Goal: Task Accomplishment & Management: Complete application form

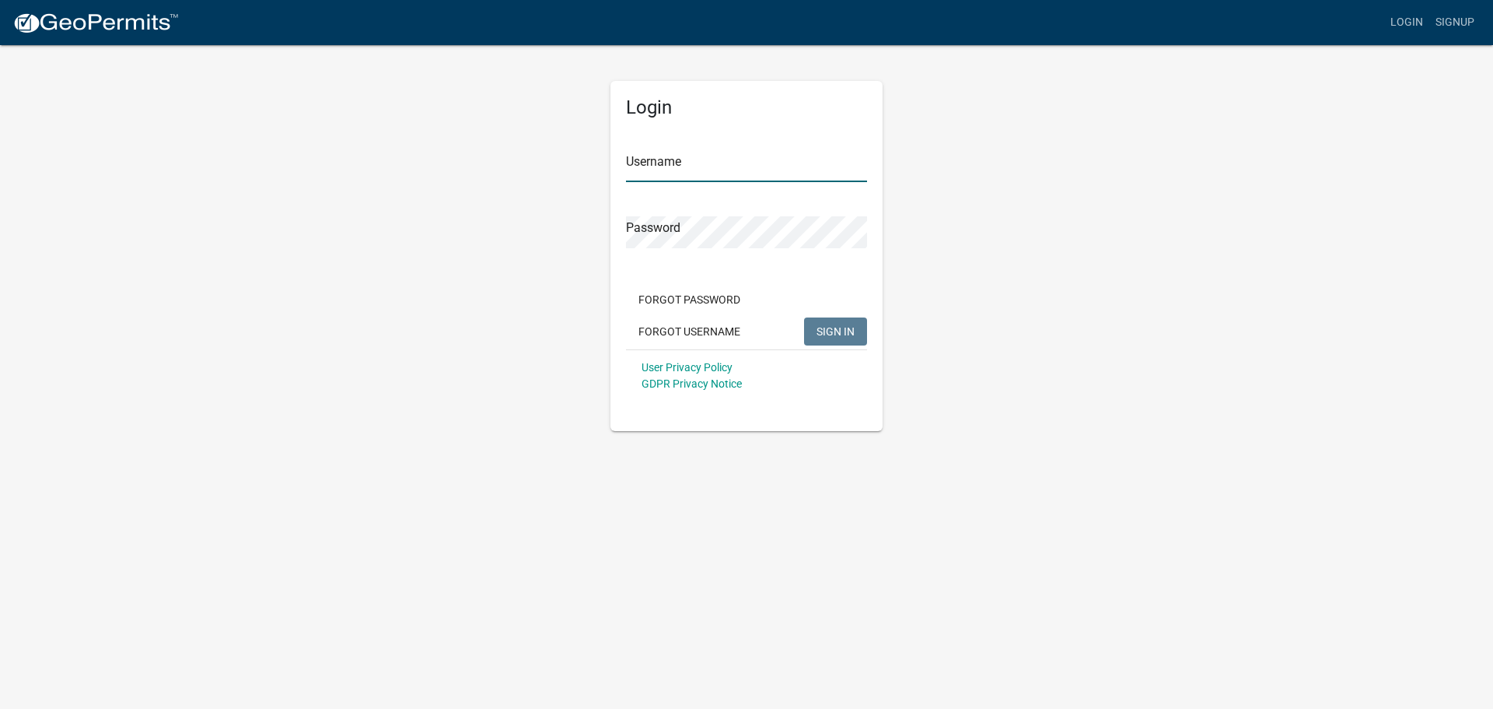
type input "Goodwill300"
click at [829, 343] on button "SIGN IN" at bounding box center [835, 331] width 63 height 28
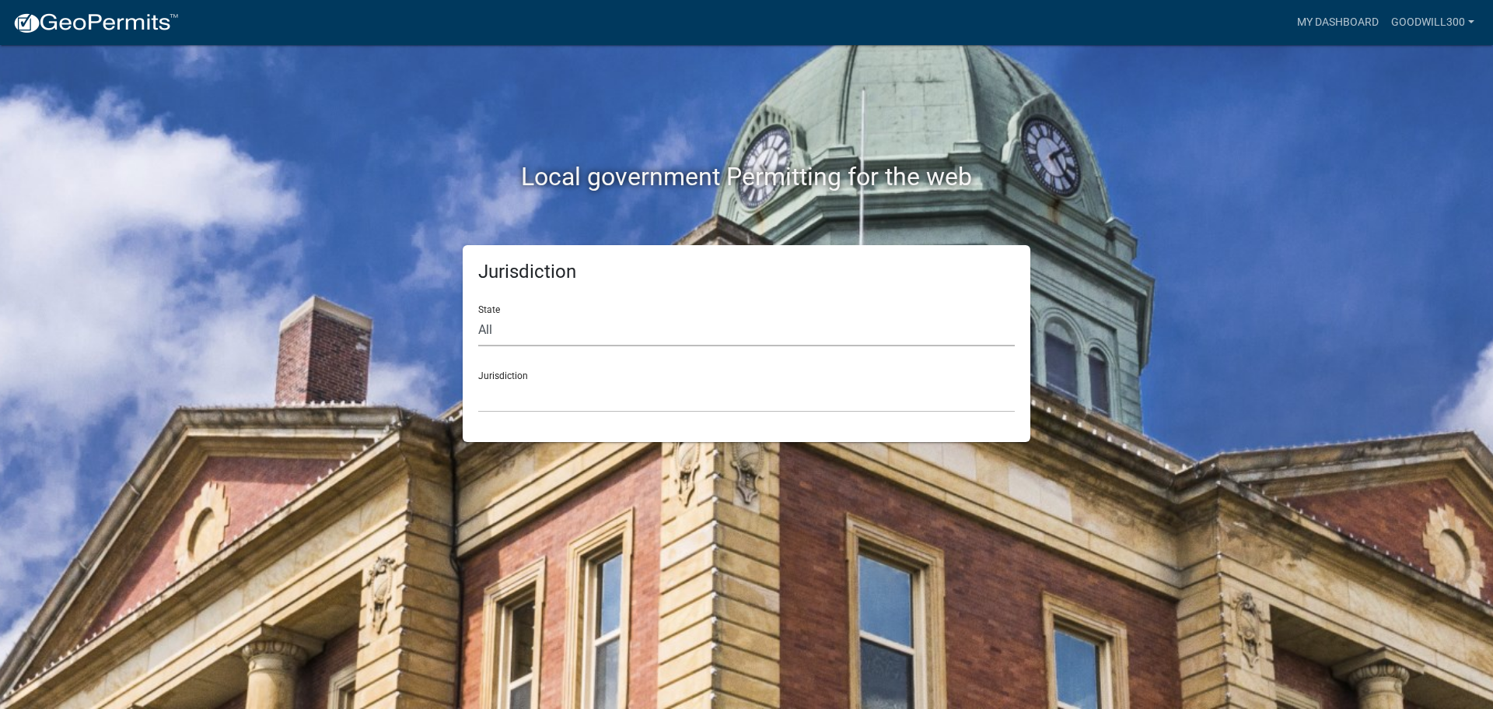
click at [486, 331] on select "All [US_STATE] [US_STATE] [US_STATE] [US_STATE] [US_STATE] [US_STATE] [US_STATE…" at bounding box center [746, 330] width 537 height 32
click at [478, 314] on select "All [US_STATE] [US_STATE] [US_STATE] [US_STATE] [US_STATE] [US_STATE] [US_STATE…" at bounding box center [746, 330] width 537 height 32
click at [511, 384] on select "[GEOGRAPHIC_DATA], [US_STATE] [GEOGRAPHIC_DATA], [US_STATE][PERSON_NAME][GEOGRA…" at bounding box center [746, 396] width 537 height 32
click at [418, 152] on div "Local government Permitting for the web" at bounding box center [746, 144] width 887 height 199
click at [523, 333] on select "All [US_STATE] [US_STATE] [US_STATE] [US_STATE] [US_STATE] [US_STATE] [US_STATE…" at bounding box center [746, 330] width 537 height 32
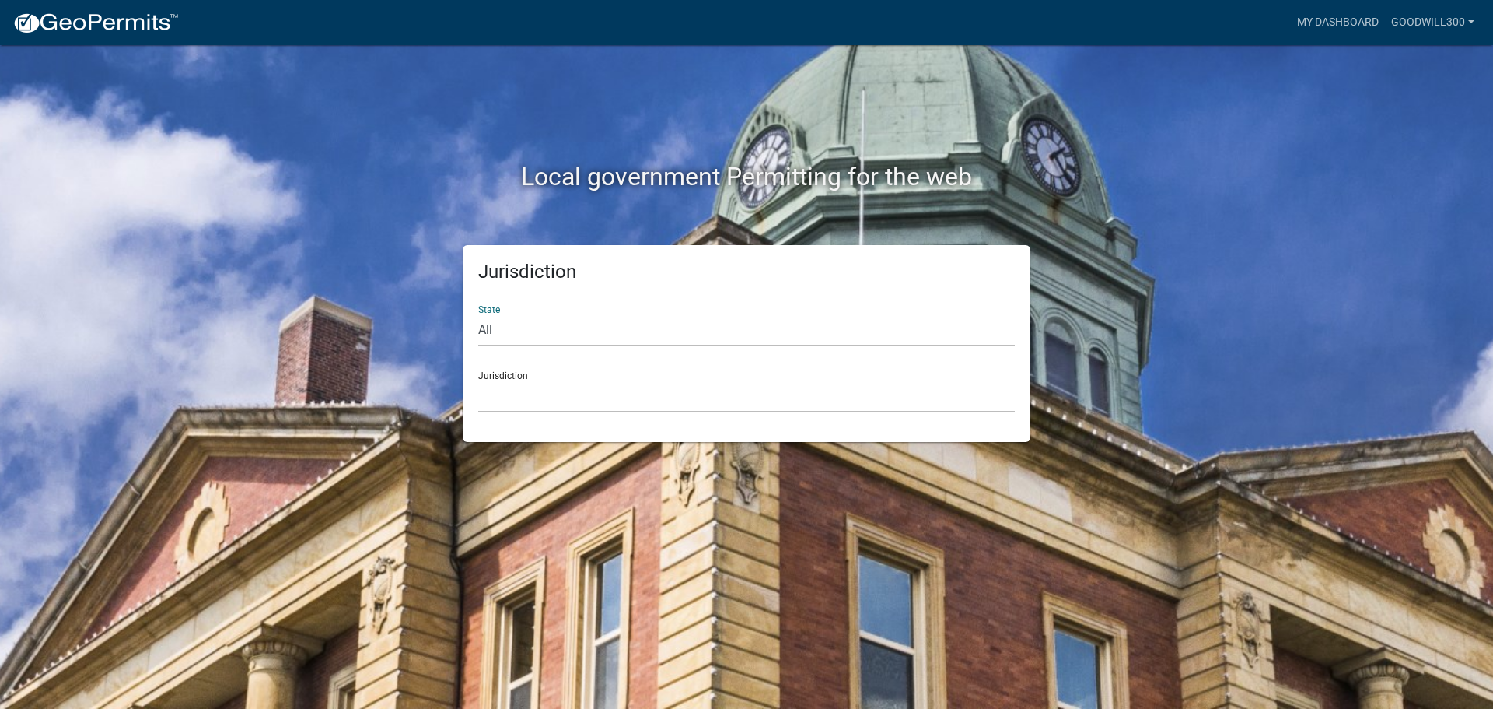
select select "[US_STATE]"
click at [478, 314] on select "All [US_STATE] [US_STATE] [US_STATE] [US_STATE] [US_STATE] [US_STATE] [US_STATE…" at bounding box center [746, 330] width 537 height 32
click at [497, 400] on select "[GEOGRAPHIC_DATA], [US_STATE][PERSON_NAME][GEOGRAPHIC_DATA], [US_STATE][PERSON_…" at bounding box center [746, 396] width 537 height 32
click at [403, 590] on div "Local government Permitting for the web Jurisdiction State All [US_STATE] [US_S…" at bounding box center [746, 354] width 1493 height 709
click at [534, 396] on select "[GEOGRAPHIC_DATA], [US_STATE][PERSON_NAME][GEOGRAPHIC_DATA], [US_STATE][PERSON_…" at bounding box center [746, 396] width 537 height 32
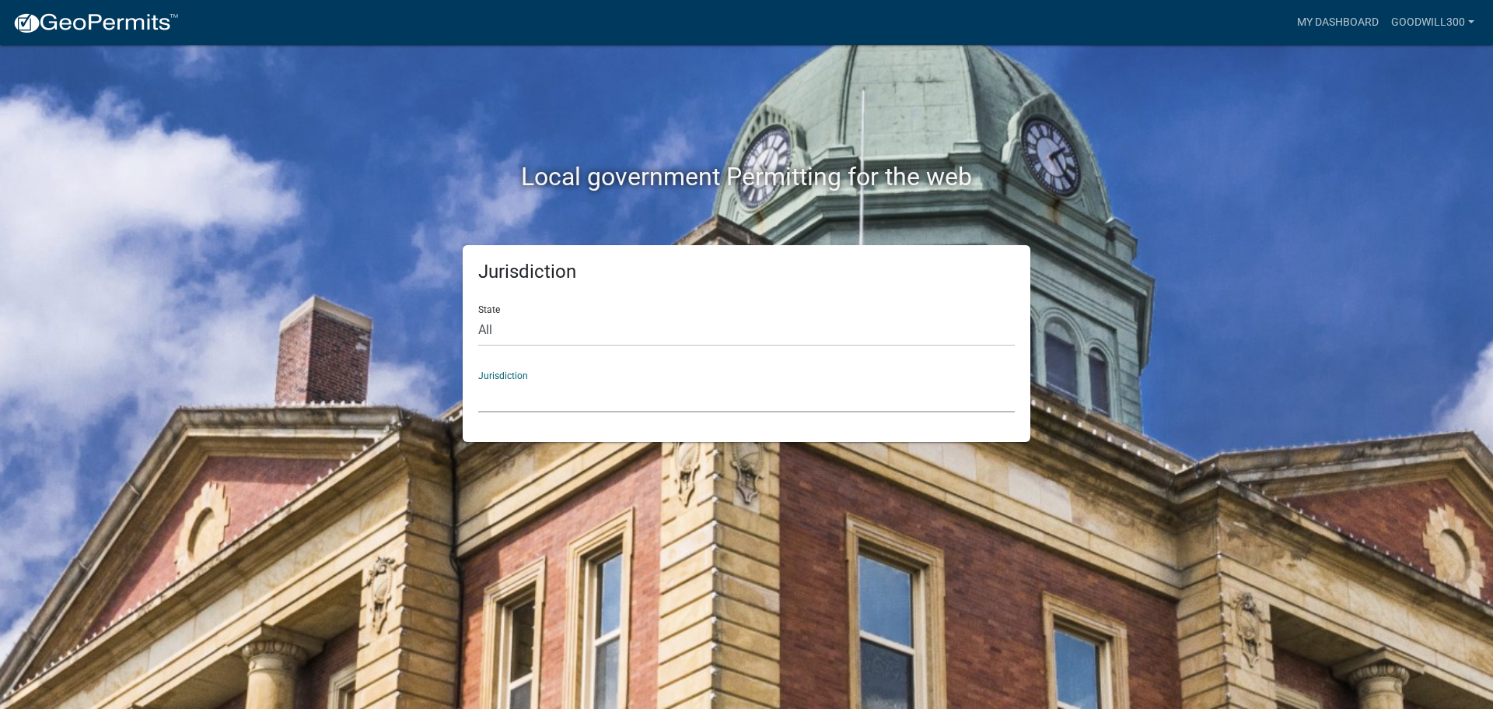
click at [384, 205] on div "Local government Permitting for the web" at bounding box center [746, 144] width 887 height 199
click at [539, 332] on select "All [US_STATE] [US_STATE] [US_STATE] [US_STATE] [US_STATE] [US_STATE] [US_STATE…" at bounding box center [746, 330] width 537 height 32
select select
click at [478, 314] on select "All [US_STATE] [US_STATE] [US_STATE] [US_STATE] [US_STATE] [US_STATE] [US_STATE…" at bounding box center [746, 330] width 537 height 32
click at [520, 404] on select "[GEOGRAPHIC_DATA], [US_STATE] [GEOGRAPHIC_DATA], [US_STATE][PERSON_NAME][GEOGRA…" at bounding box center [746, 396] width 537 height 32
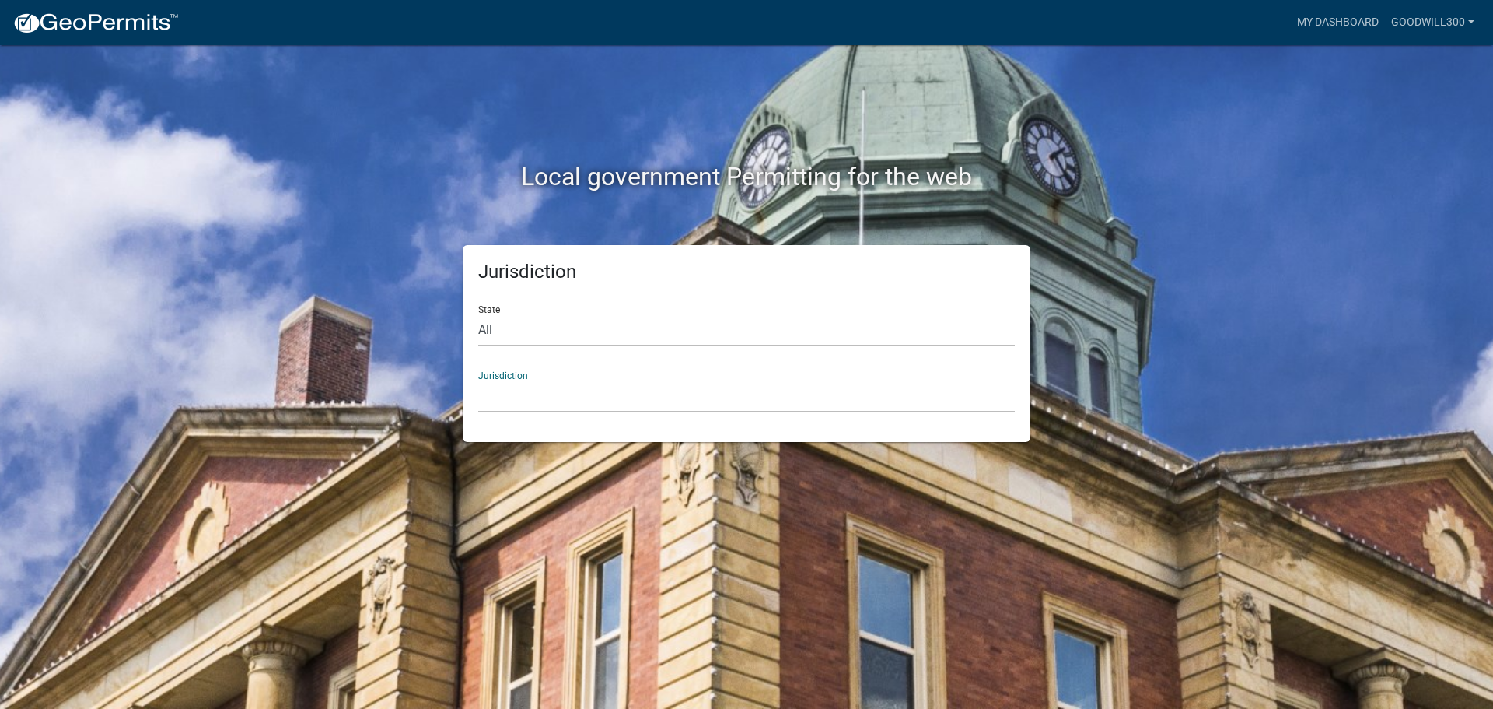
click at [537, 541] on div "Local government Permitting for the web Jurisdiction State All [US_STATE] [US_S…" at bounding box center [746, 354] width 1493 height 709
click at [1351, 26] on link "My Dashboard" at bounding box center [1338, 23] width 94 height 30
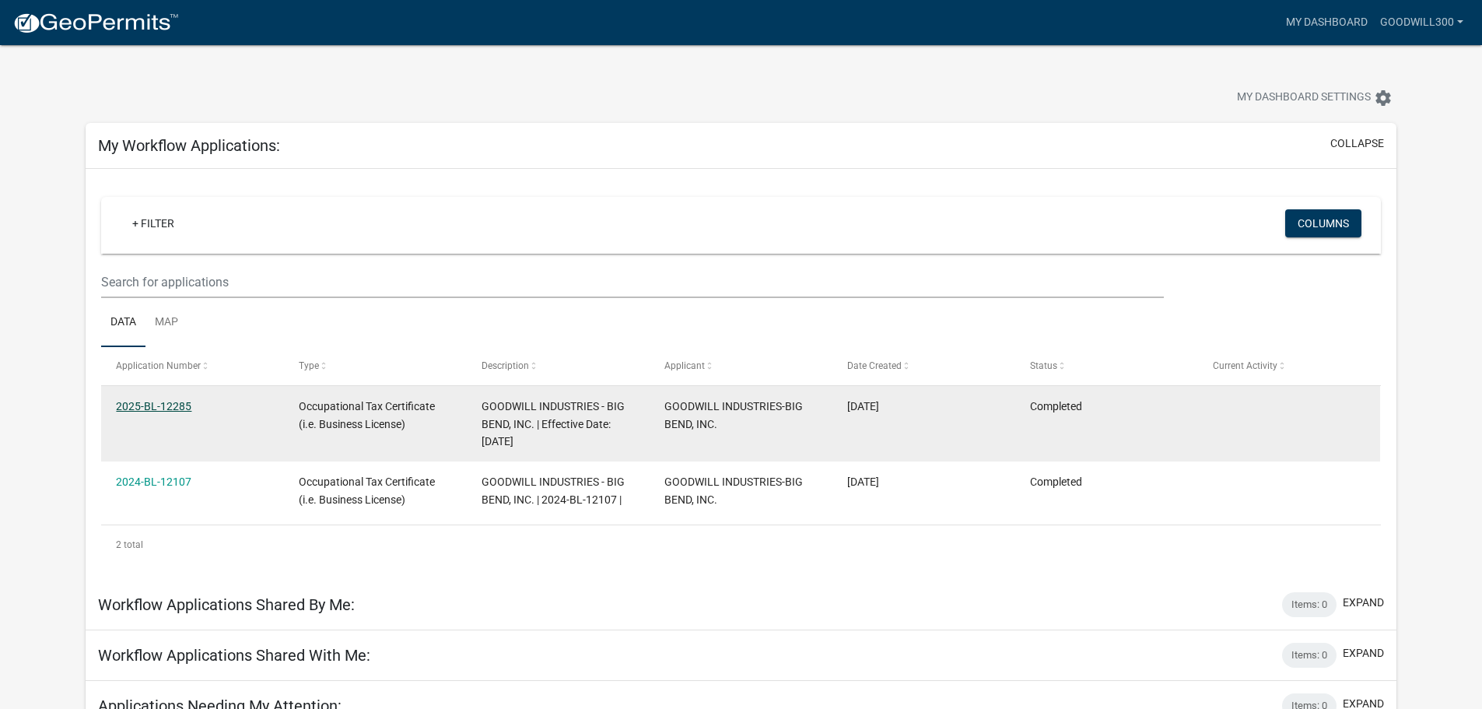
click at [172, 409] on link "2025-BL-12285" at bounding box center [153, 406] width 75 height 12
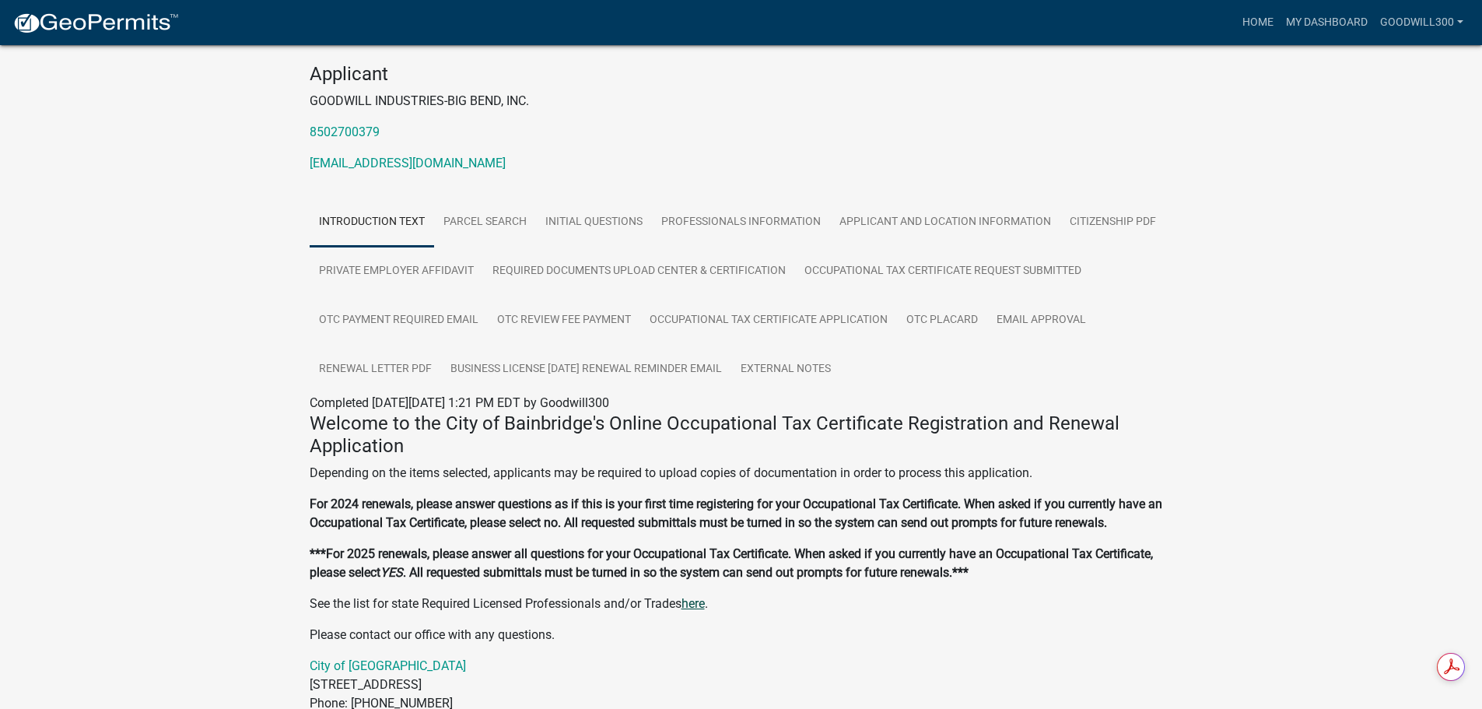
scroll to position [156, 0]
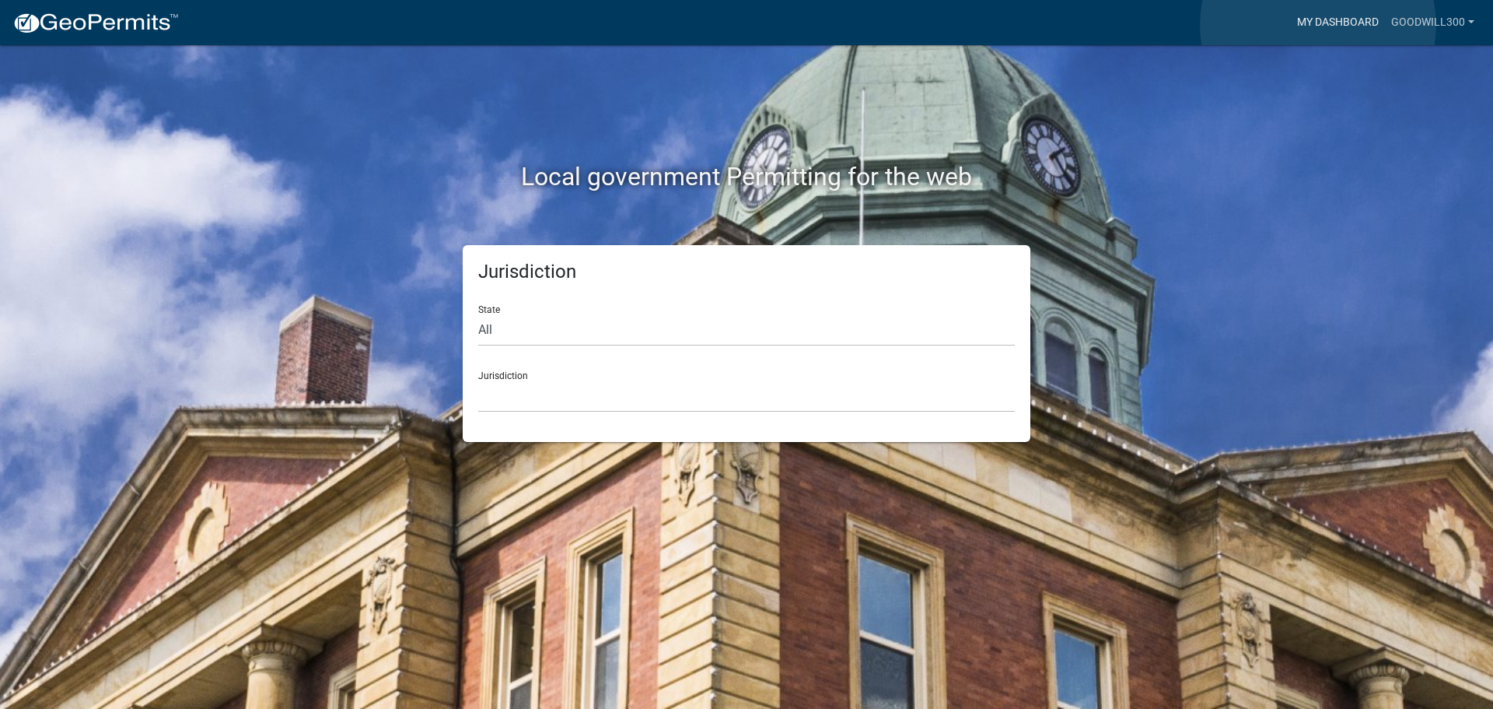
click at [1318, 25] on link "My Dashboard" at bounding box center [1338, 23] width 94 height 30
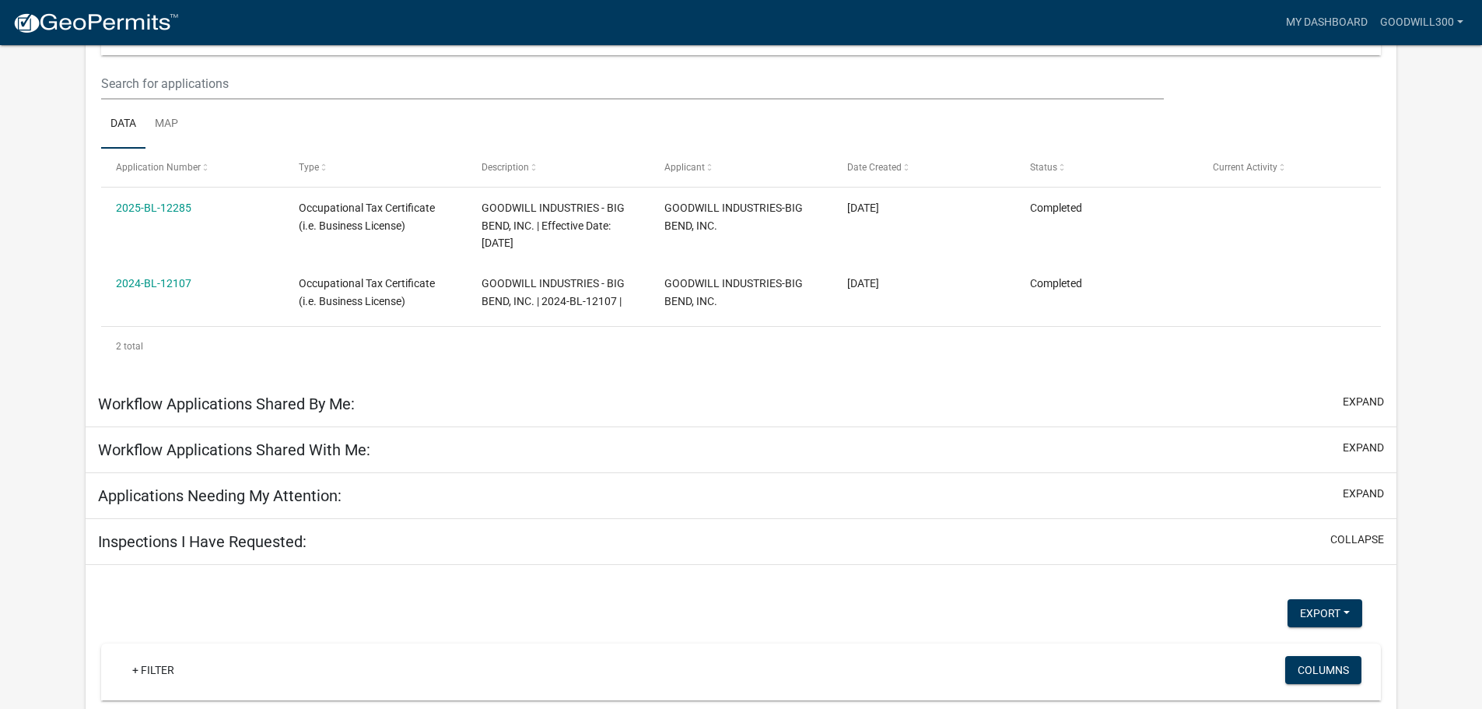
scroll to position [233, 0]
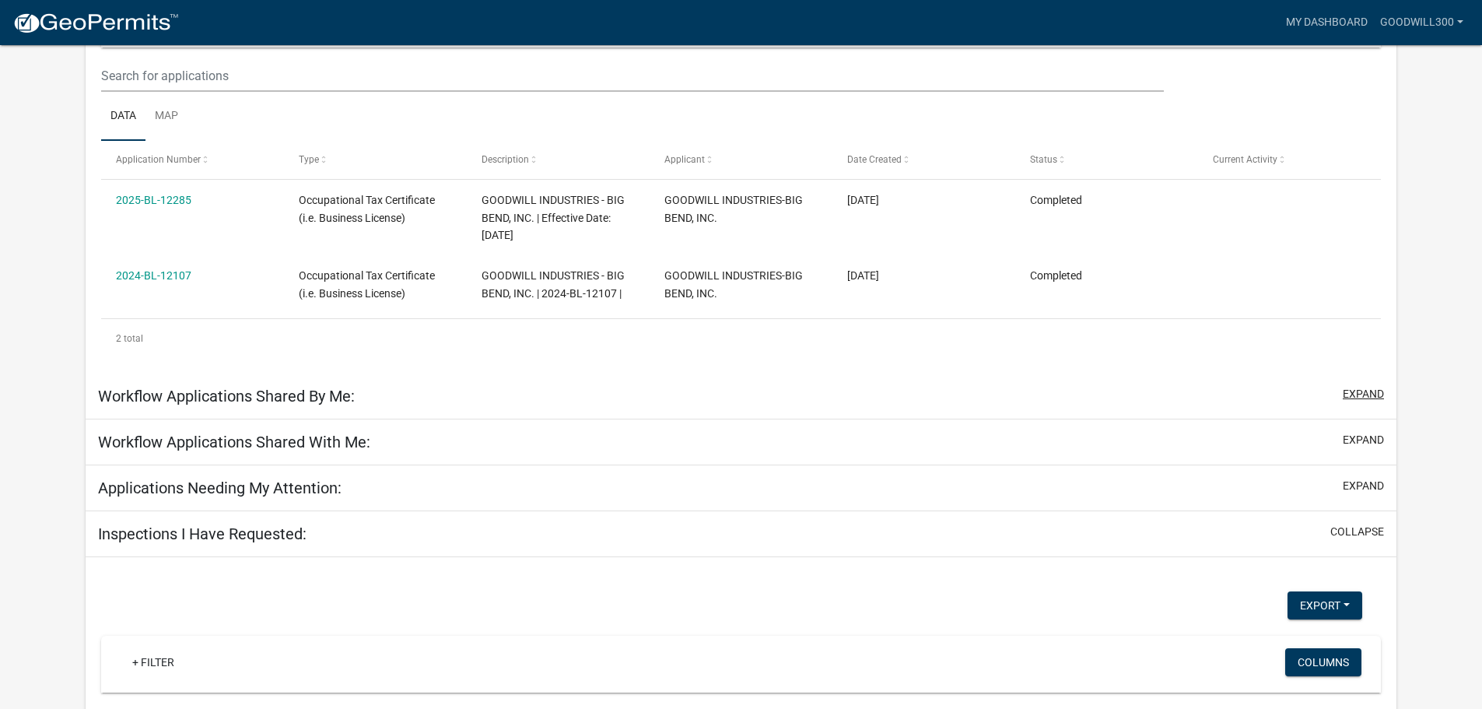
click at [1351, 394] on button "expand" at bounding box center [1363, 394] width 41 height 16
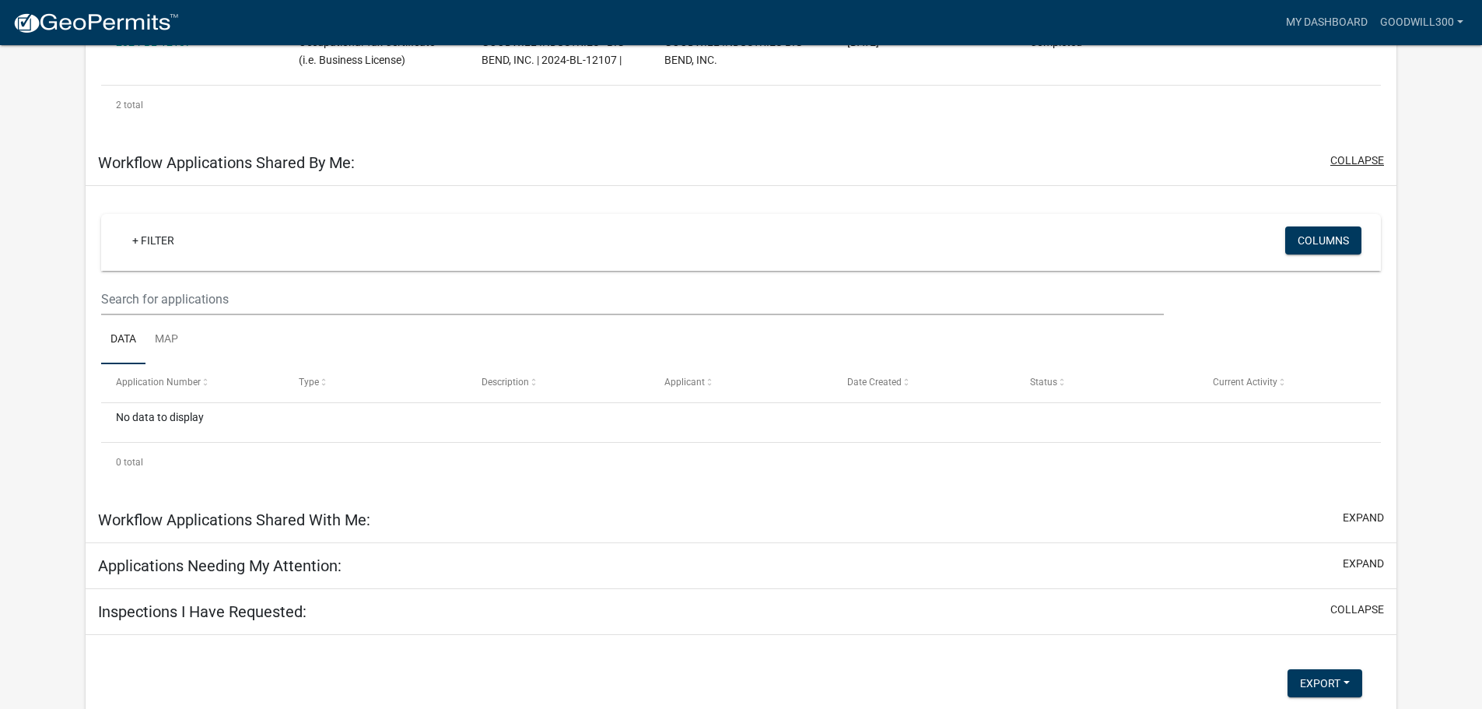
scroll to position [439, 0]
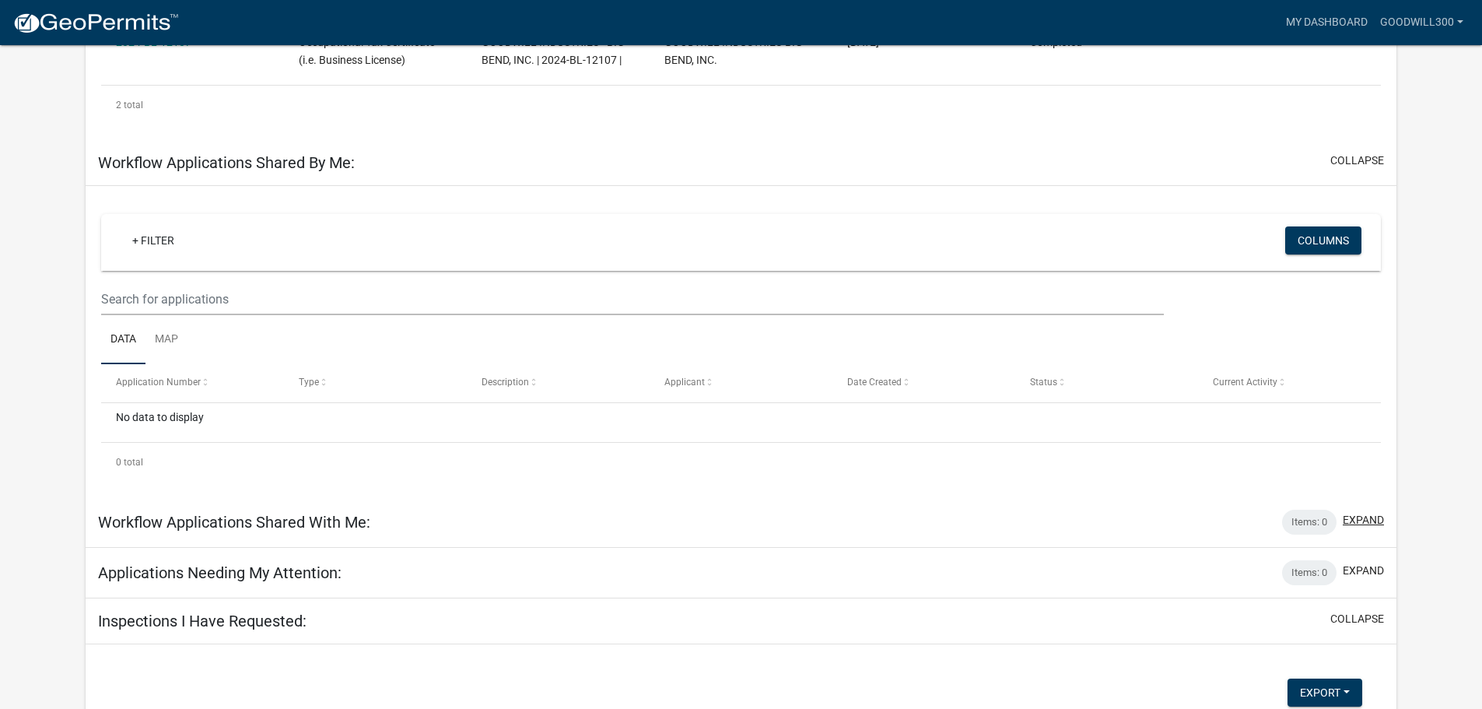
click at [1353, 523] on button "expand" at bounding box center [1363, 520] width 41 height 16
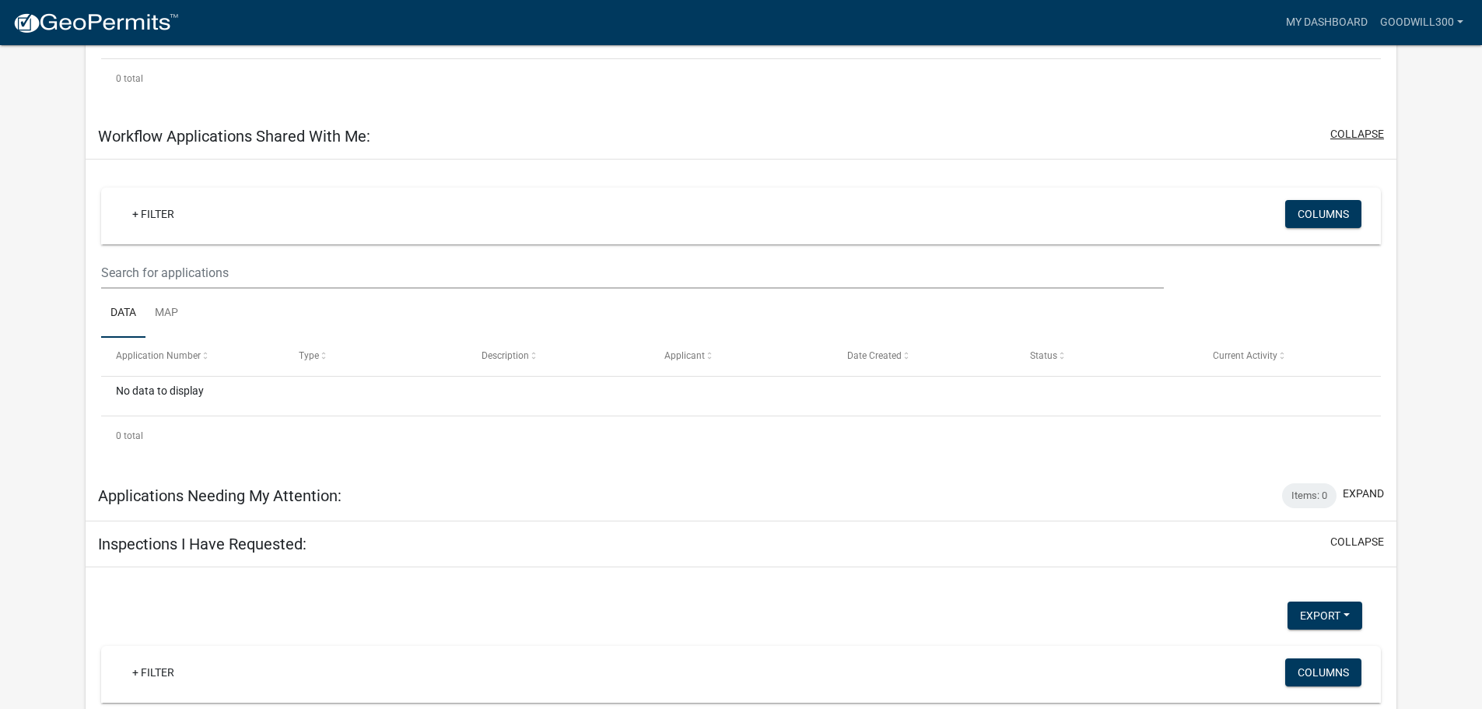
scroll to position [828, 0]
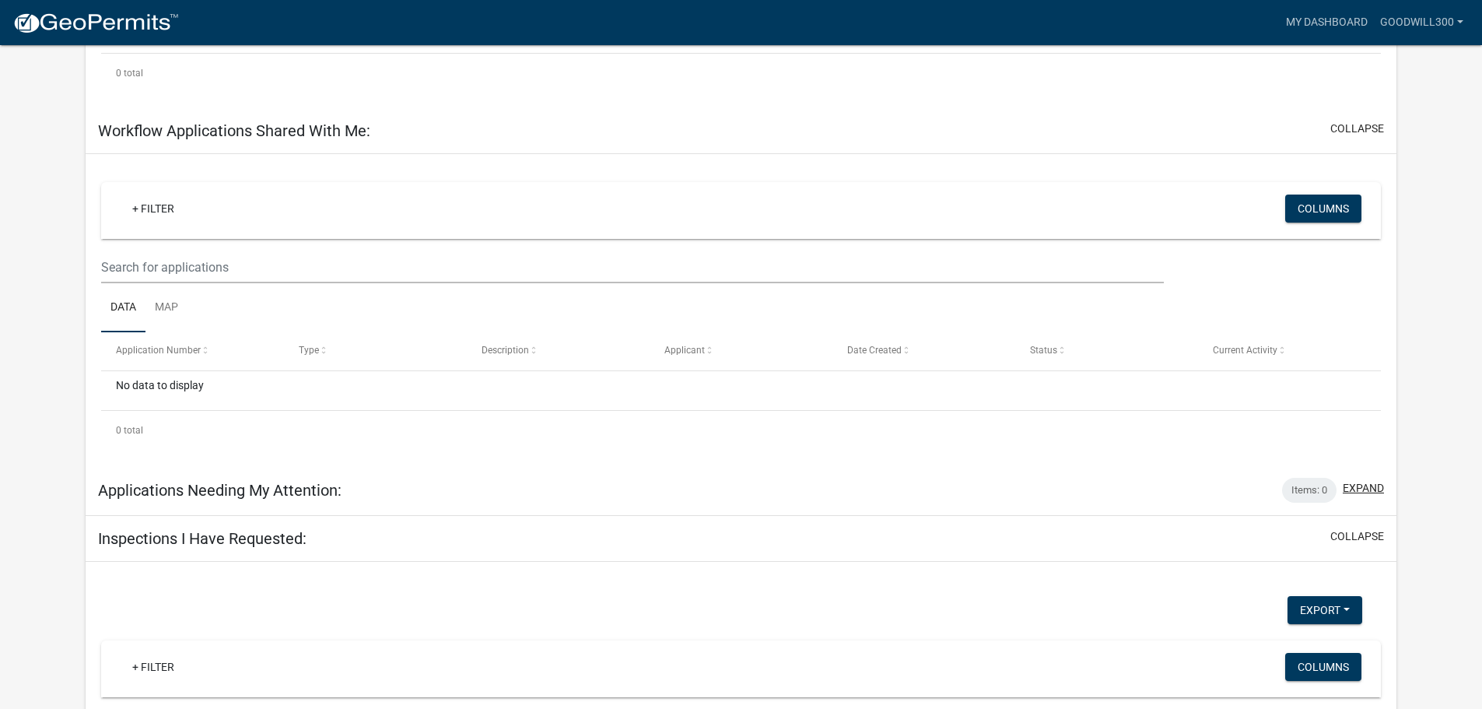
click at [1352, 486] on button "expand" at bounding box center [1363, 488] width 41 height 16
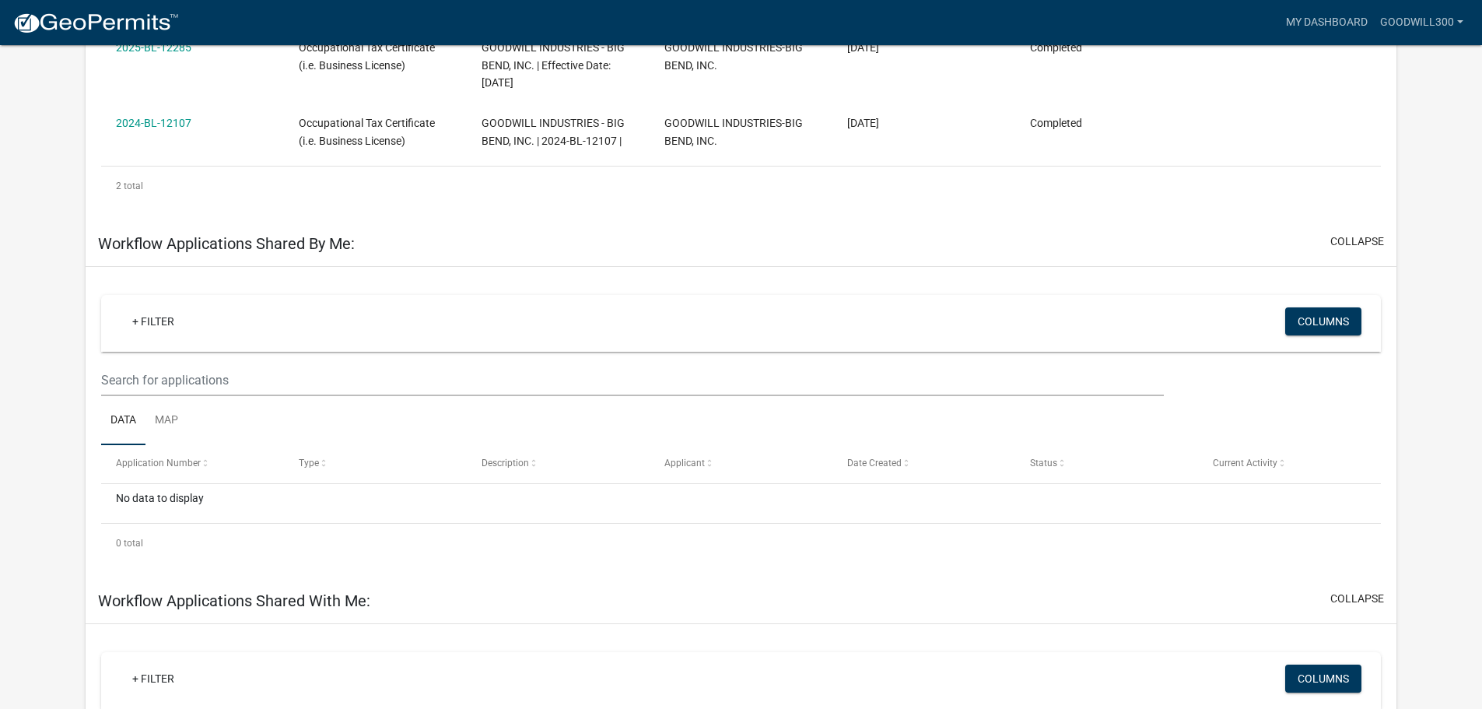
scroll to position [355, 0]
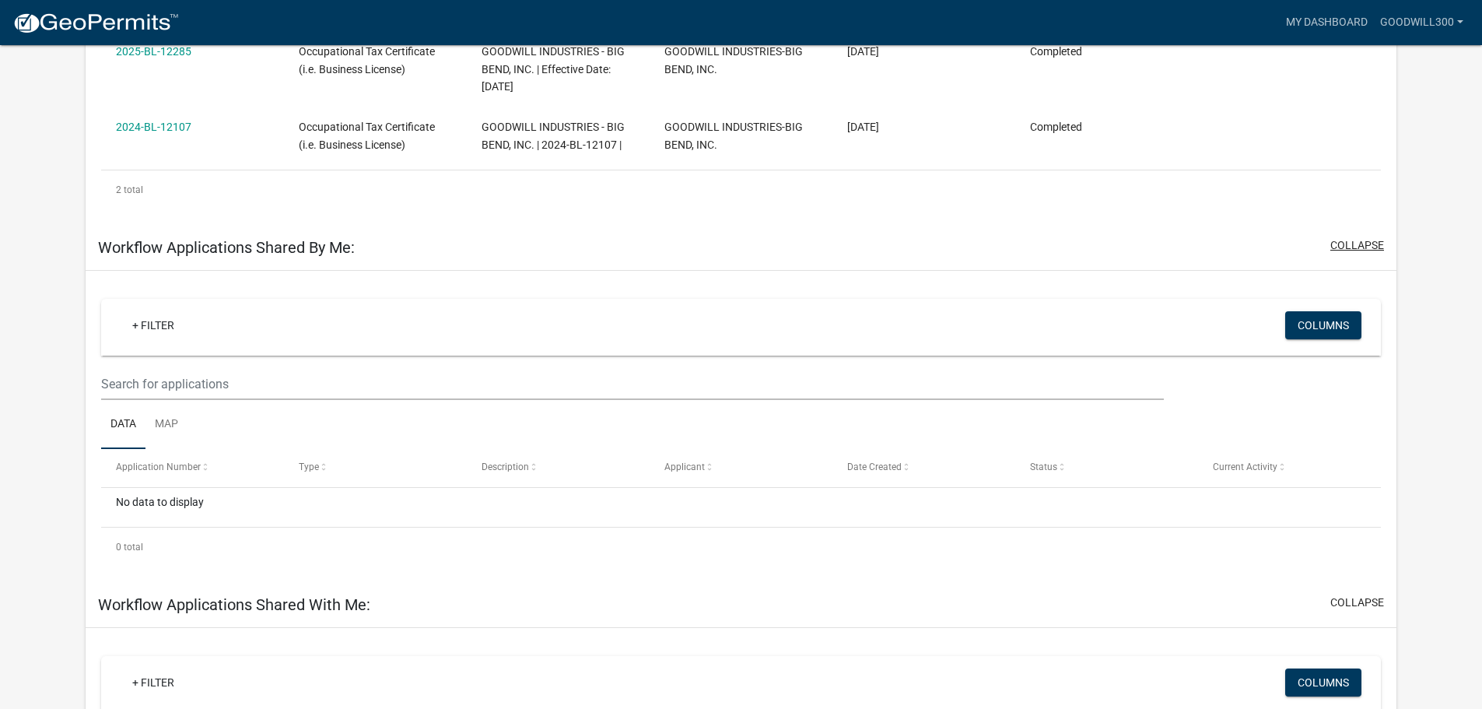
click at [1357, 248] on button "collapse" at bounding box center [1357, 245] width 54 height 16
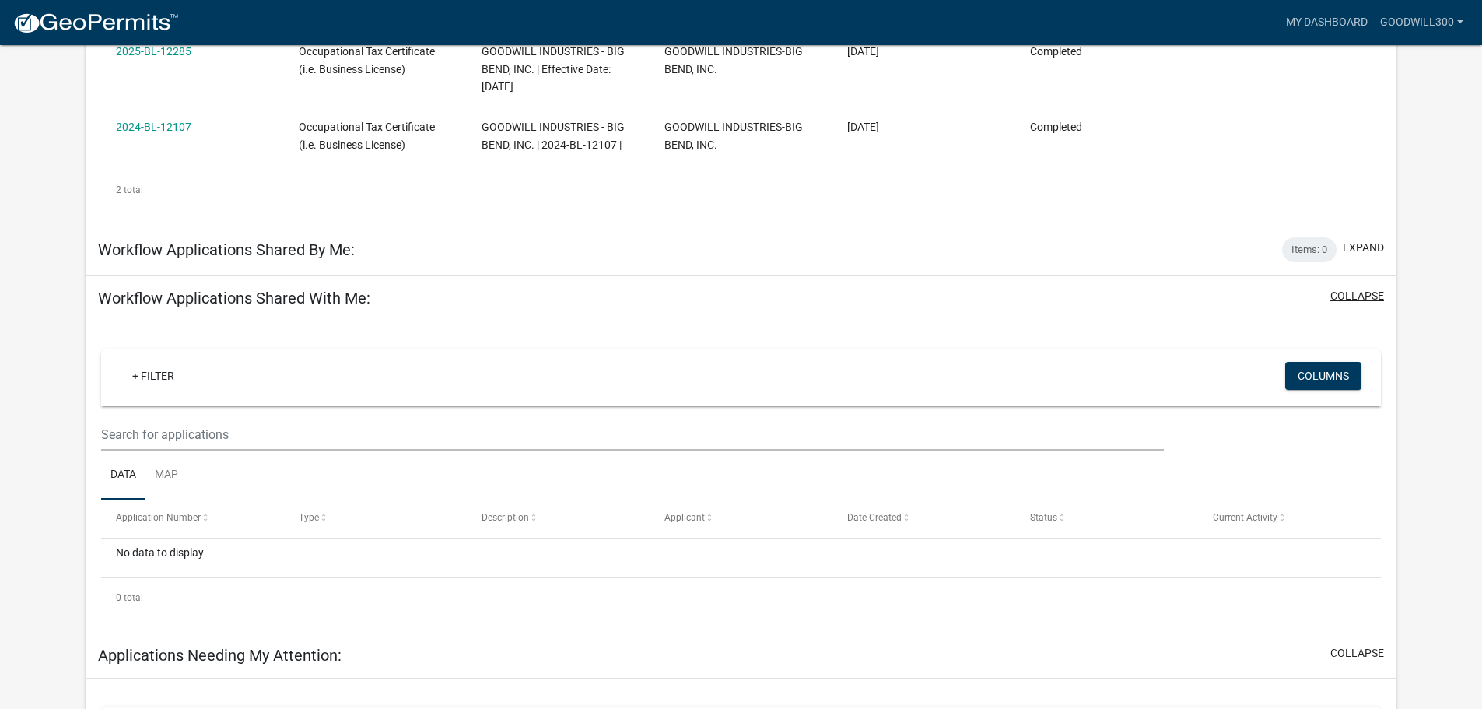
click at [1345, 295] on button "collapse" at bounding box center [1357, 296] width 54 height 16
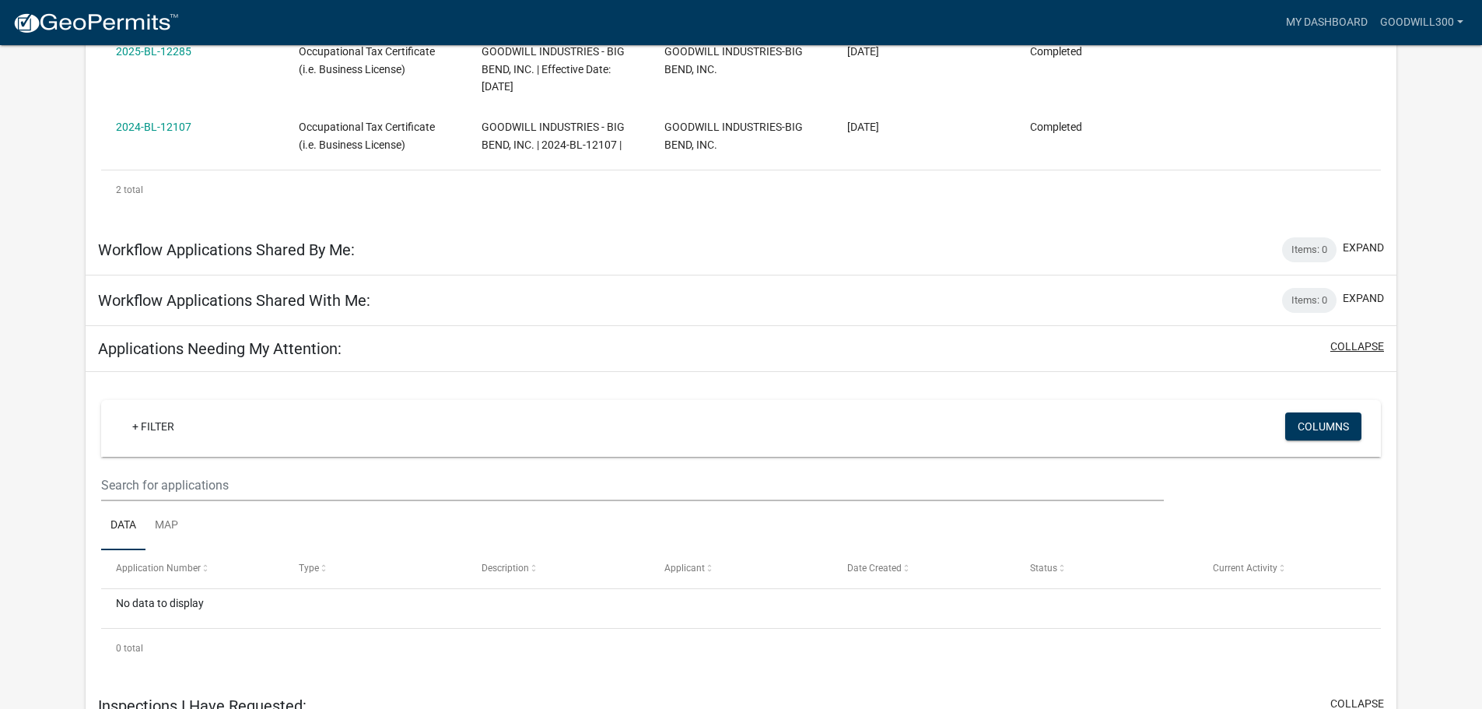
click at [1354, 351] on button "collapse" at bounding box center [1357, 346] width 54 height 16
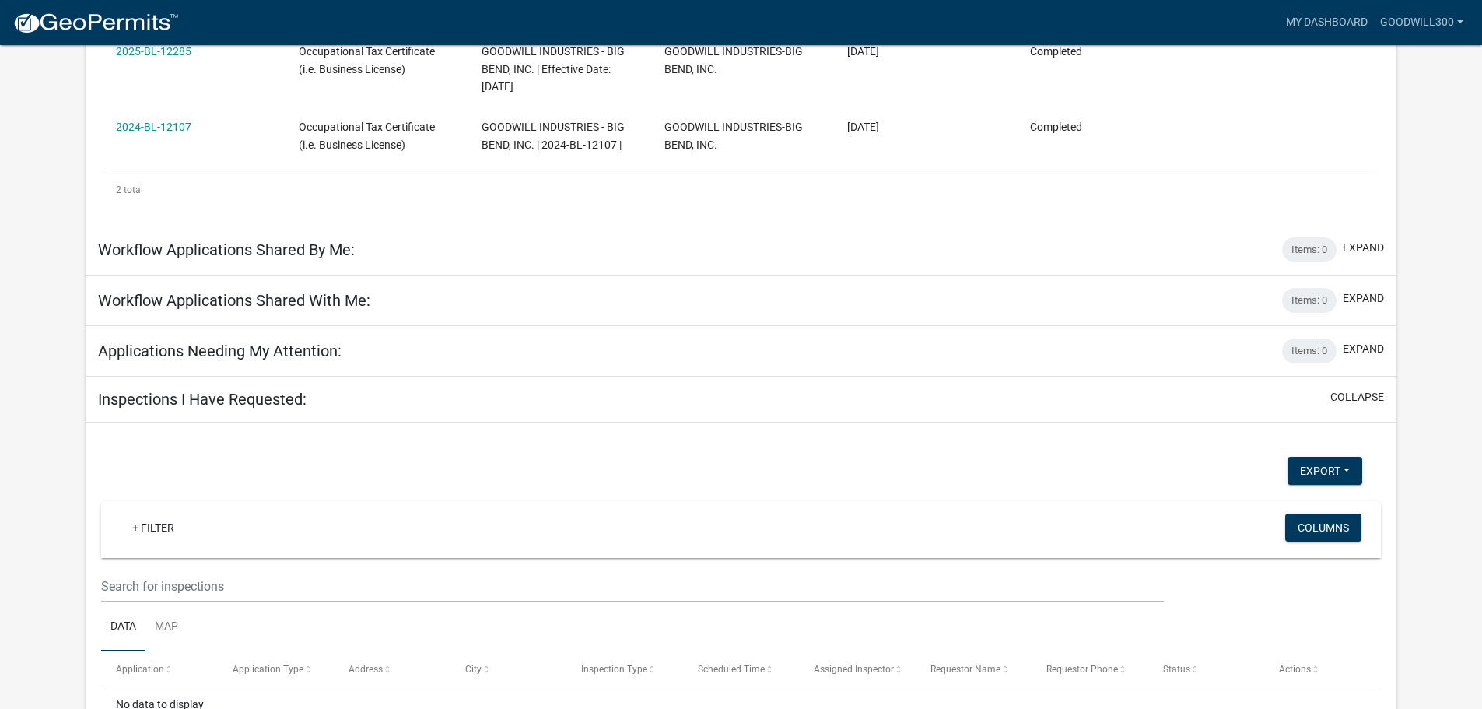
click at [1350, 393] on button "collapse" at bounding box center [1357, 397] width 54 height 16
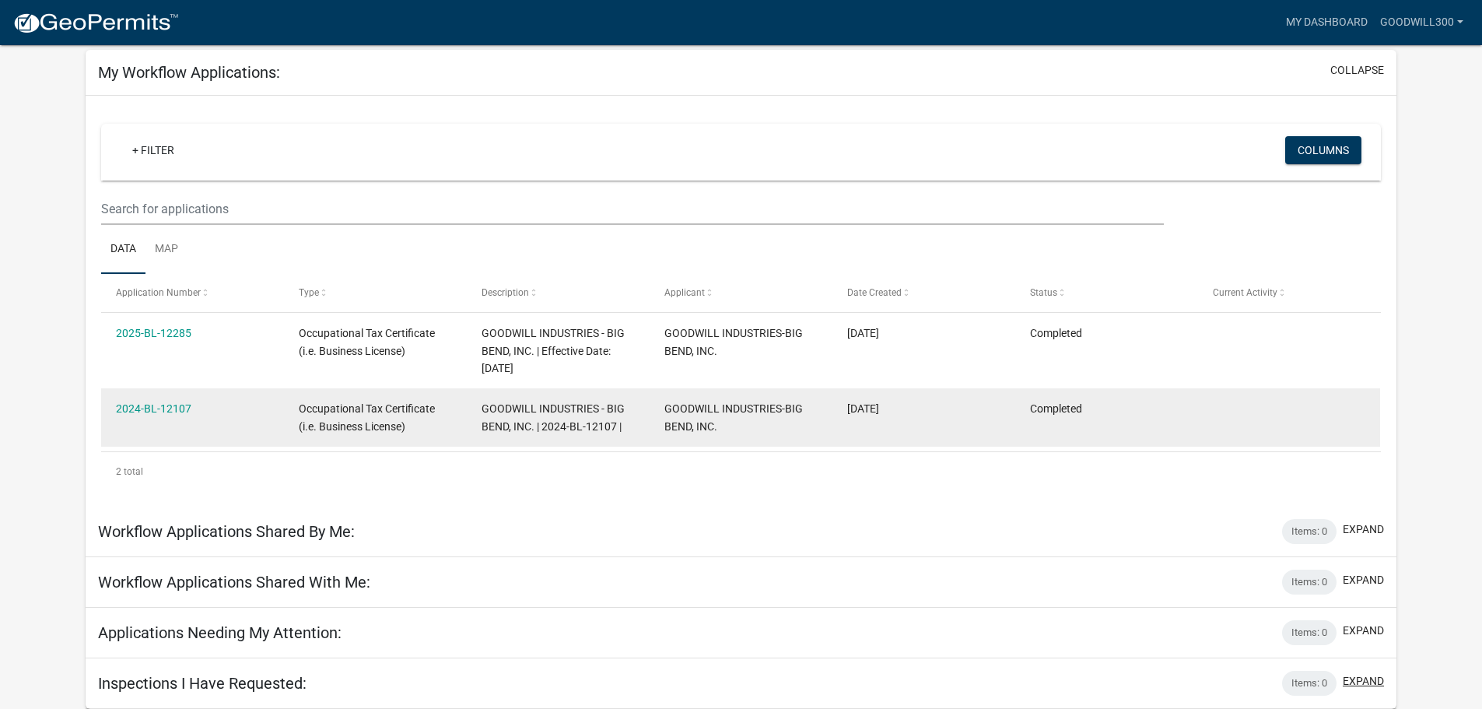
scroll to position [73, 0]
click at [156, 407] on link "2024-BL-12107" at bounding box center [153, 408] width 75 height 12
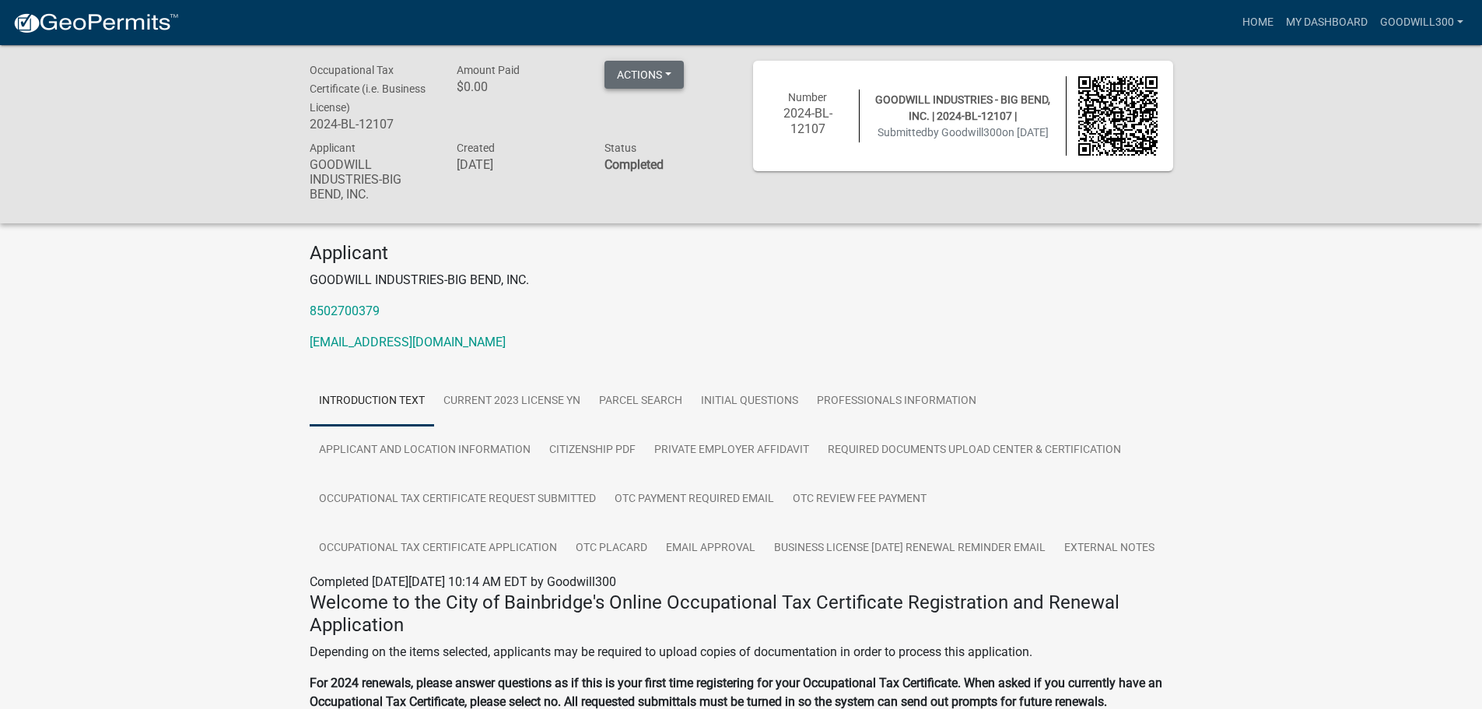
click at [656, 72] on button "Actions" at bounding box center [643, 75] width 79 height 28
click at [640, 151] on link "Renew" at bounding box center [666, 152] width 124 height 37
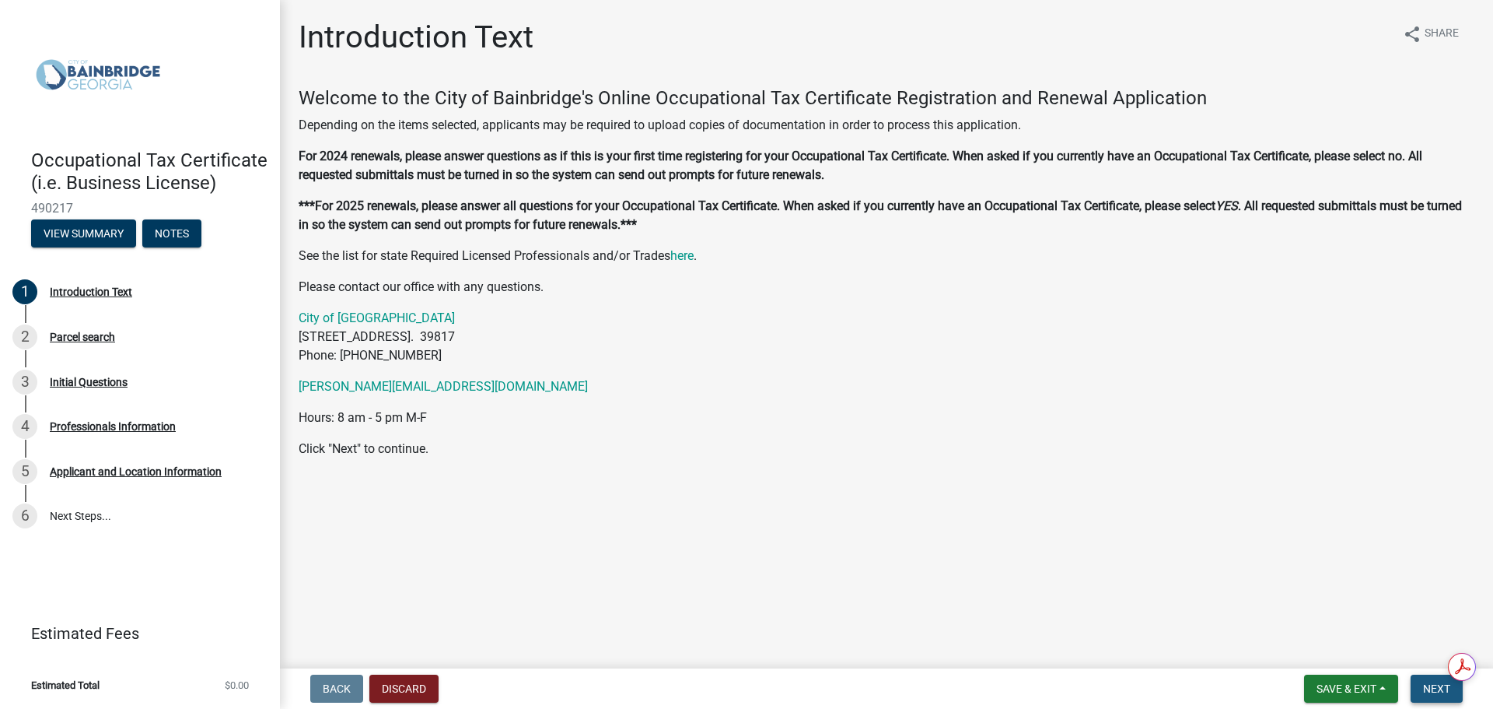
click at [1427, 685] on span "Next" at bounding box center [1436, 688] width 27 height 12
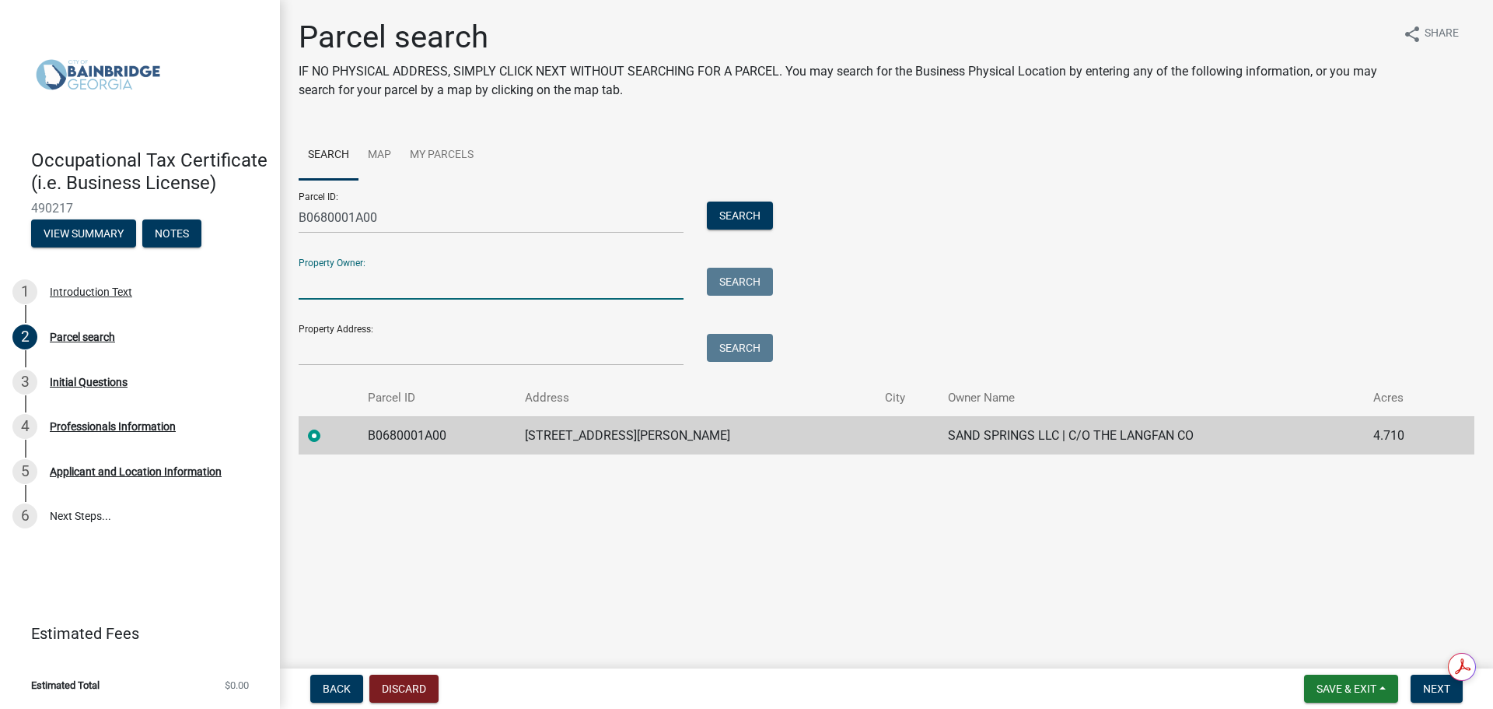
click at [529, 283] on input "Property Owner:" at bounding box center [491, 284] width 385 height 32
click at [1438, 692] on span "Next" at bounding box center [1436, 688] width 27 height 12
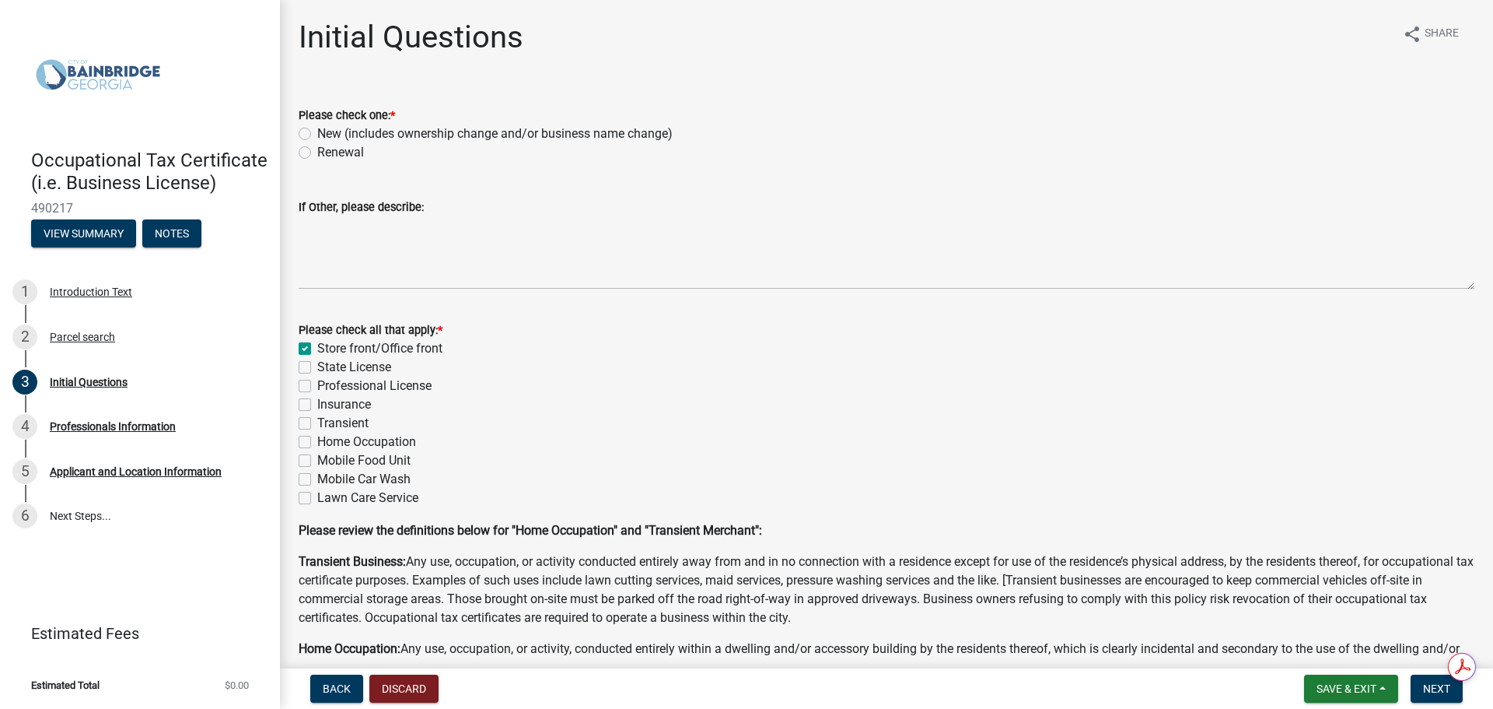
click at [317, 152] on label "Renewal" at bounding box center [340, 152] width 47 height 19
click at [317, 152] on input "Renewal" at bounding box center [322, 148] width 10 height 10
radio input "true"
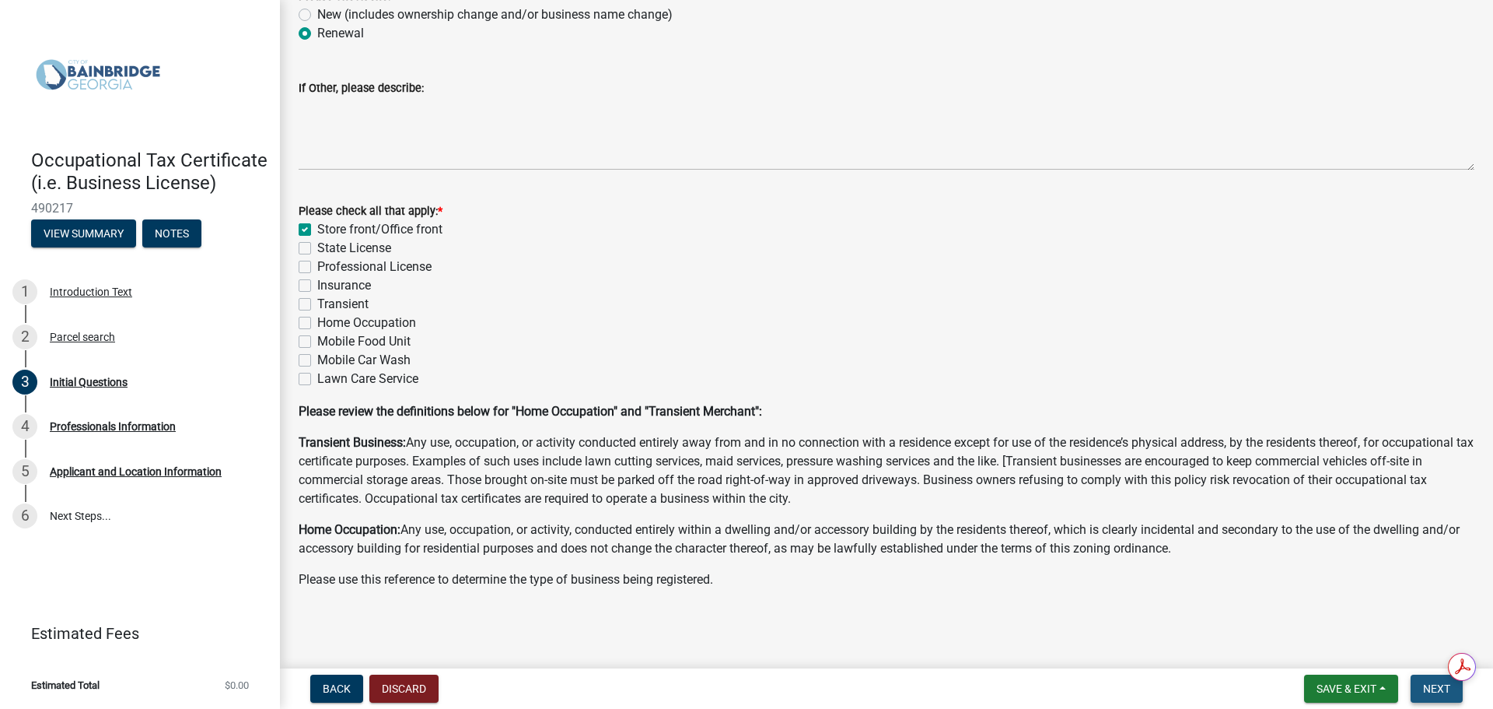
click at [1432, 698] on button "Next" at bounding box center [1437, 688] width 52 height 28
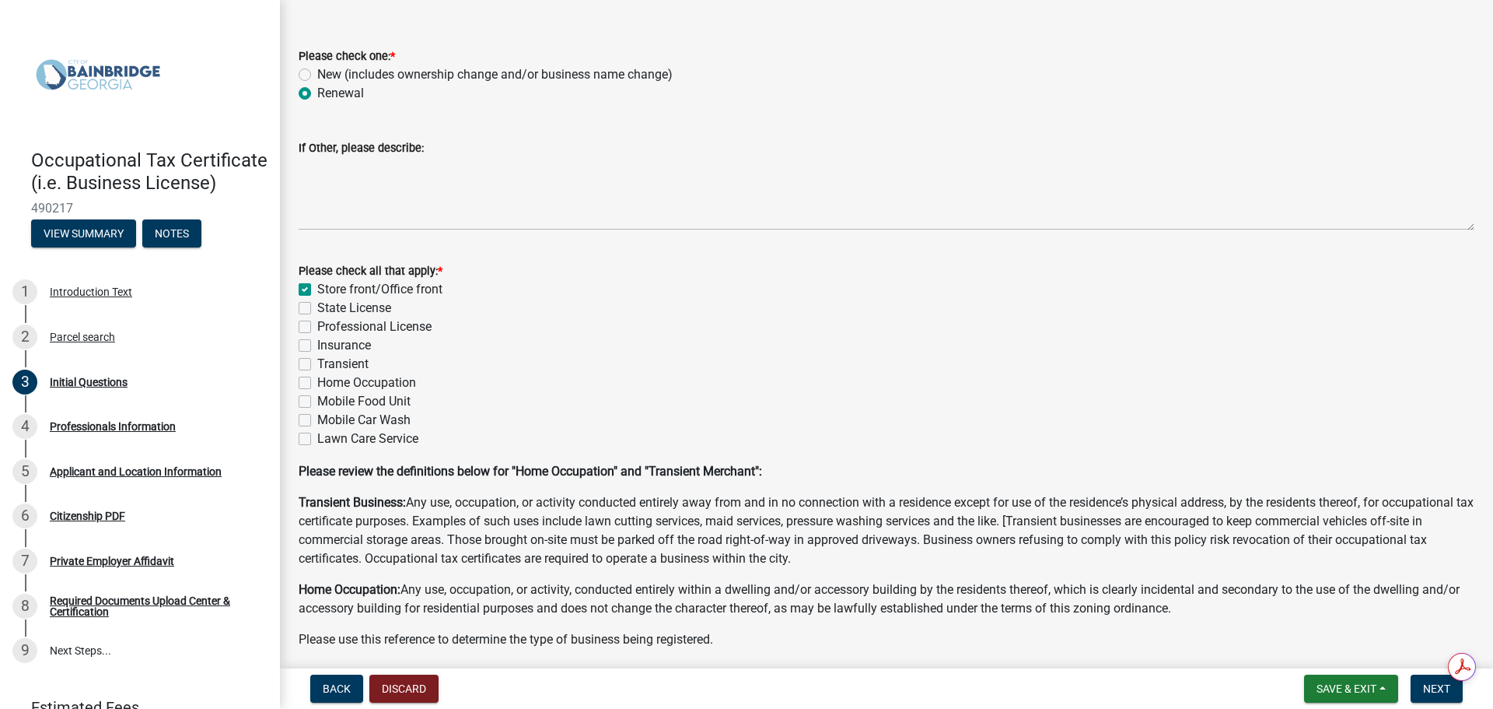
scroll to position [0, 0]
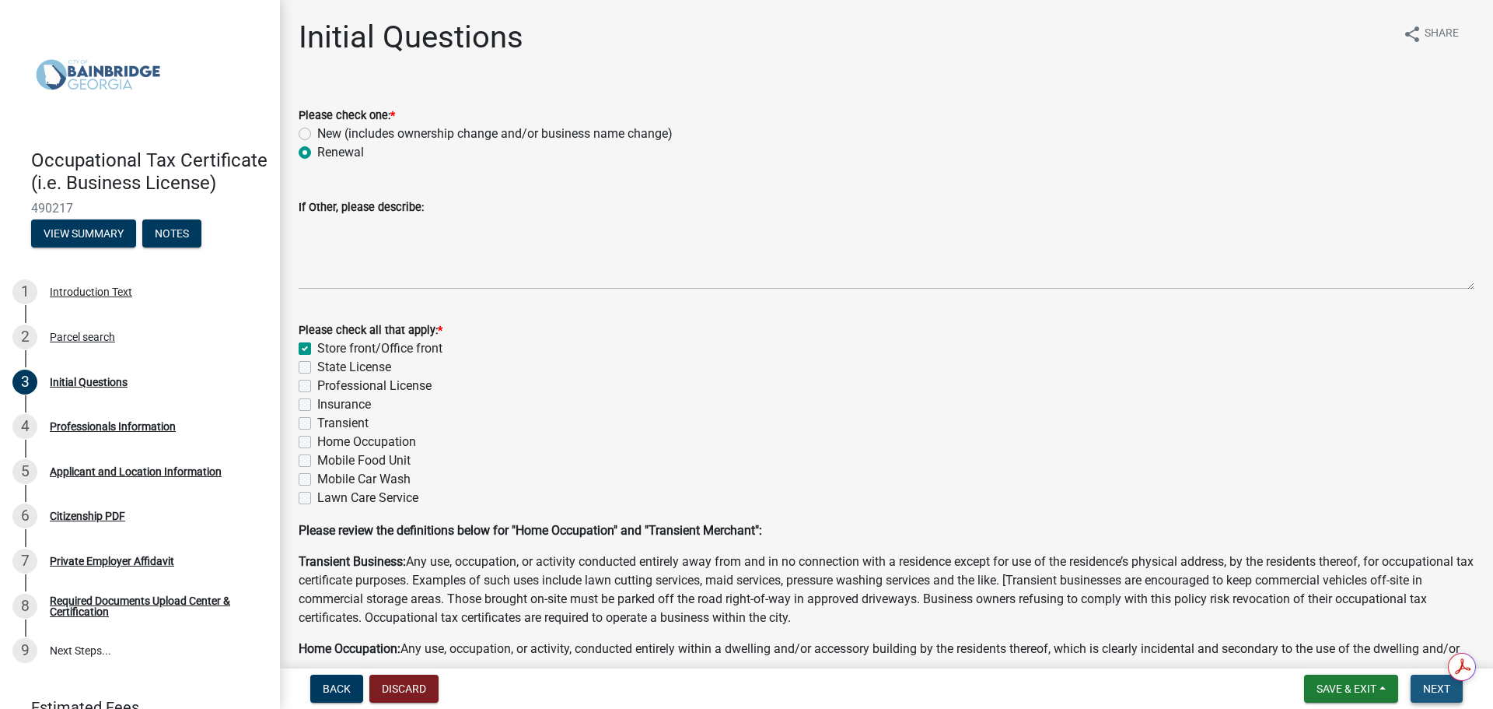
click at [1423, 686] on span "Next" at bounding box center [1436, 688] width 27 height 12
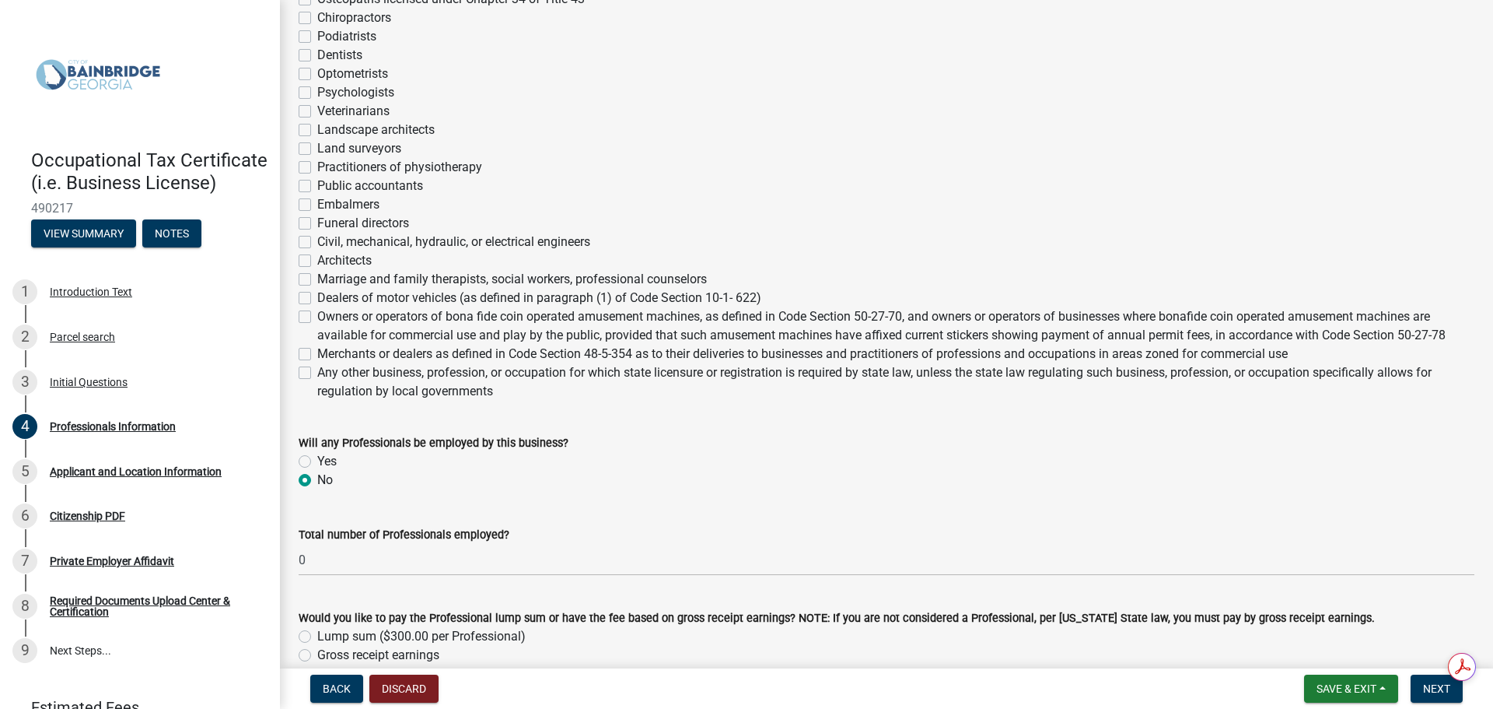
scroll to position [514, 0]
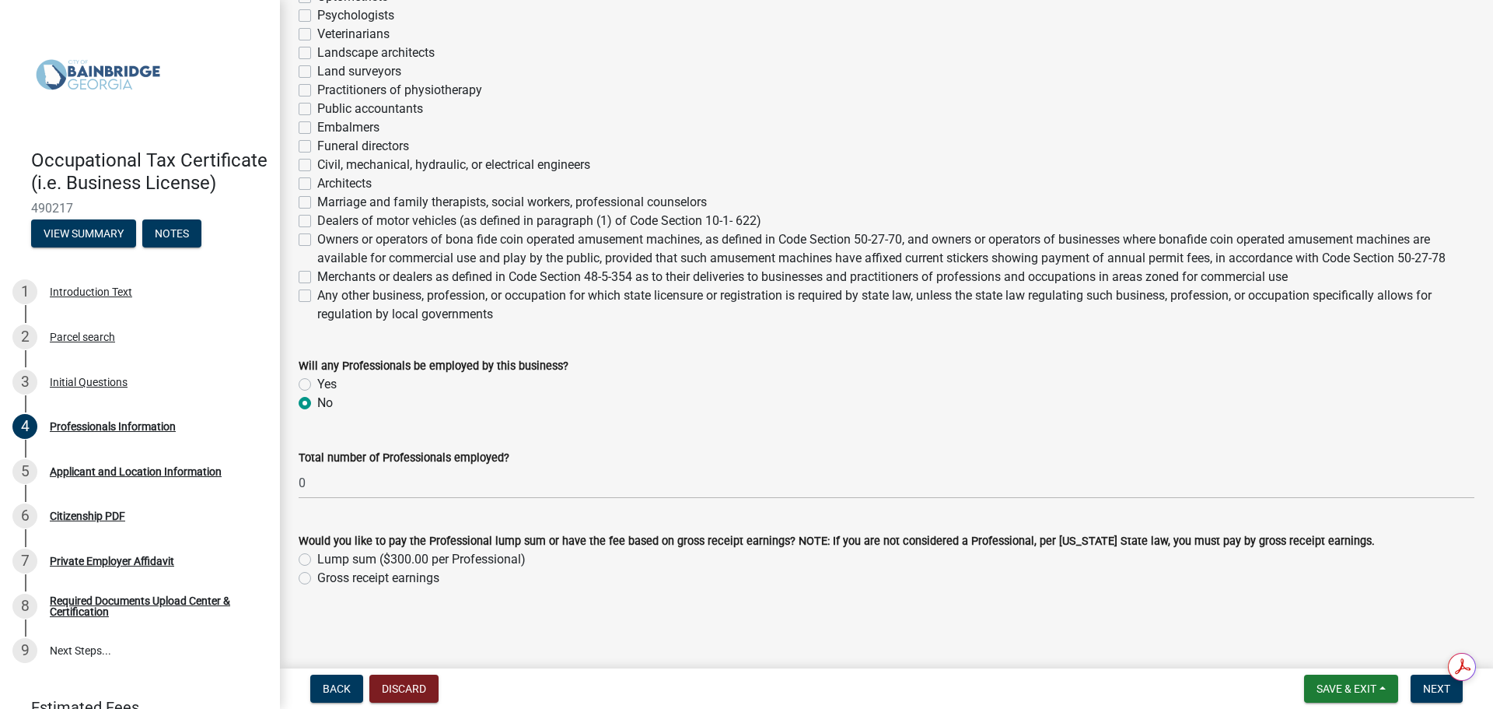
click at [317, 580] on label "Gross receipt earnings" at bounding box center [378, 578] width 122 height 19
click at [317, 579] on input "Gross receipt earnings" at bounding box center [322, 574] width 10 height 10
radio input "true"
click at [1450, 694] on span "Next" at bounding box center [1436, 688] width 27 height 12
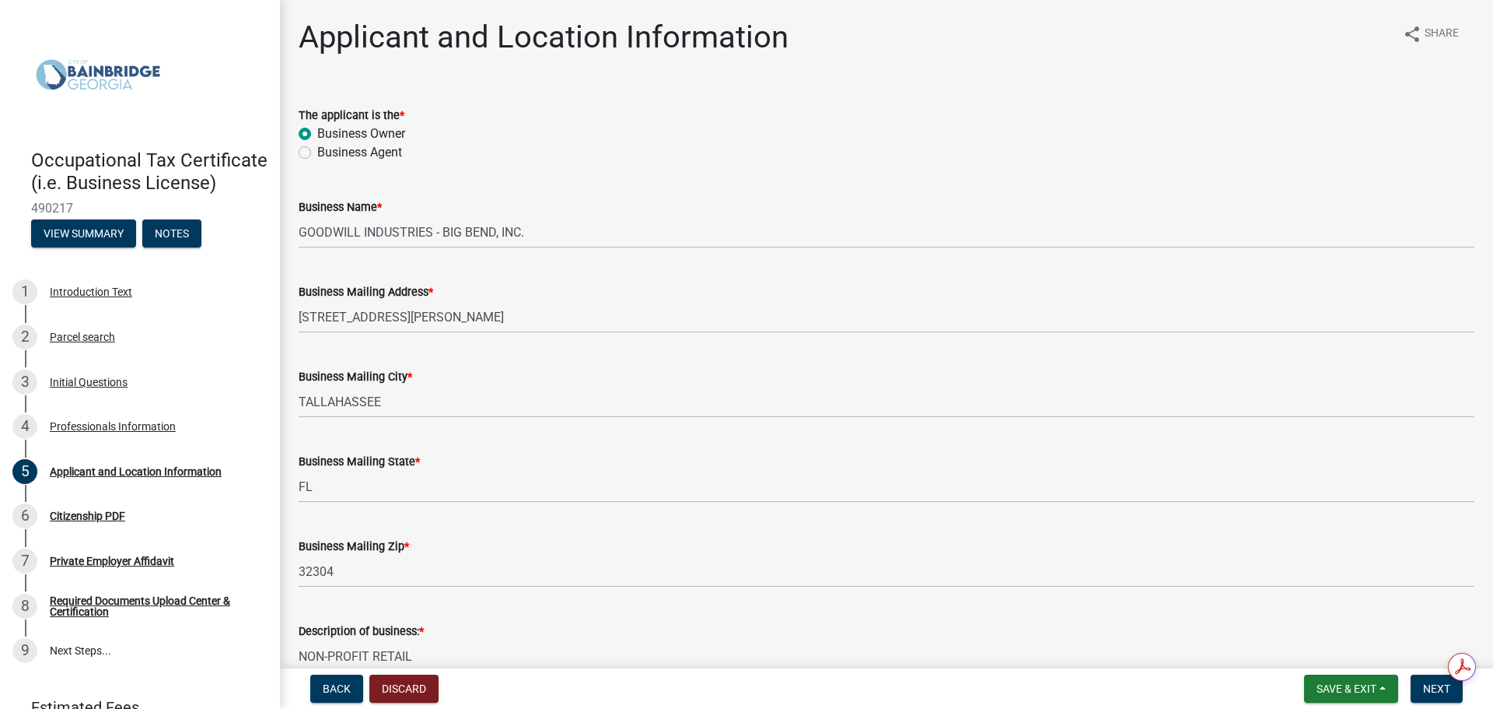
click at [317, 155] on label "Business Agent" at bounding box center [359, 152] width 85 height 19
click at [317, 153] on input "Business Agent" at bounding box center [322, 148] width 10 height 10
radio input "true"
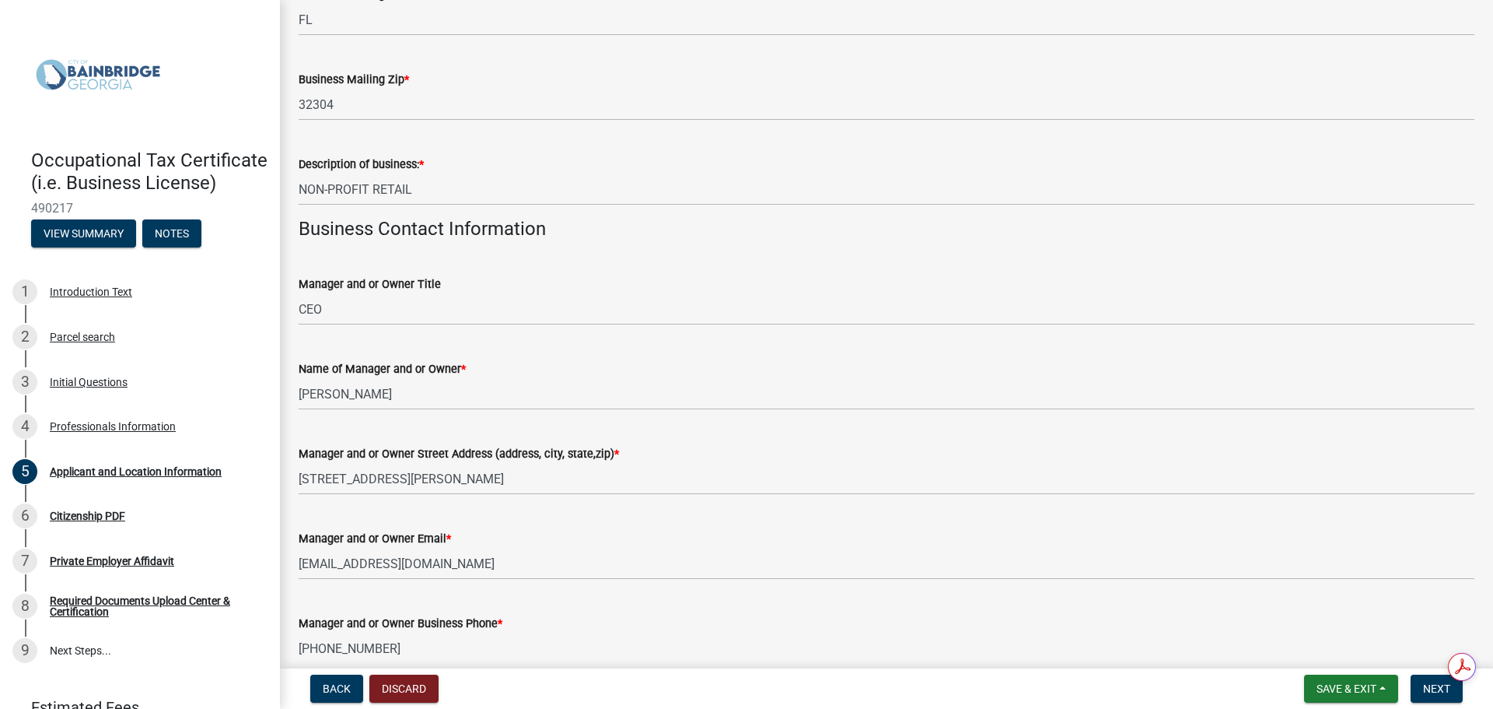
scroll to position [622, 0]
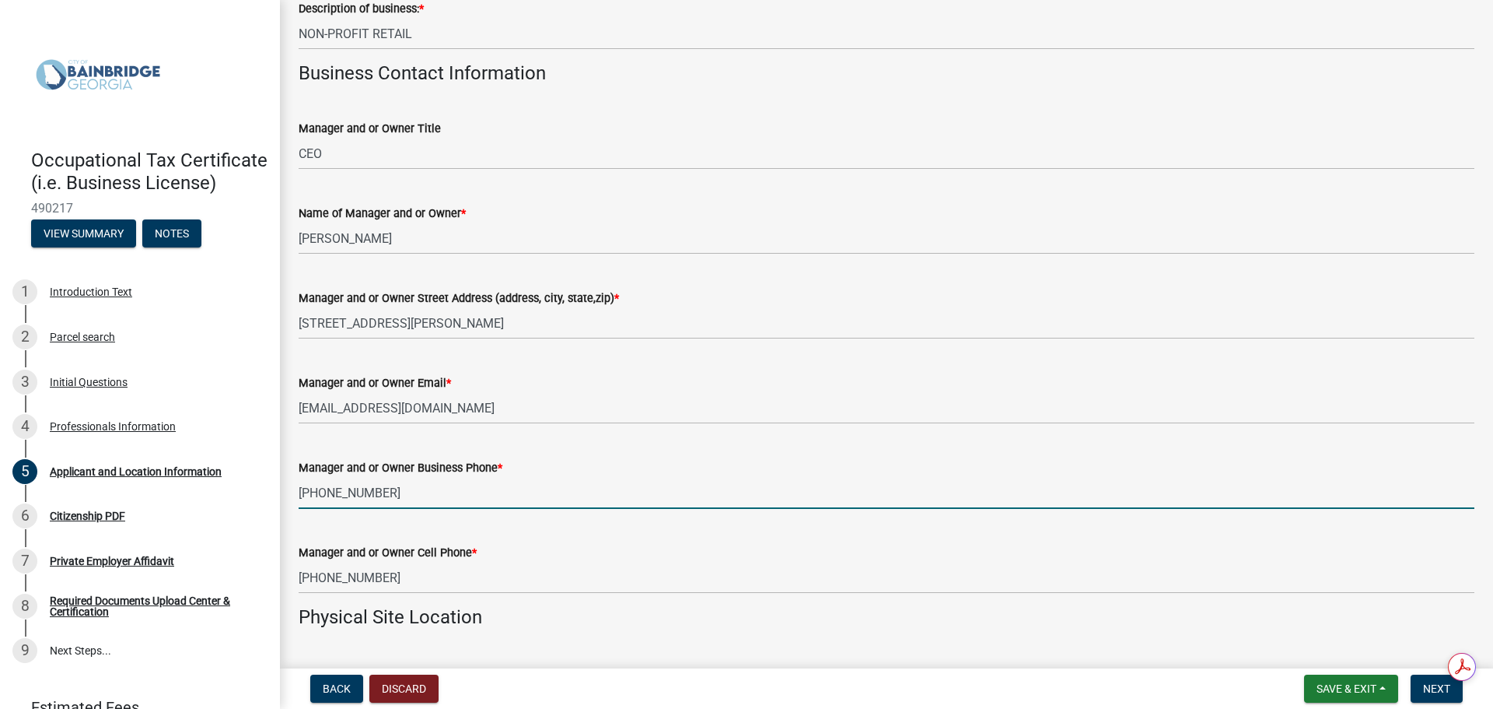
drag, startPoint x: 393, startPoint y: 493, endPoint x: 280, endPoint y: 483, distance: 113.2
click at [281, 483] on div "Applicant and Location Information share Share The applicant is the * Business …" at bounding box center [886, 657] width 1213 height 2523
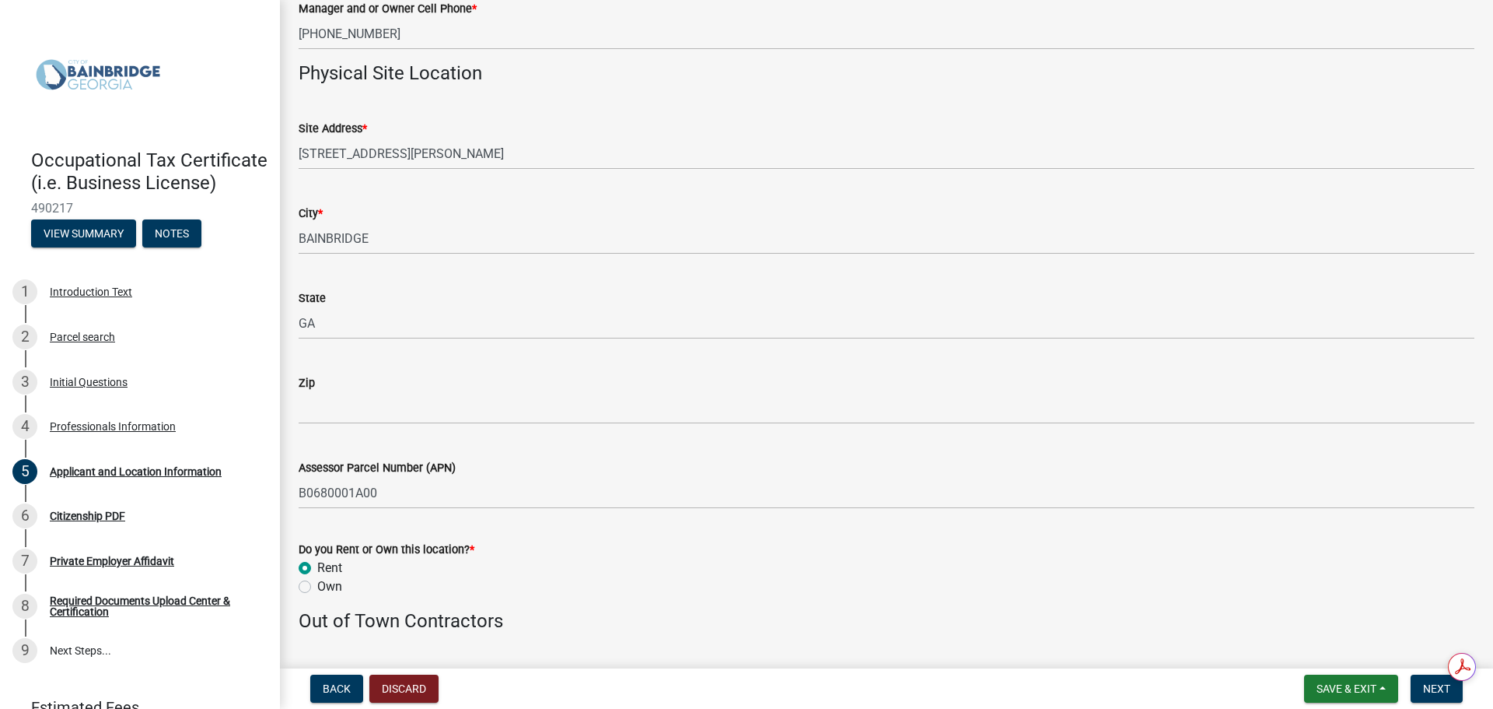
scroll to position [1167, 0]
type input "[PHONE_NUMBER]"
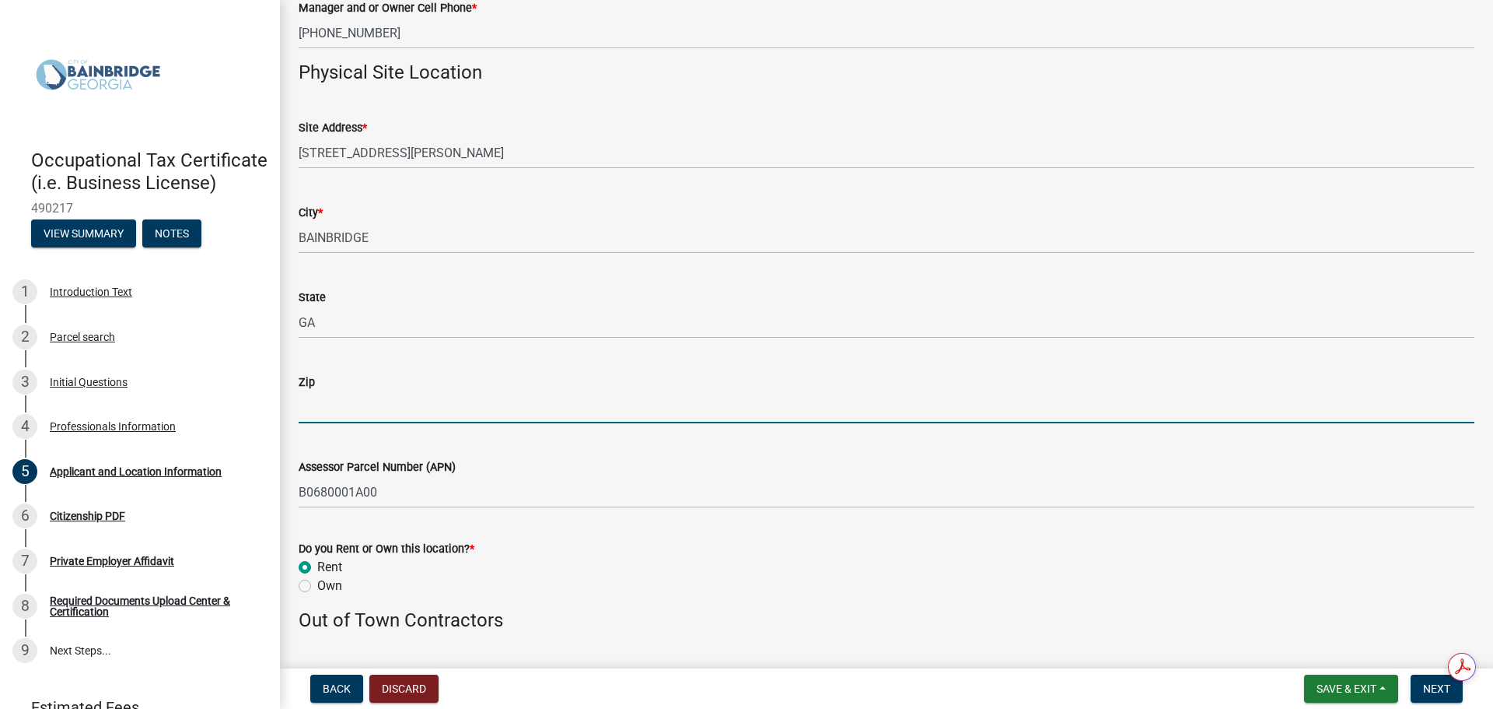
click at [313, 414] on input "Zip" at bounding box center [887, 407] width 1176 height 32
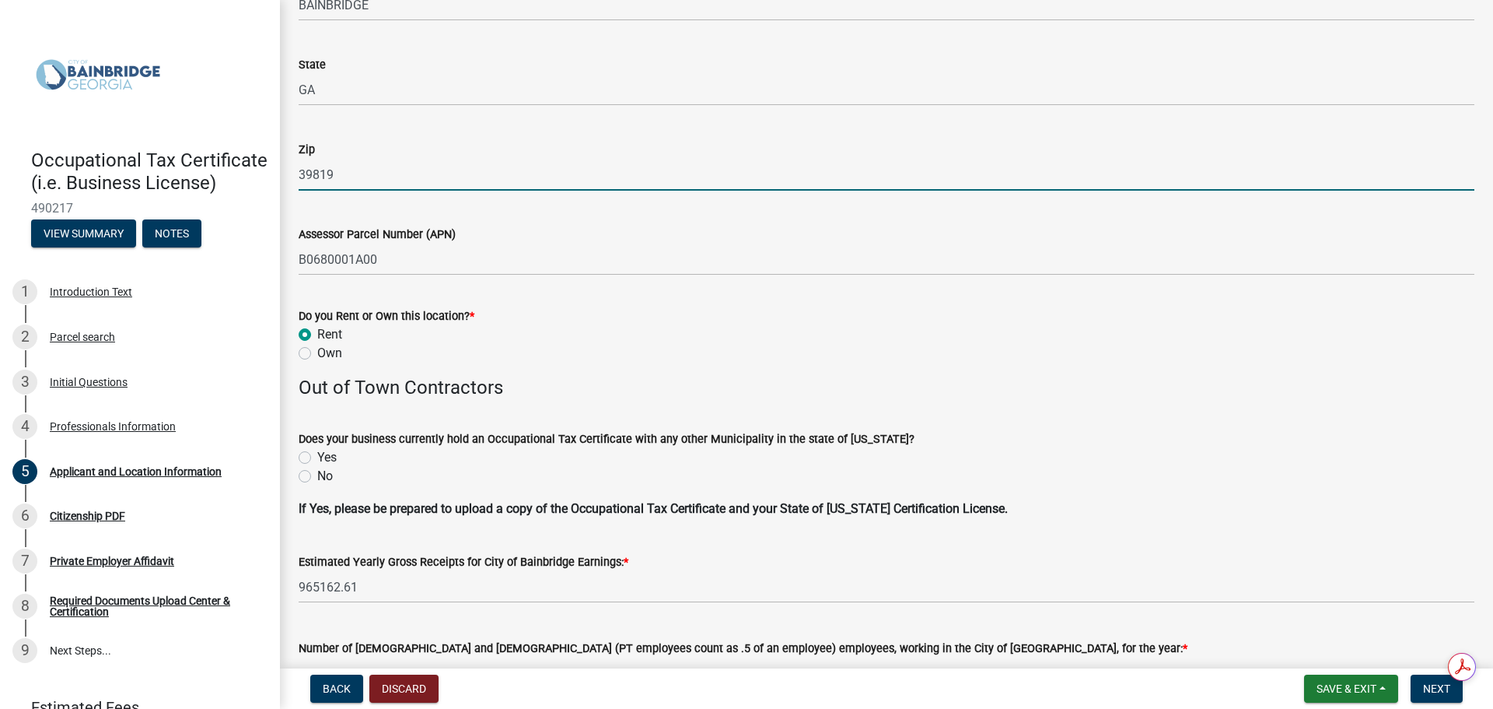
scroll to position [1400, 0]
type input "39819"
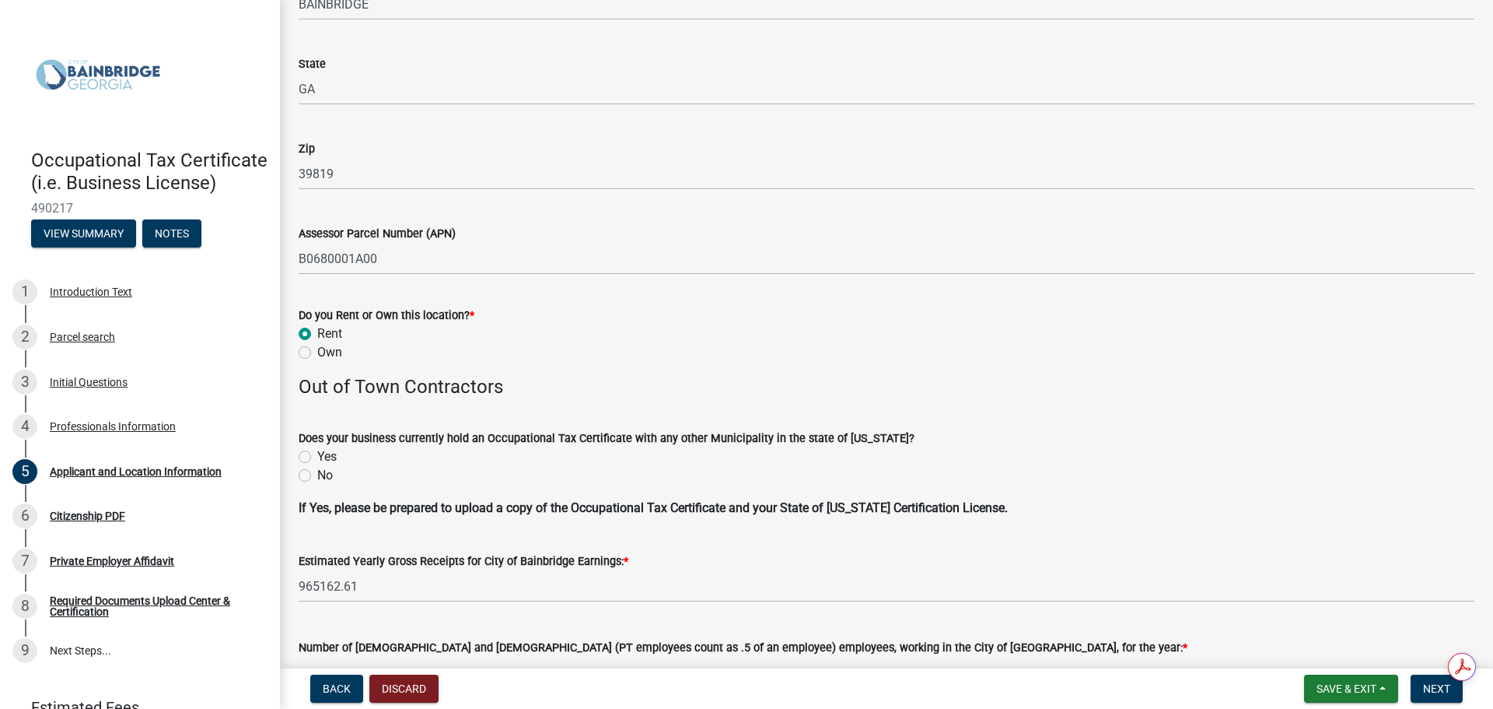
click at [317, 477] on label "No" at bounding box center [325, 475] width 16 height 19
click at [317, 476] on input "No" at bounding box center [322, 471] width 10 height 10
radio input "true"
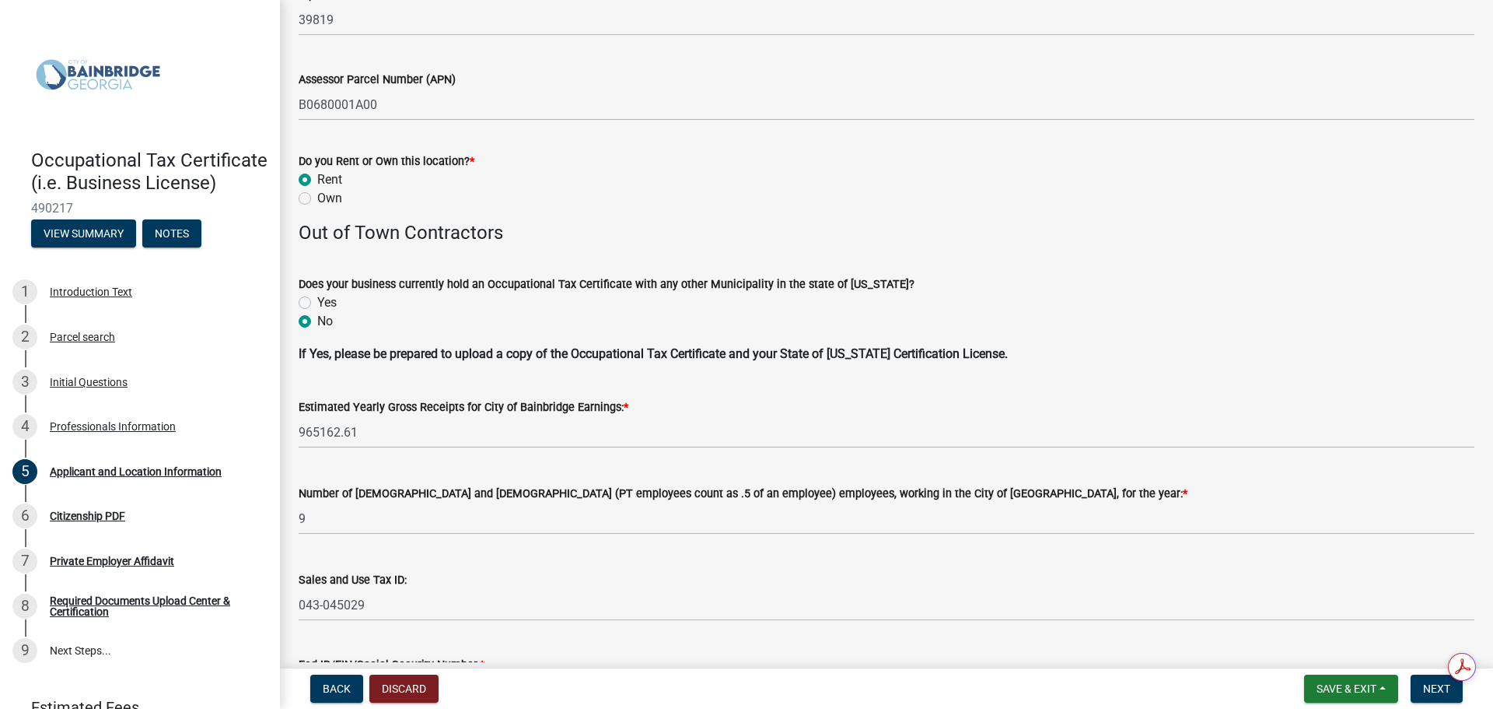
scroll to position [1556, 0]
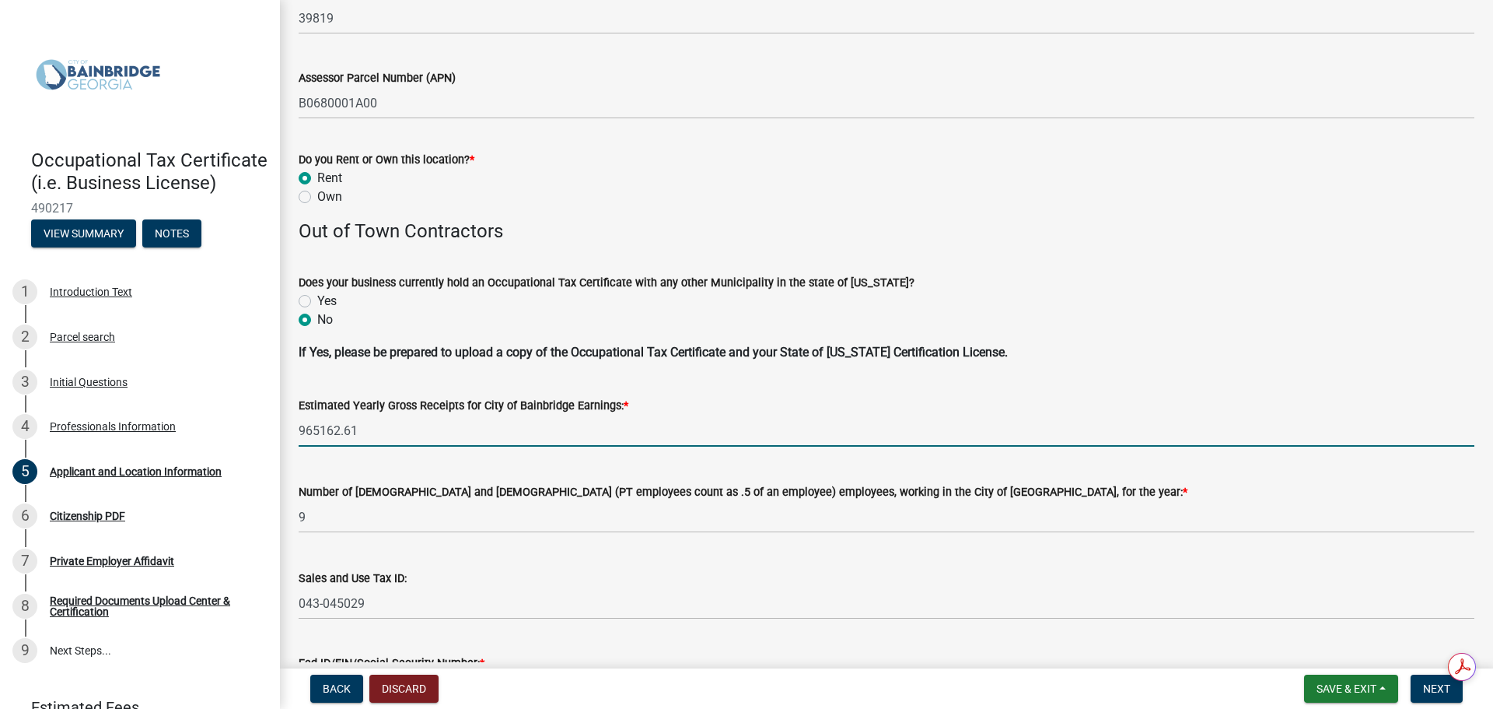
click at [319, 430] on input "965162.61" at bounding box center [887, 431] width 1176 height 32
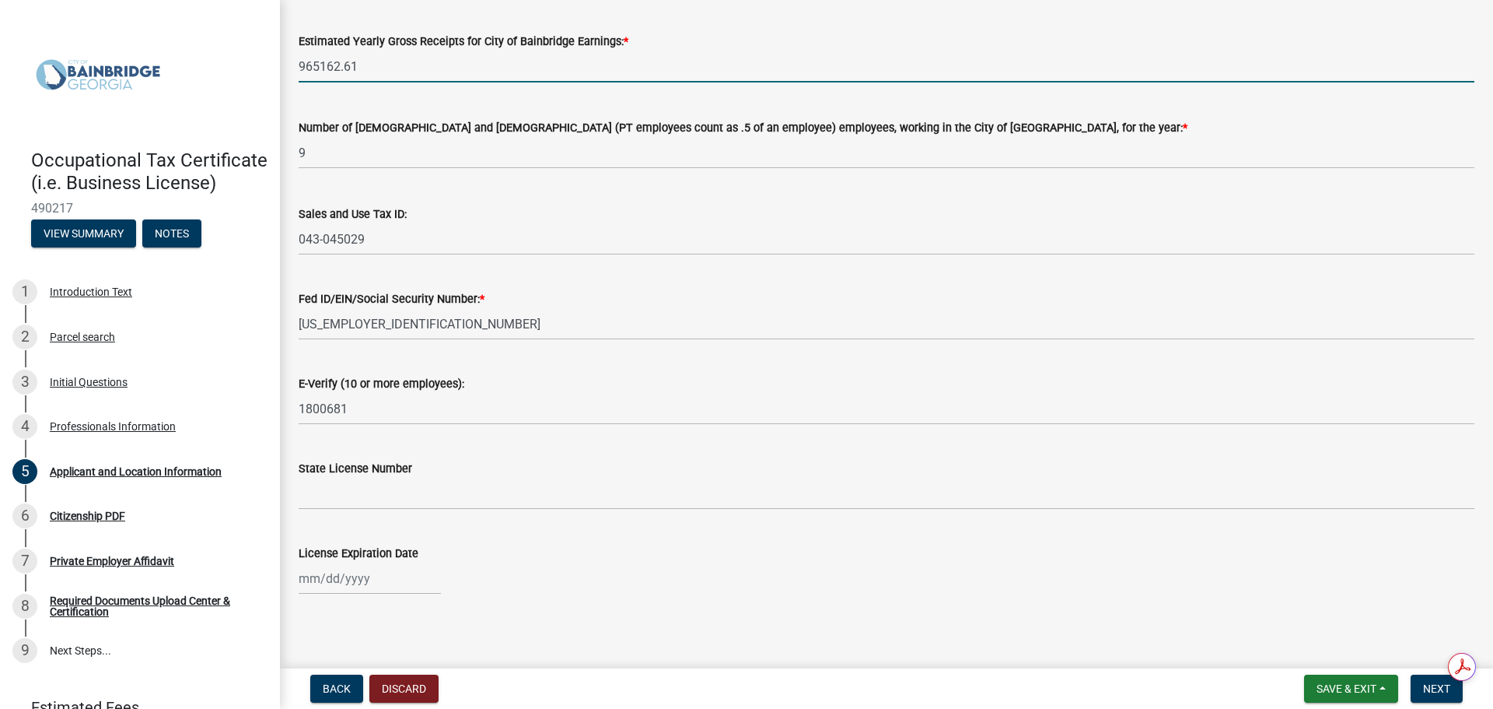
scroll to position [1927, 0]
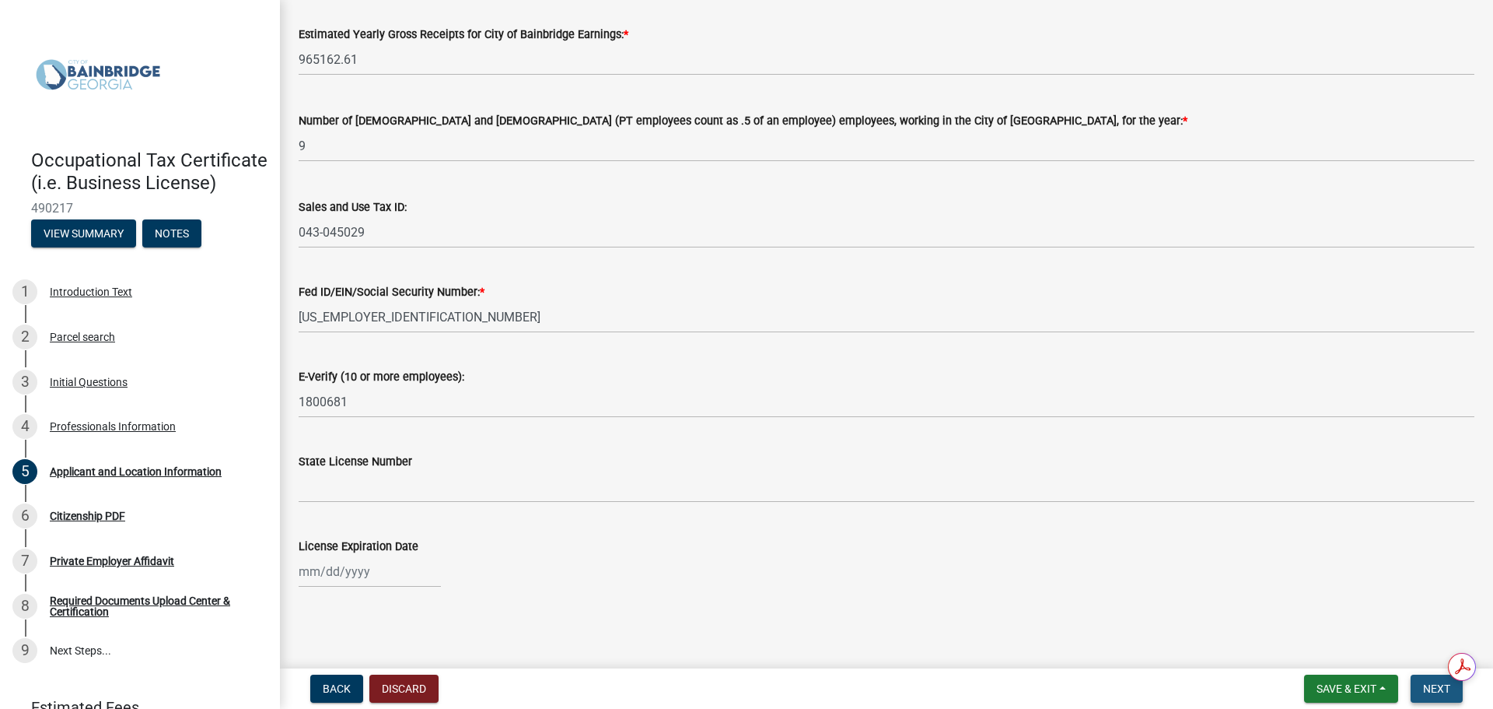
click at [1437, 690] on span "Next" at bounding box center [1436, 688] width 27 height 12
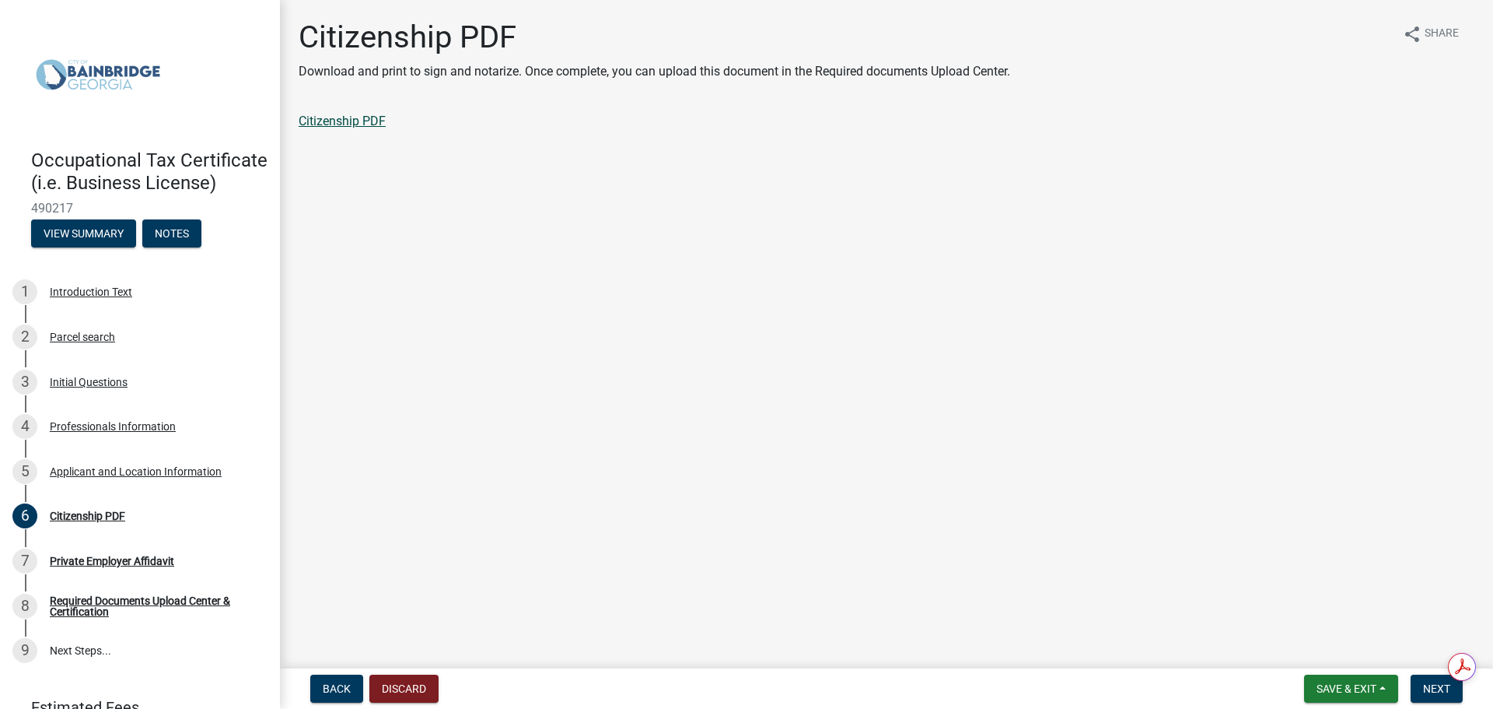
click at [362, 122] on link "Citizenship PDF" at bounding box center [342, 121] width 87 height 15
click at [1440, 685] on span "Next" at bounding box center [1436, 688] width 27 height 12
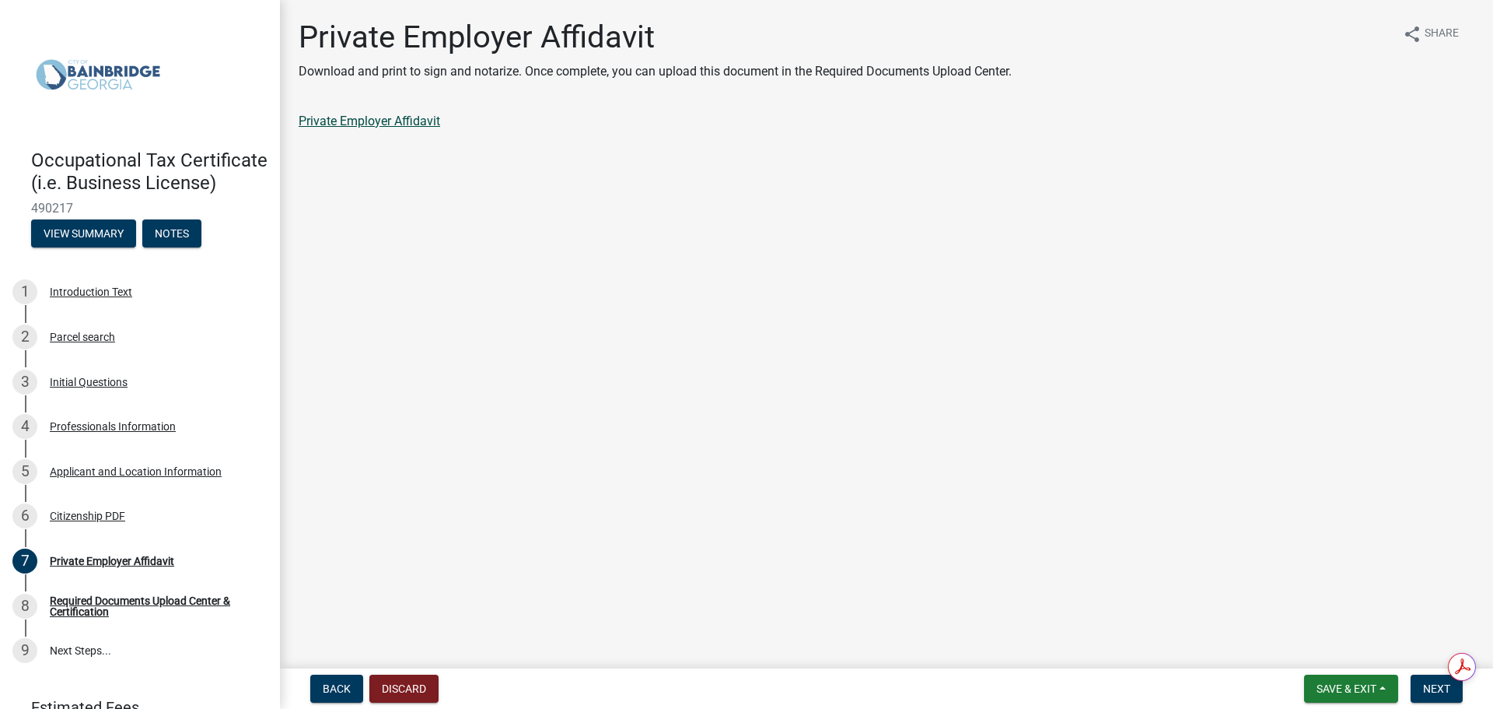
click at [348, 124] on link "Private Employer Affidavit" at bounding box center [370, 121] width 142 height 15
click at [1427, 695] on span "Next" at bounding box center [1436, 688] width 27 height 12
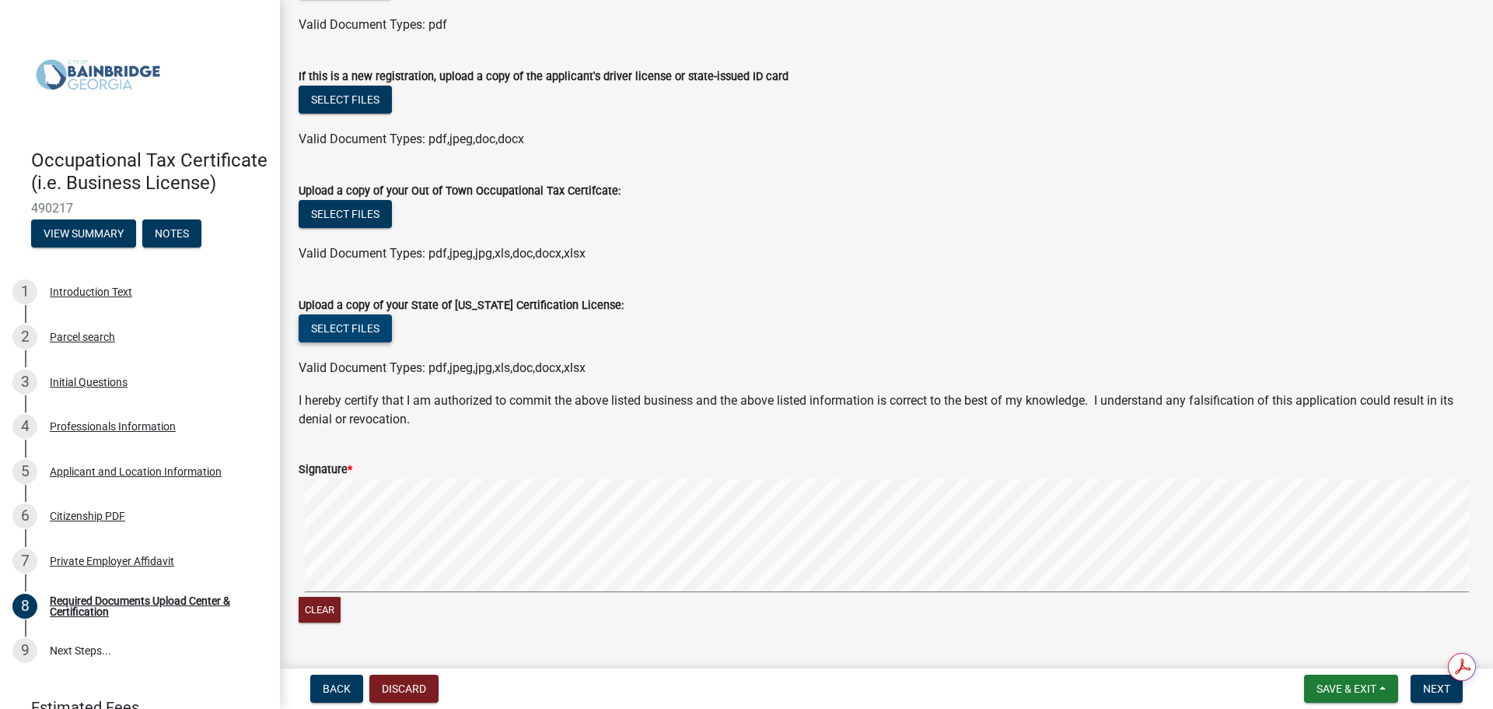
scroll to position [389, 0]
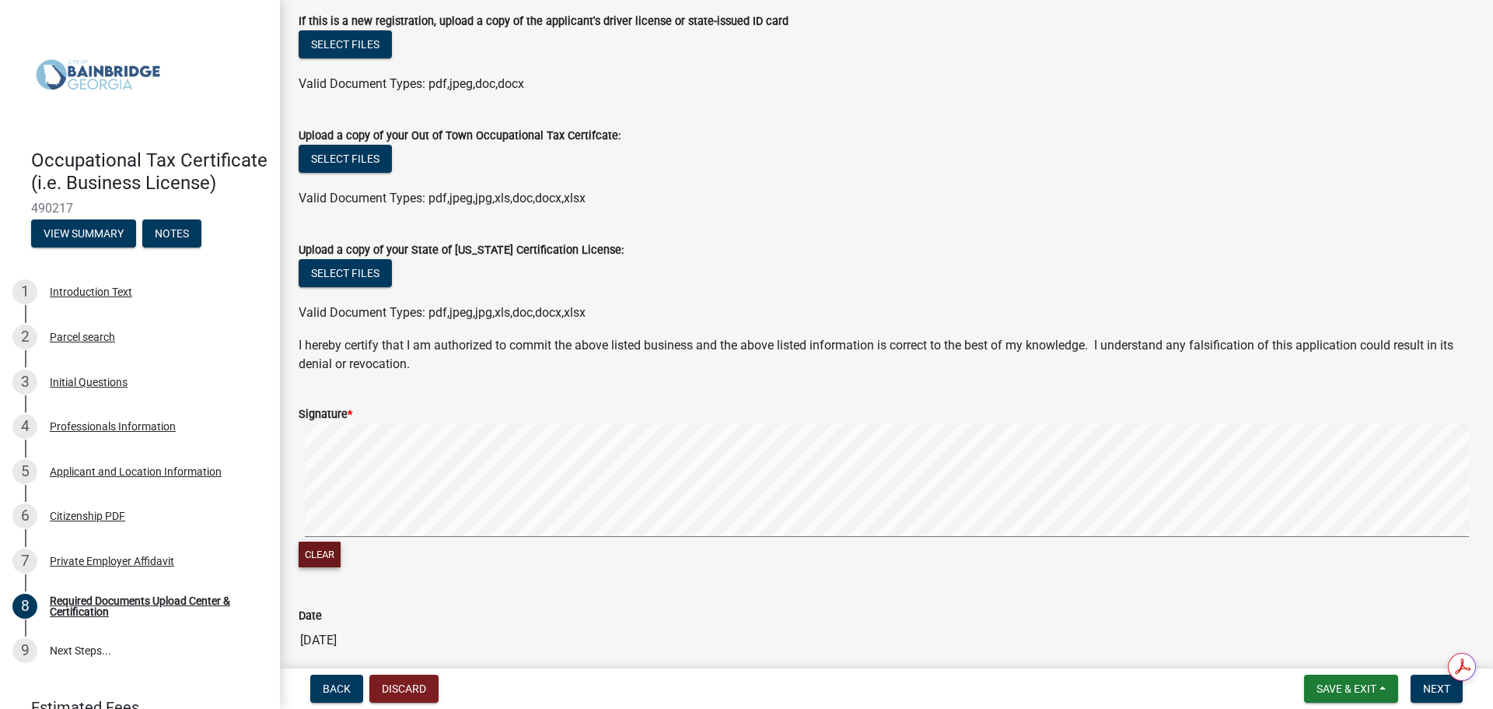
click at [318, 557] on button "Clear" at bounding box center [320, 554] width 42 height 26
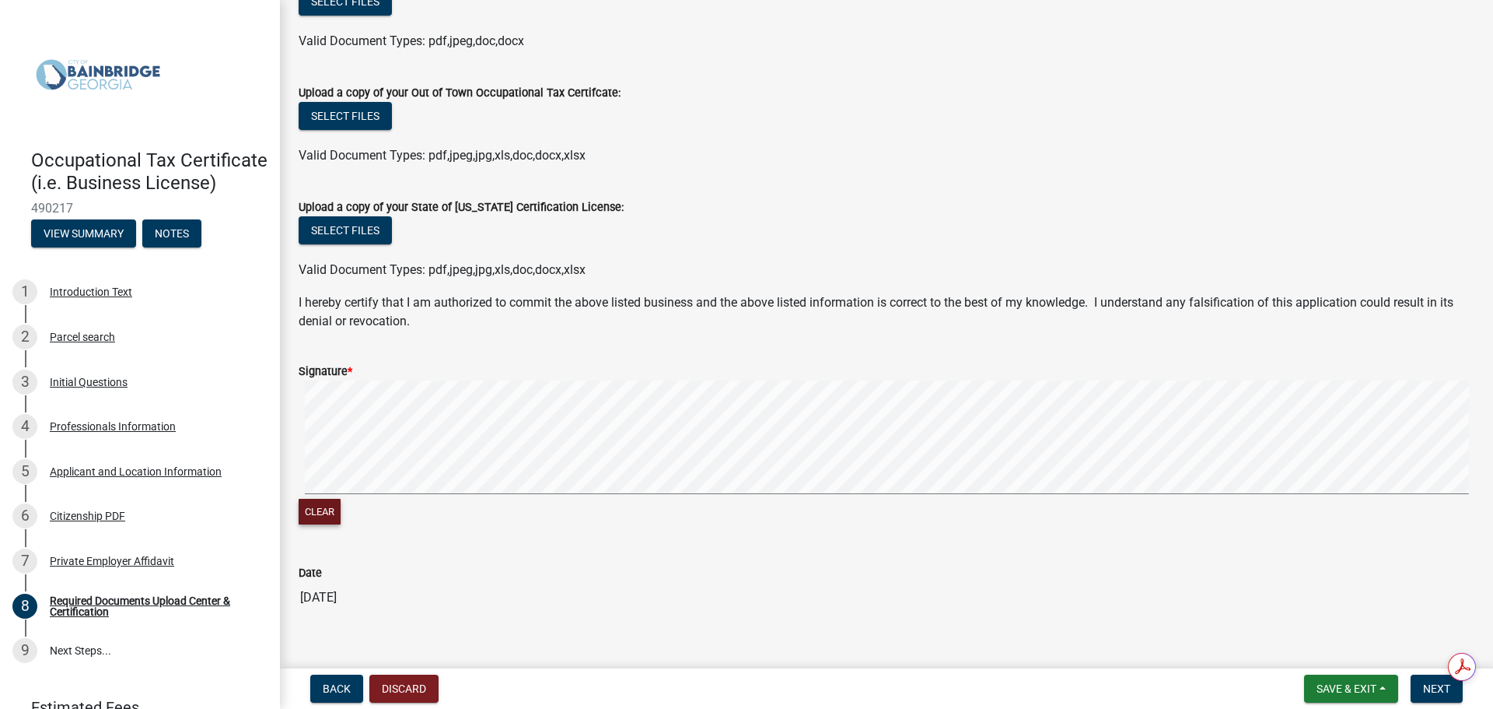
scroll to position [456, 0]
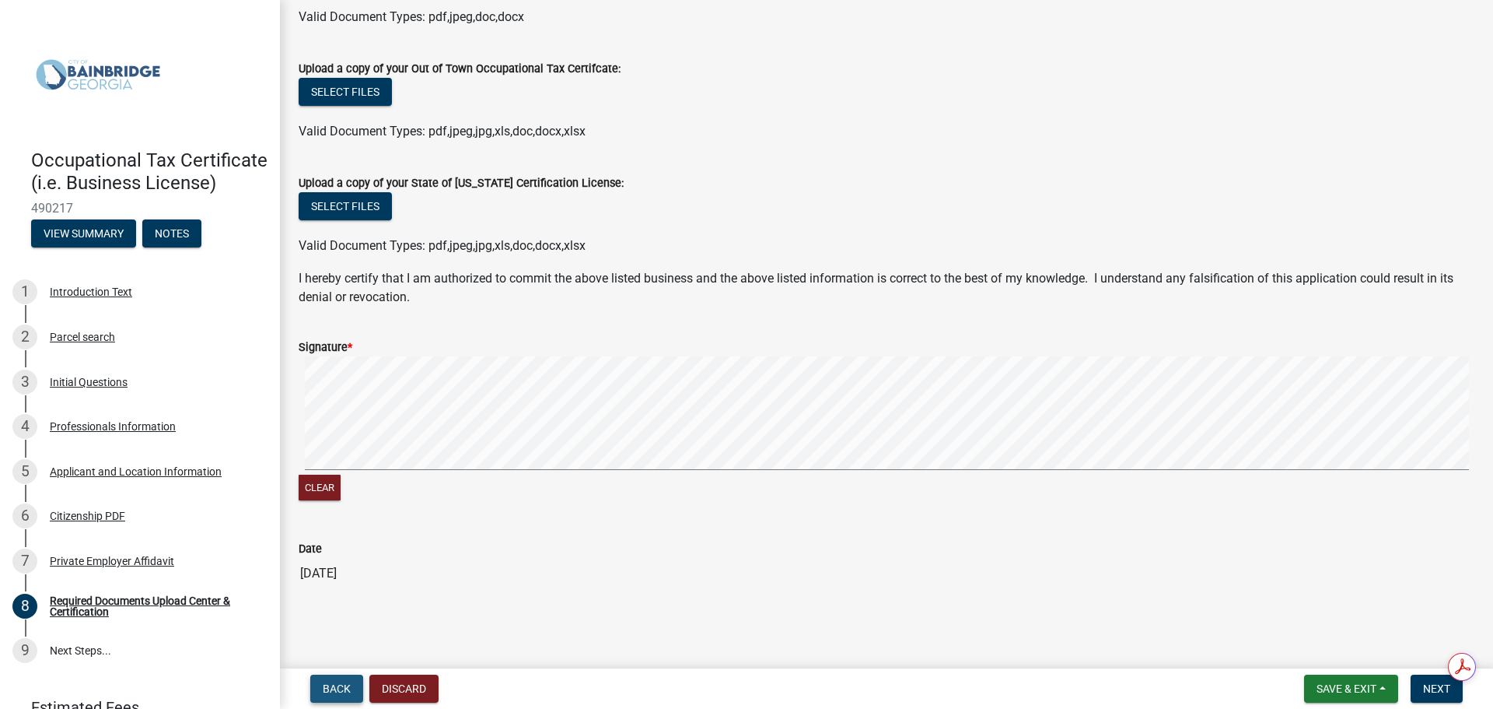
click at [335, 692] on span "Back" at bounding box center [337, 688] width 28 height 12
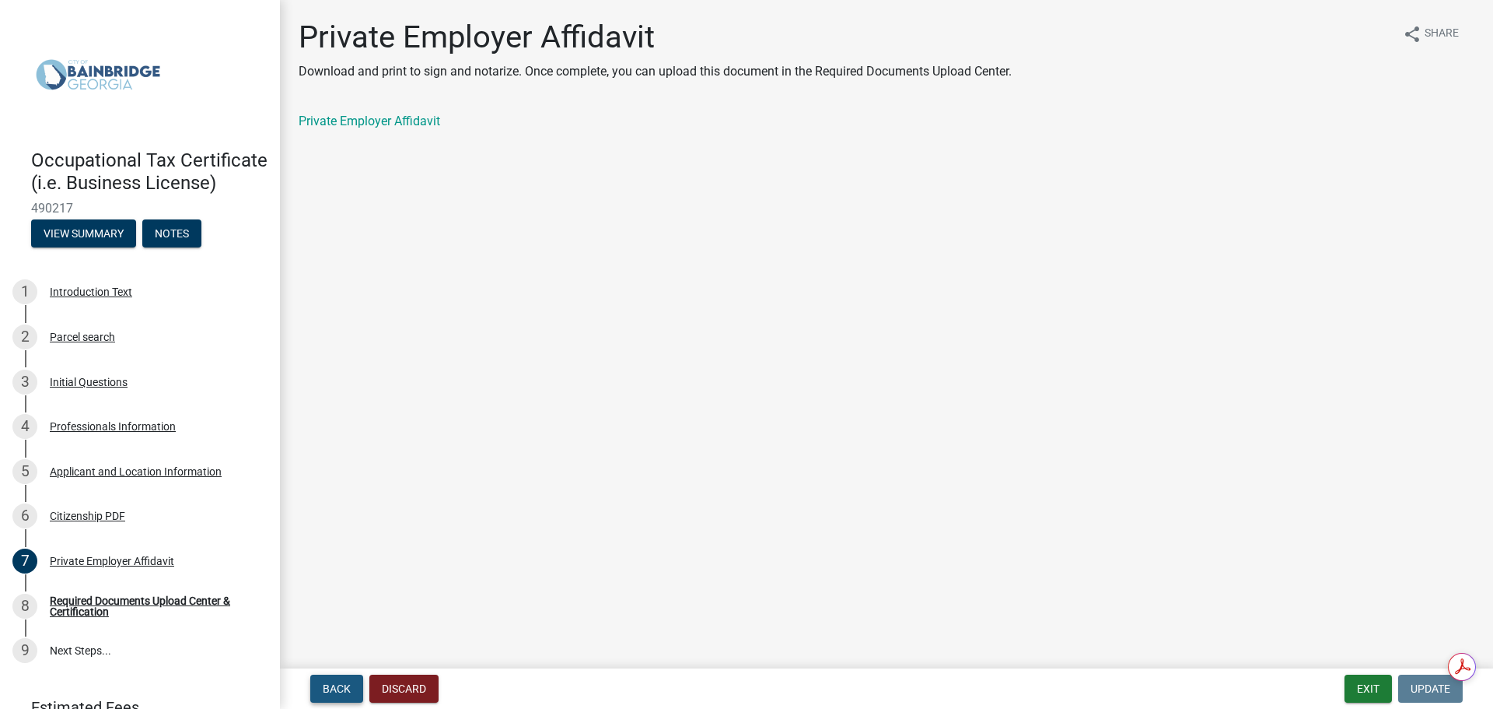
click at [335, 692] on span "Back" at bounding box center [337, 688] width 28 height 12
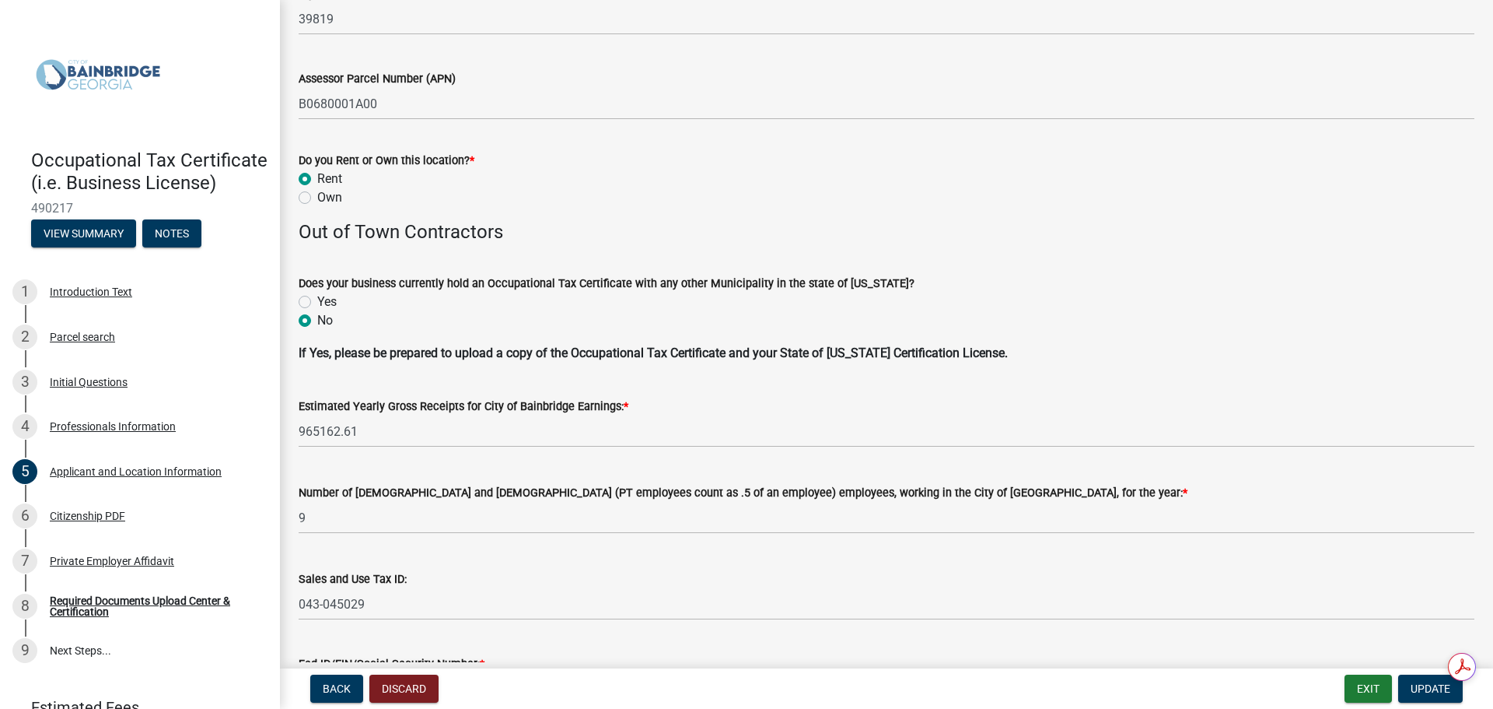
scroll to position [1556, 0]
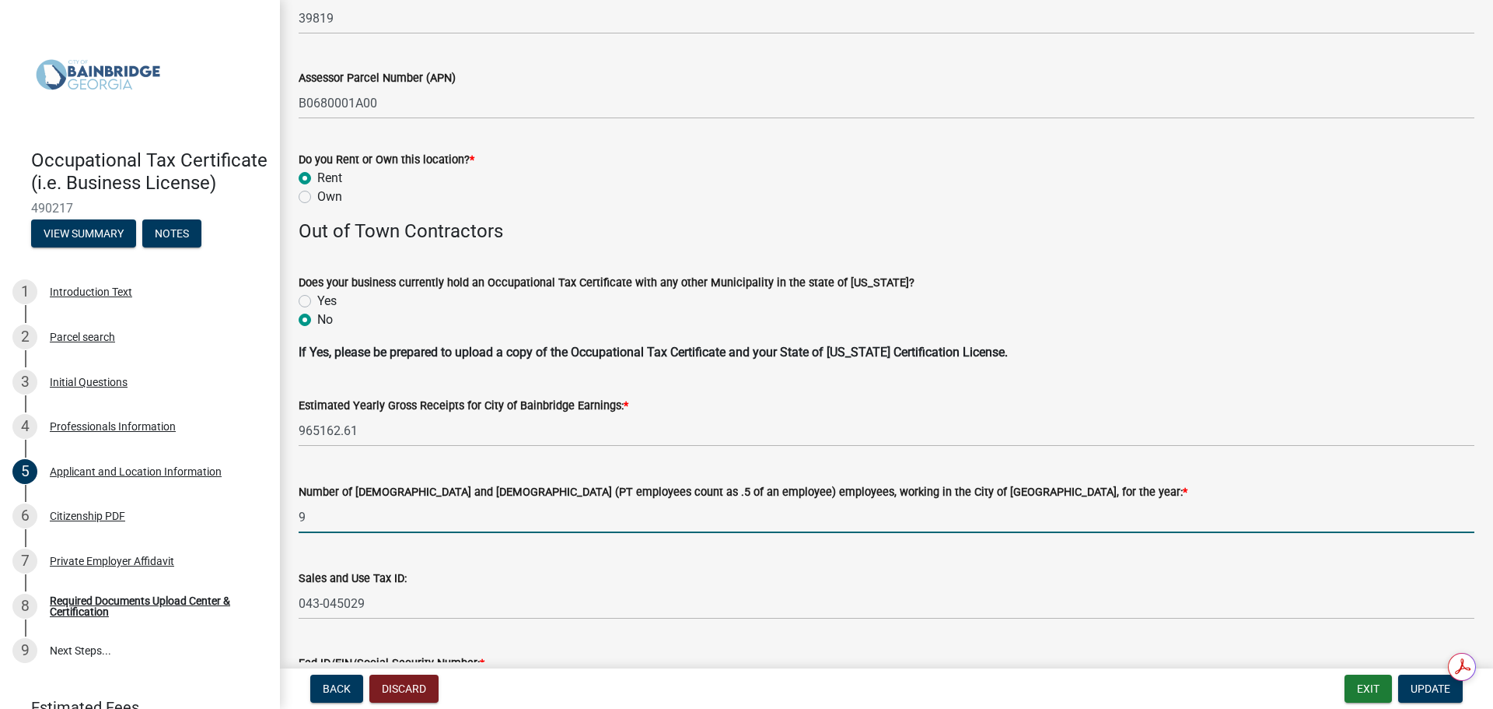
click at [336, 520] on input "9" at bounding box center [887, 517] width 1176 height 32
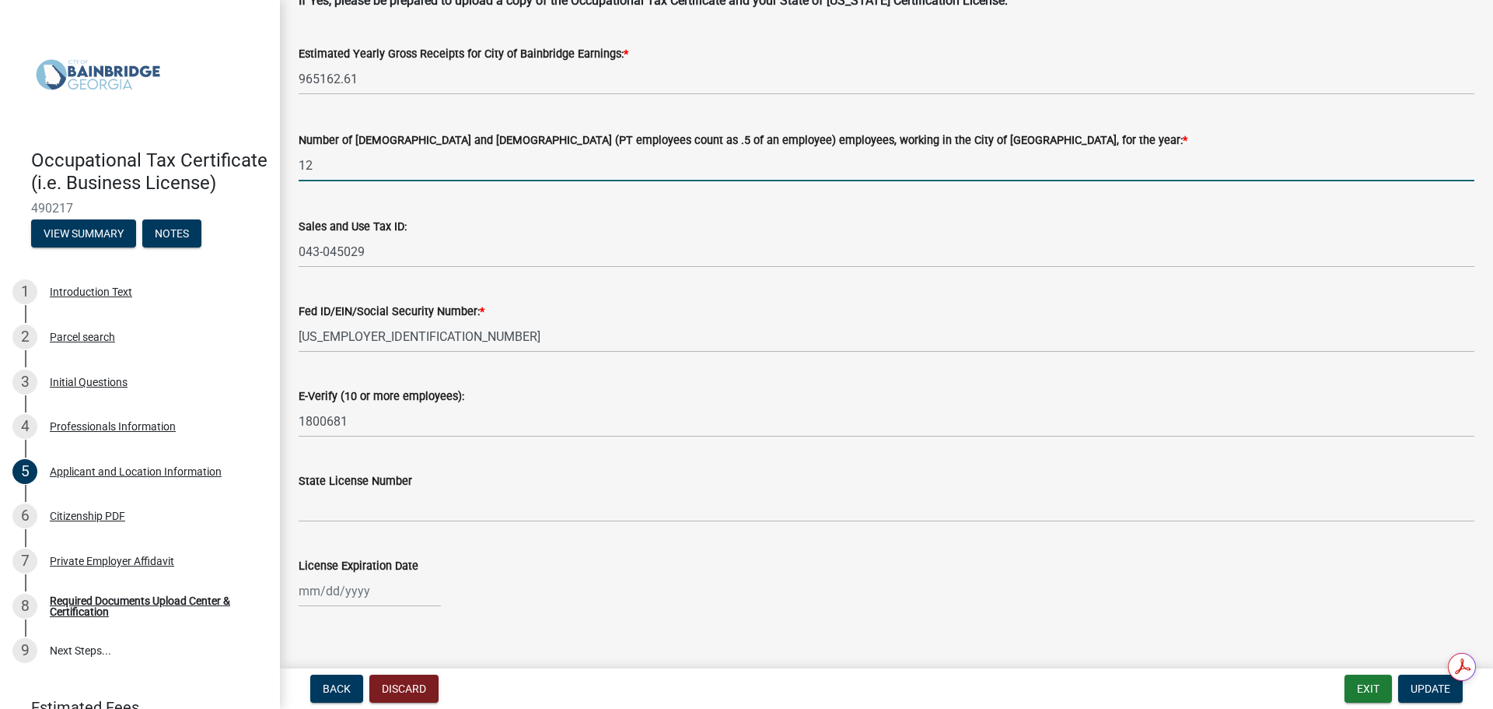
scroll to position [1927, 0]
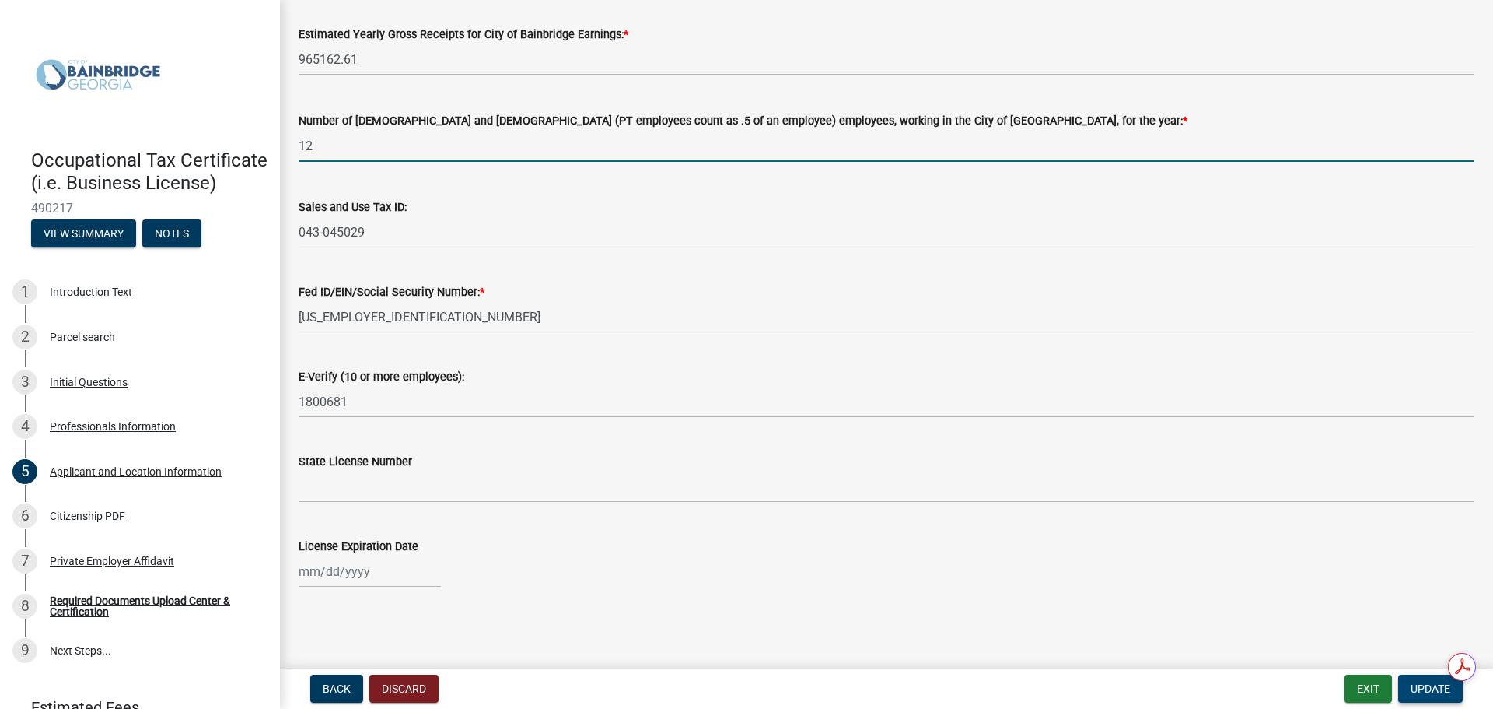
type input "12"
click at [1411, 689] on span "Update" at bounding box center [1431, 688] width 40 height 12
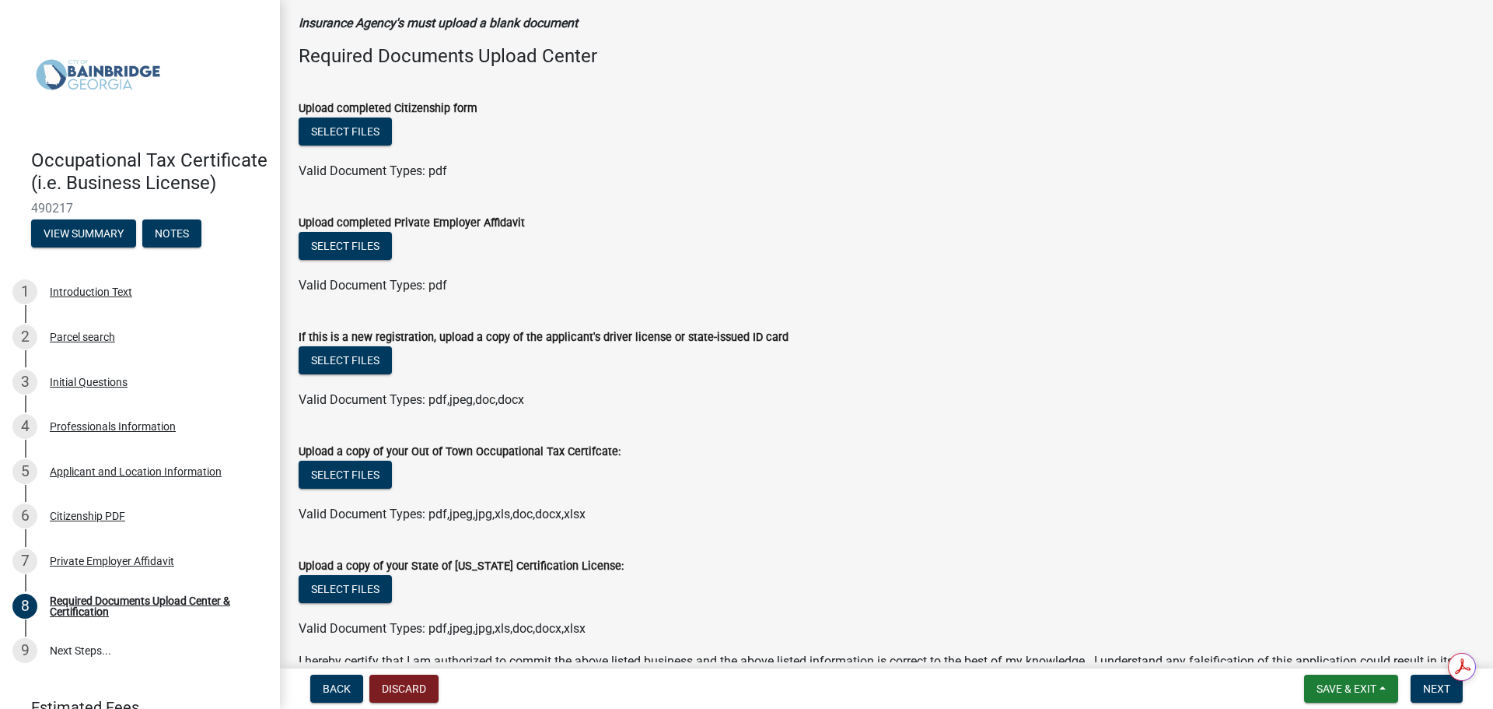
scroll to position [311, 0]
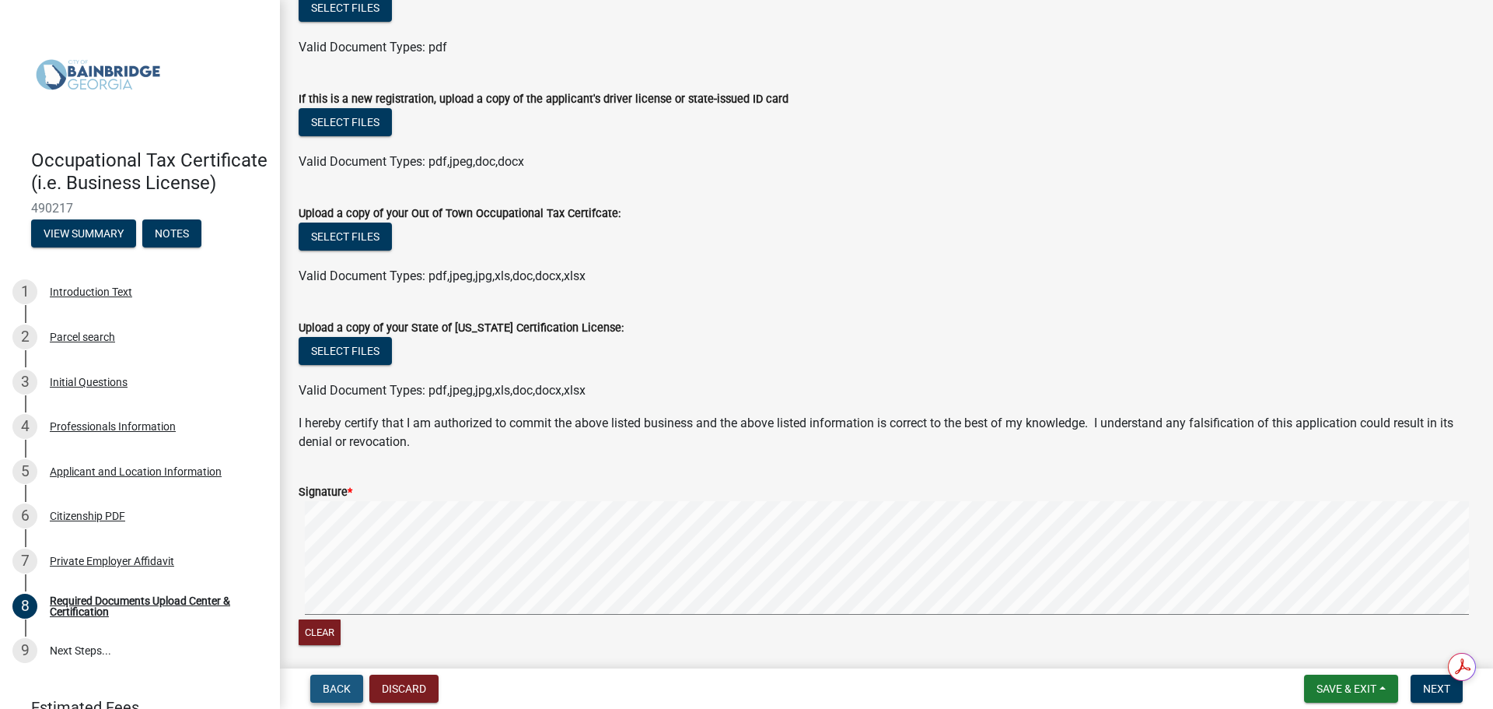
click at [326, 686] on span "Back" at bounding box center [337, 688] width 28 height 12
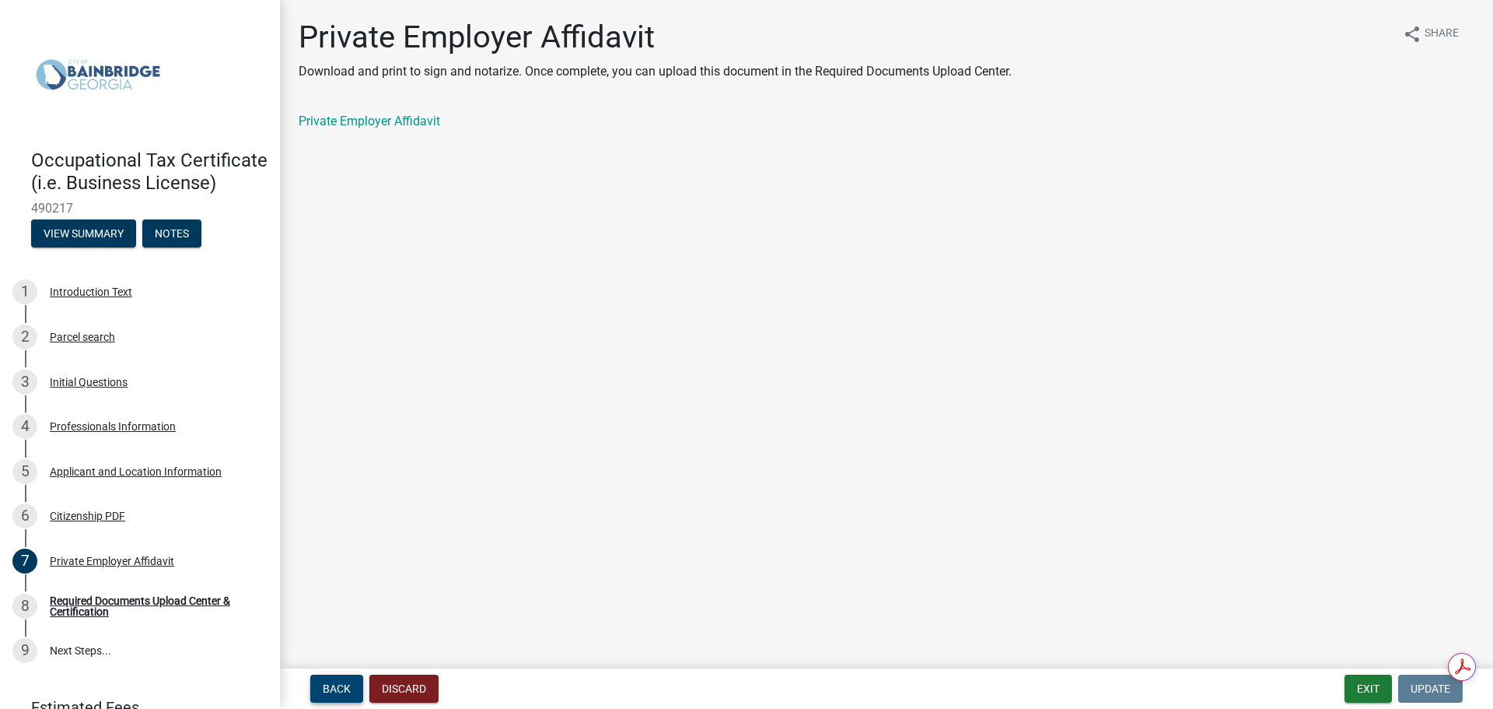
click at [327, 687] on span "Back" at bounding box center [337, 688] width 28 height 12
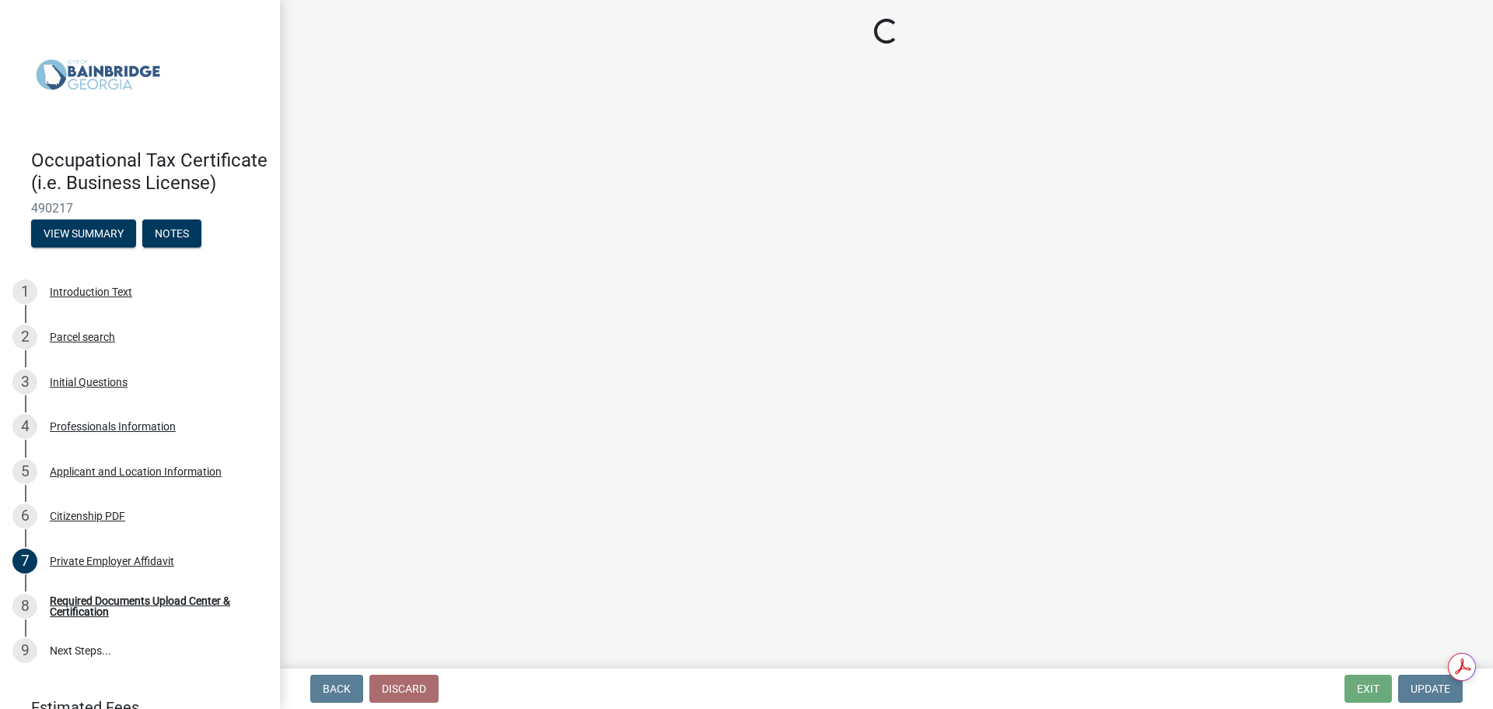
click at [327, 688] on span "Back" at bounding box center [337, 688] width 28 height 12
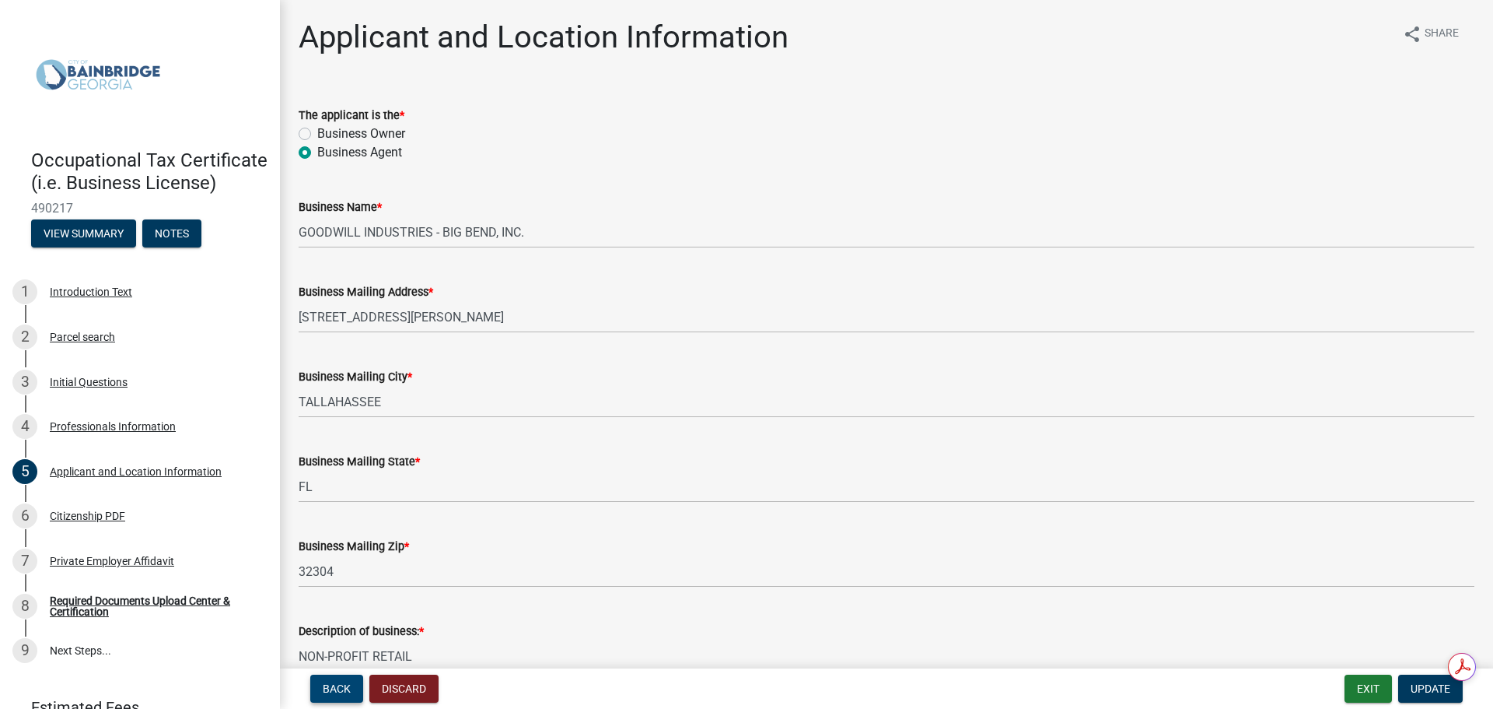
click at [331, 689] on span "Back" at bounding box center [337, 688] width 28 height 12
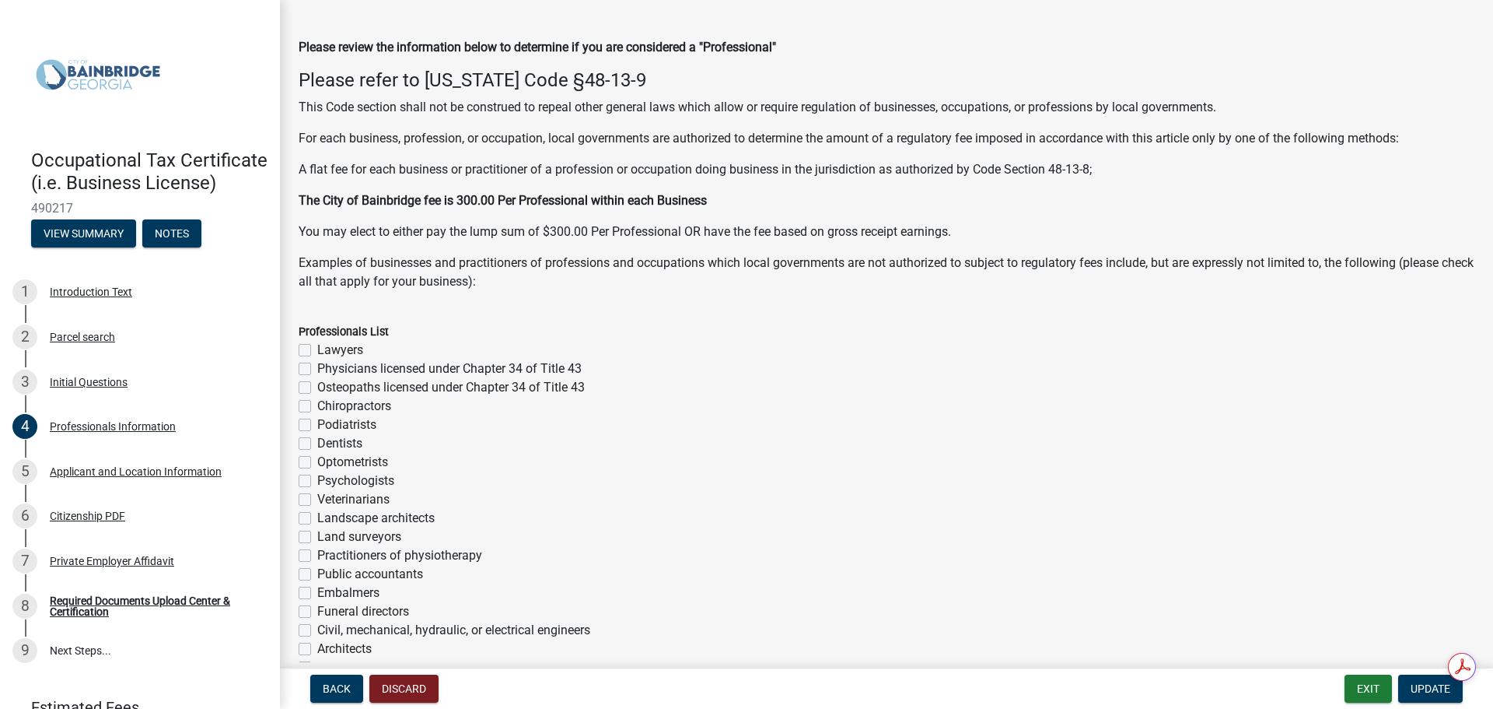
scroll to position [47, 0]
click at [329, 695] on span "Back" at bounding box center [337, 688] width 28 height 12
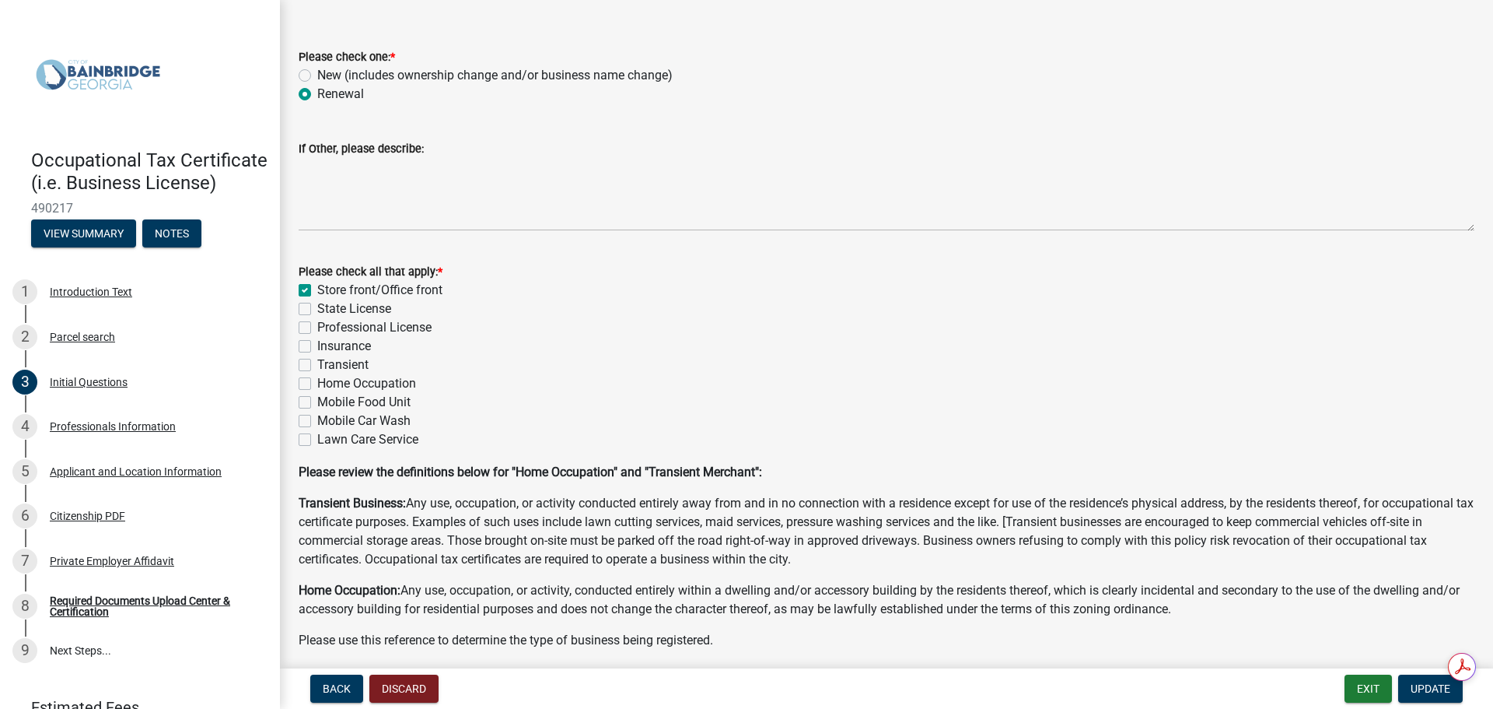
scroll to position [119, 0]
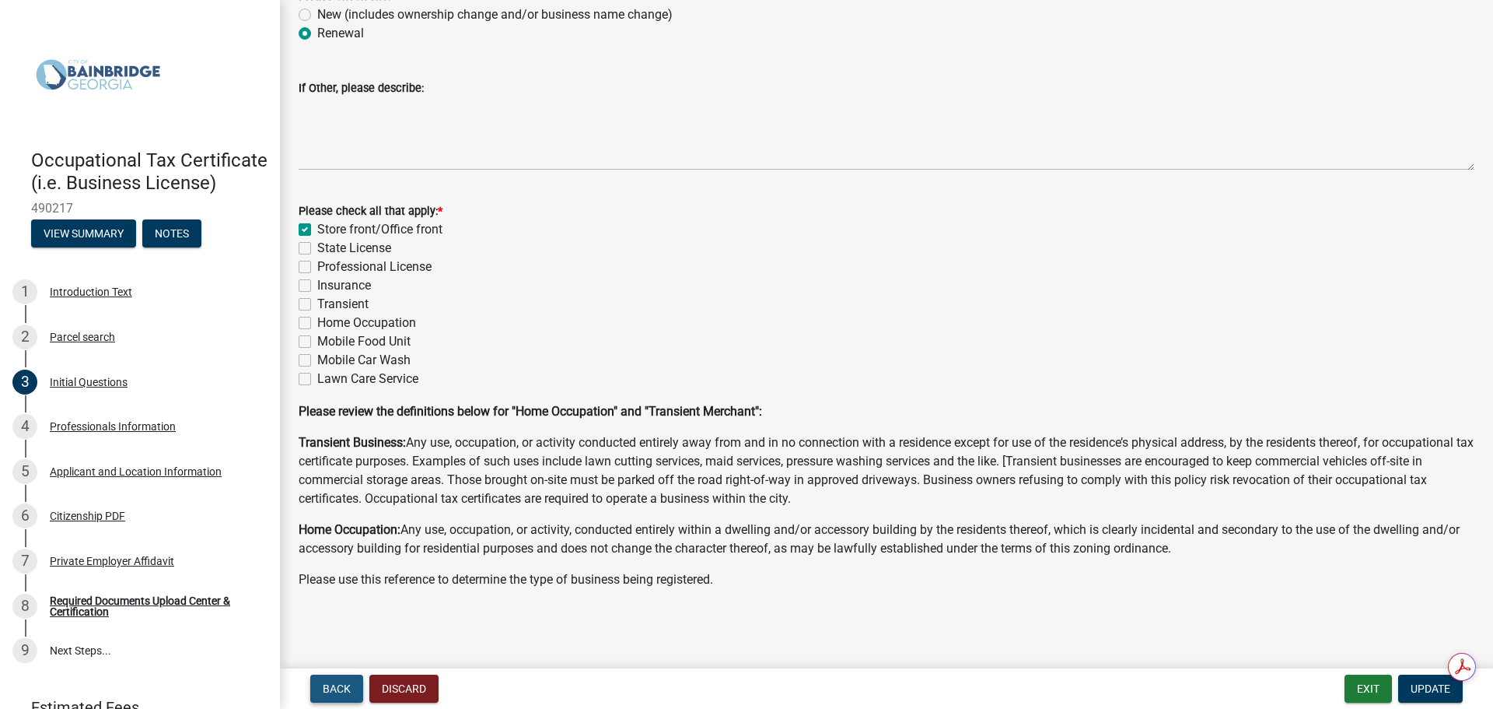
click at [337, 688] on span "Back" at bounding box center [337, 688] width 28 height 12
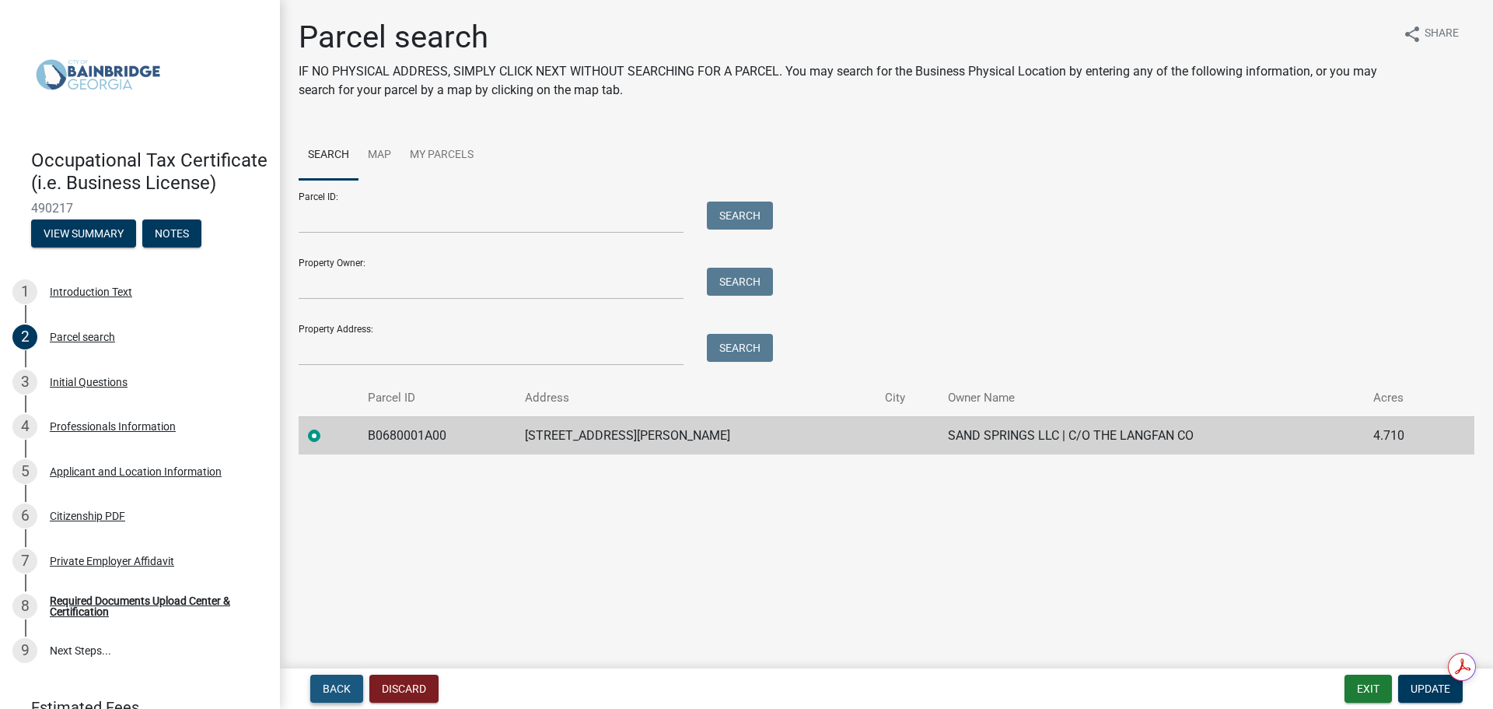
click at [334, 695] on button "Back" at bounding box center [336, 688] width 53 height 28
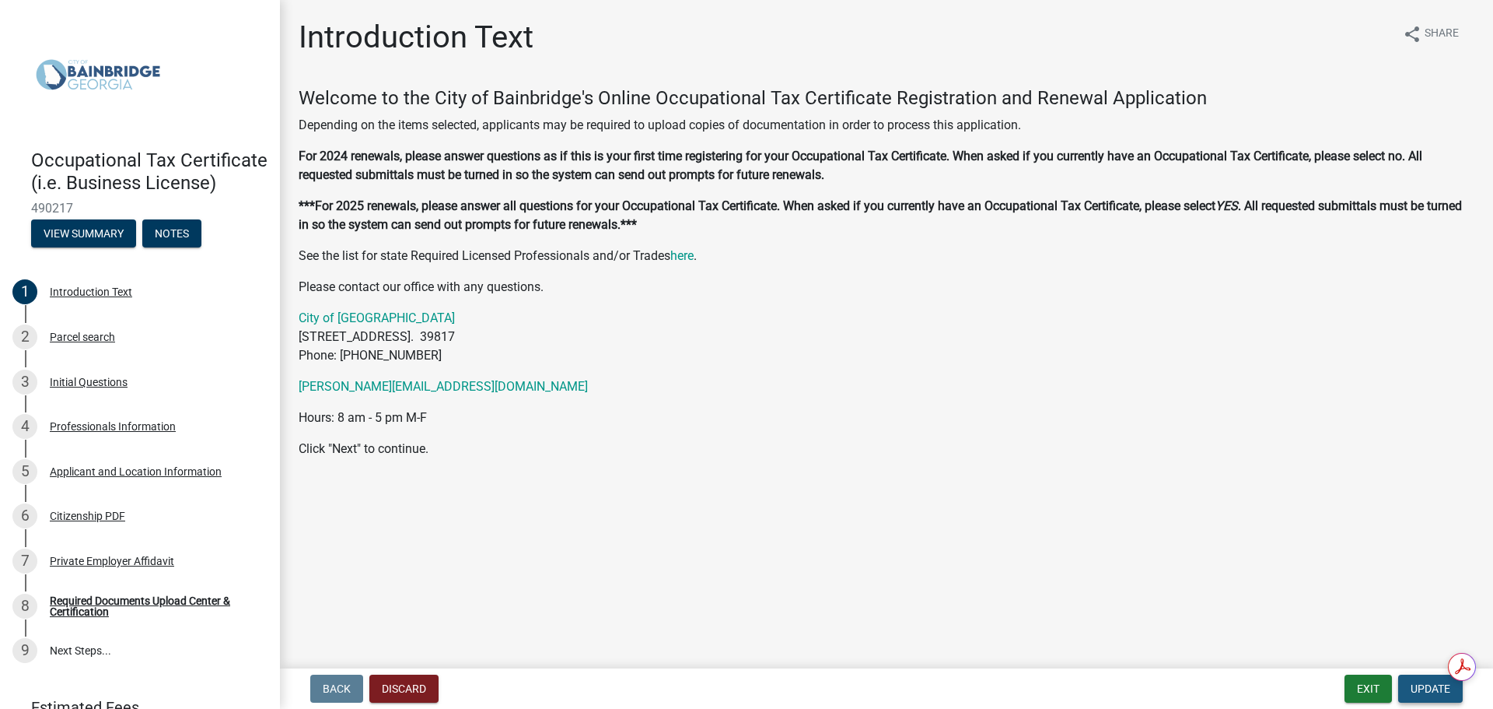
click at [1436, 689] on span "Update" at bounding box center [1431, 688] width 40 height 12
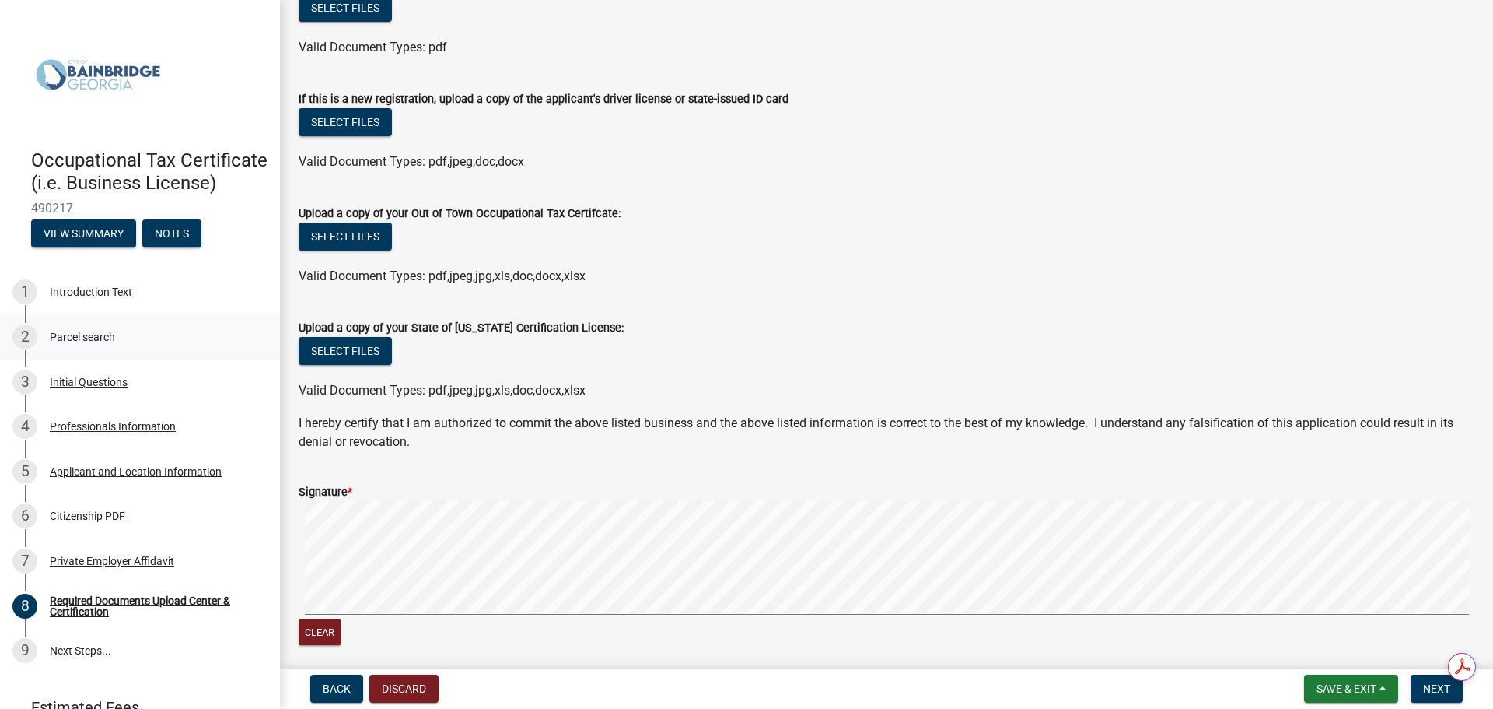
scroll to position [389, 0]
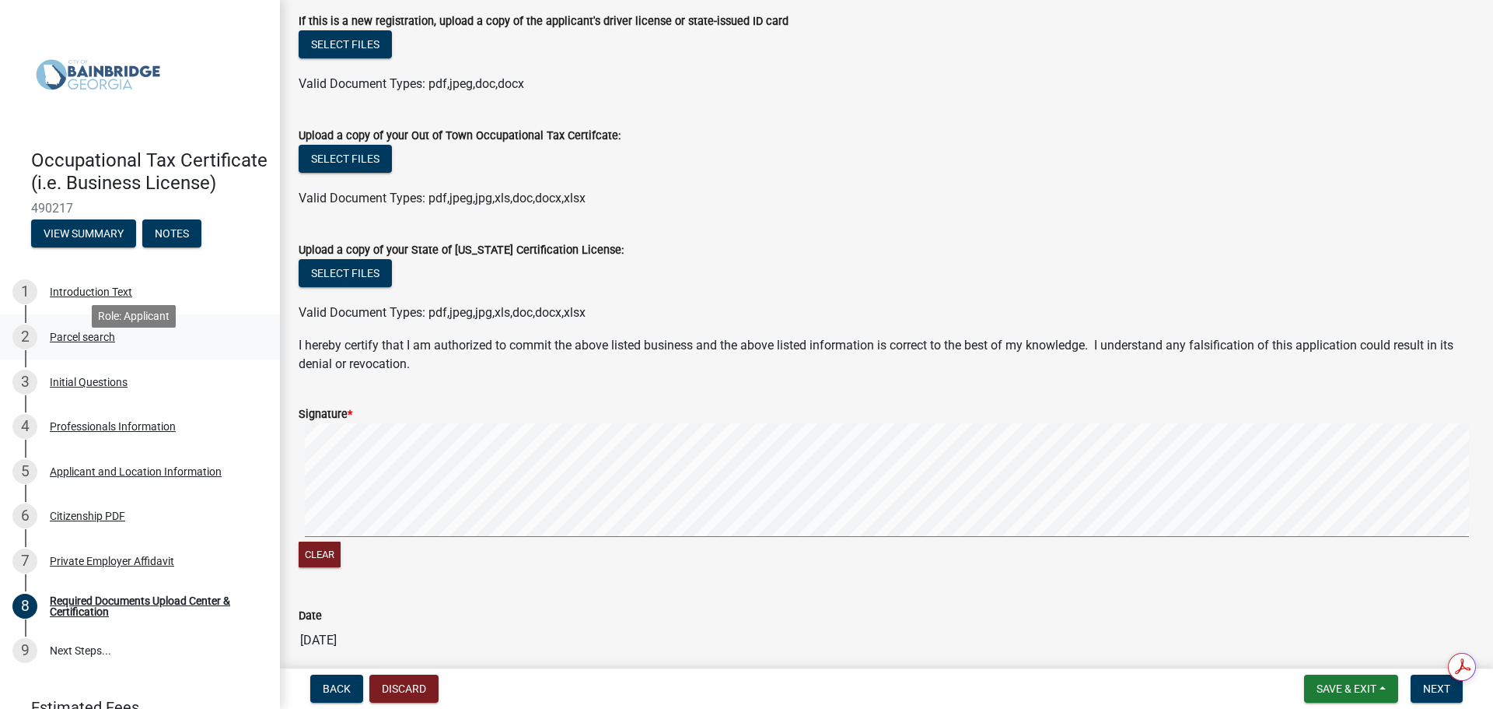
click at [79, 349] on div "2 Parcel search" at bounding box center [133, 336] width 243 height 25
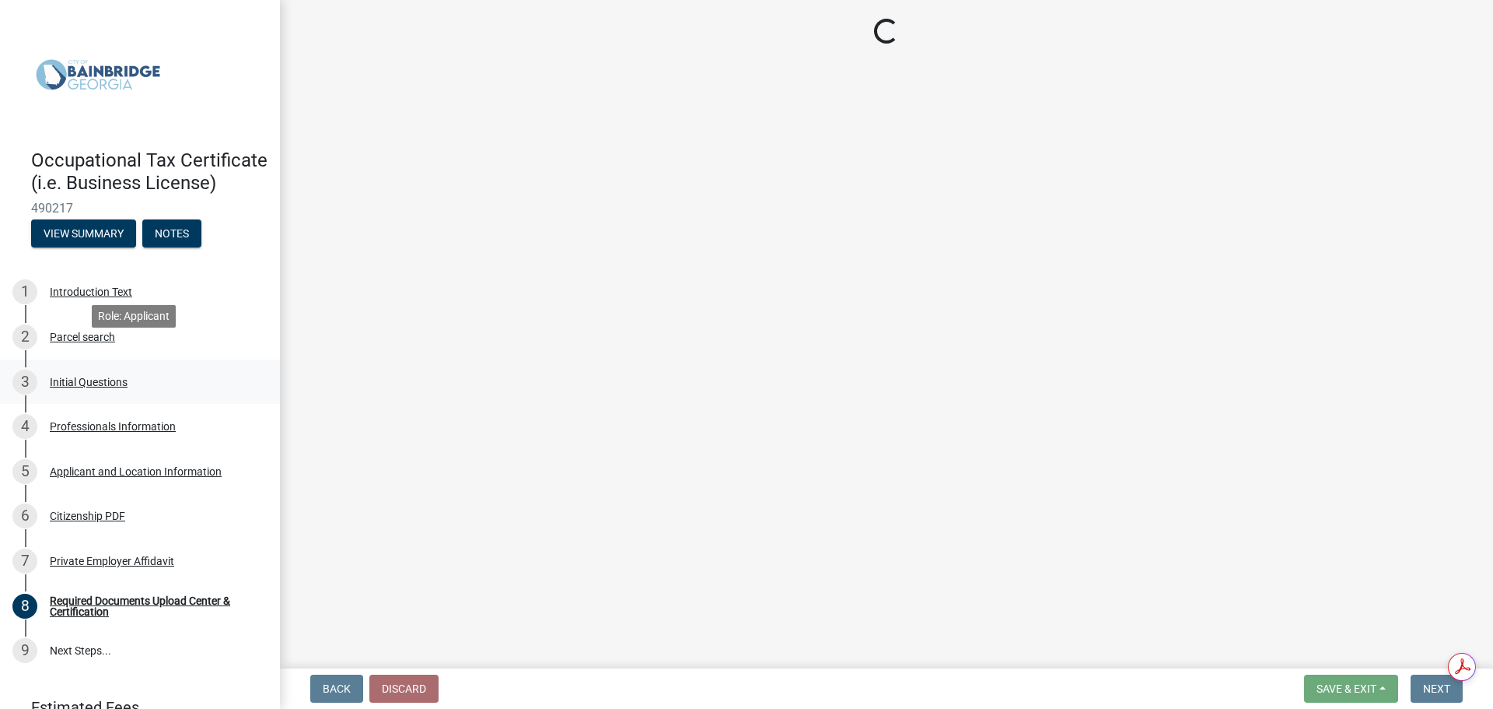
scroll to position [0, 0]
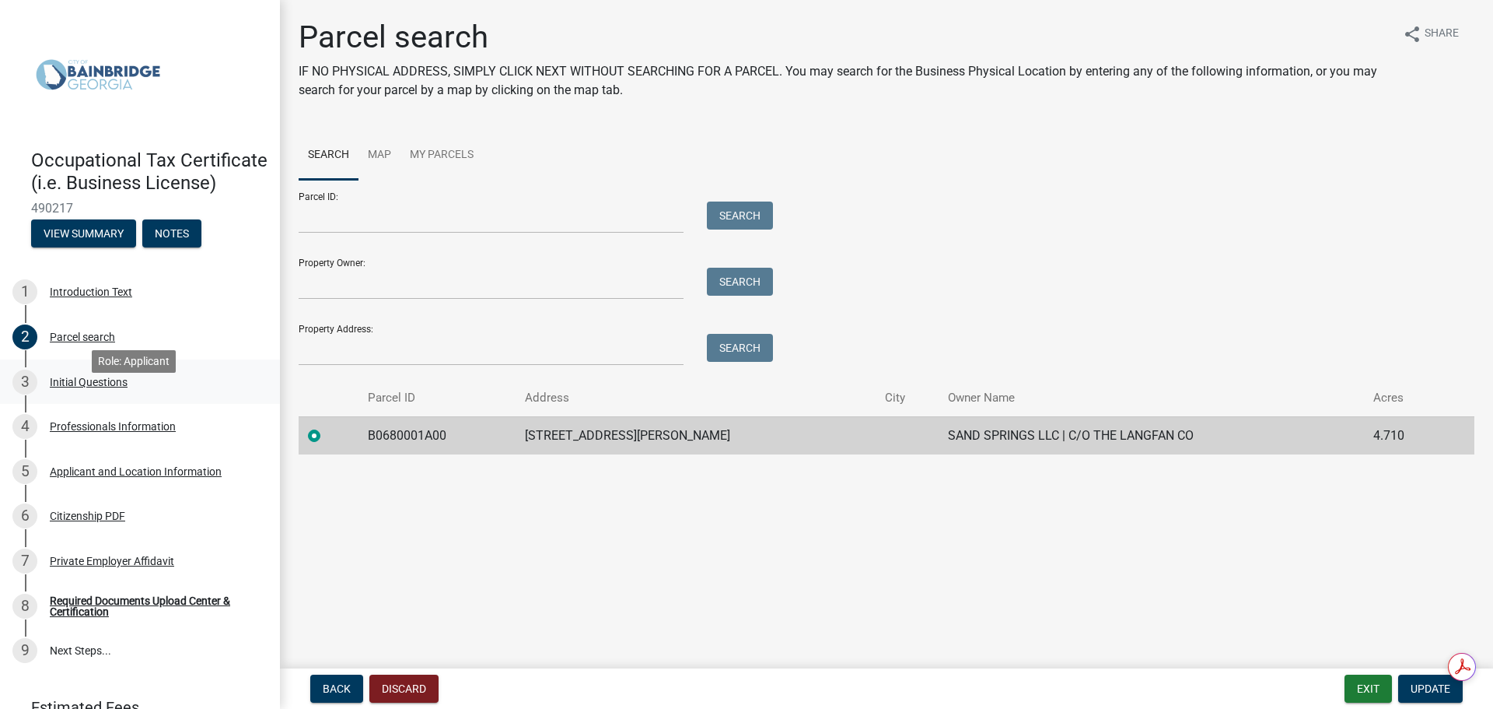
click at [72, 387] on div "Initial Questions" at bounding box center [89, 381] width 78 height 11
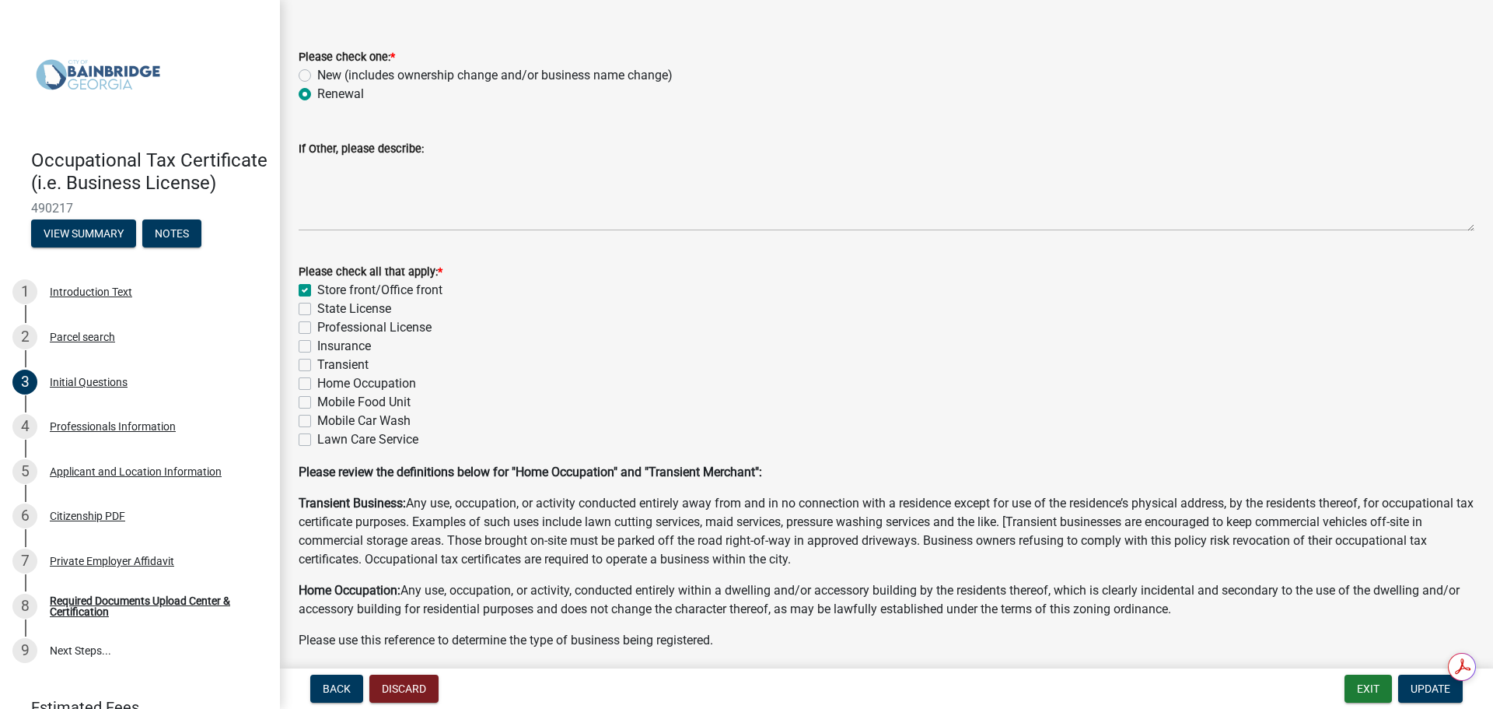
scroll to position [119, 0]
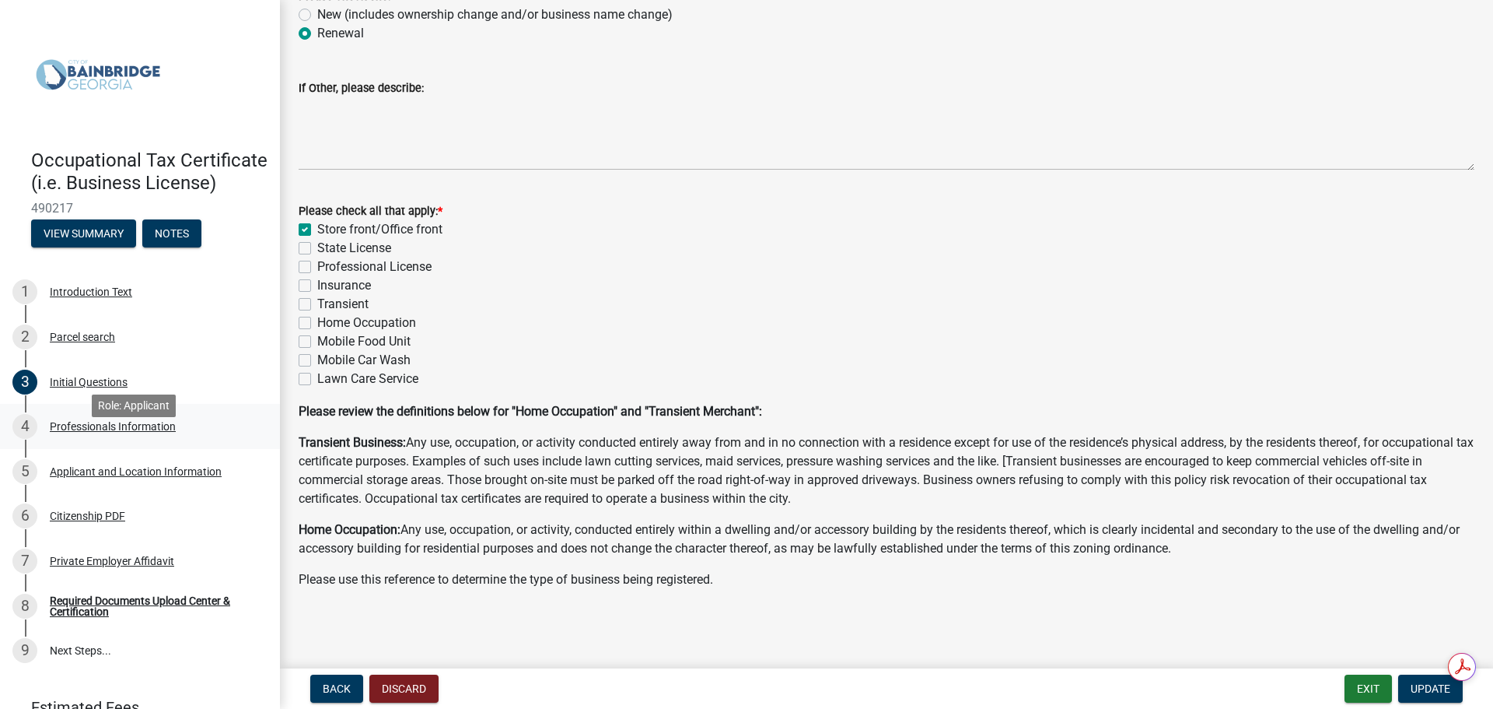
click at [114, 432] on div "Professionals Information" at bounding box center [113, 426] width 126 height 11
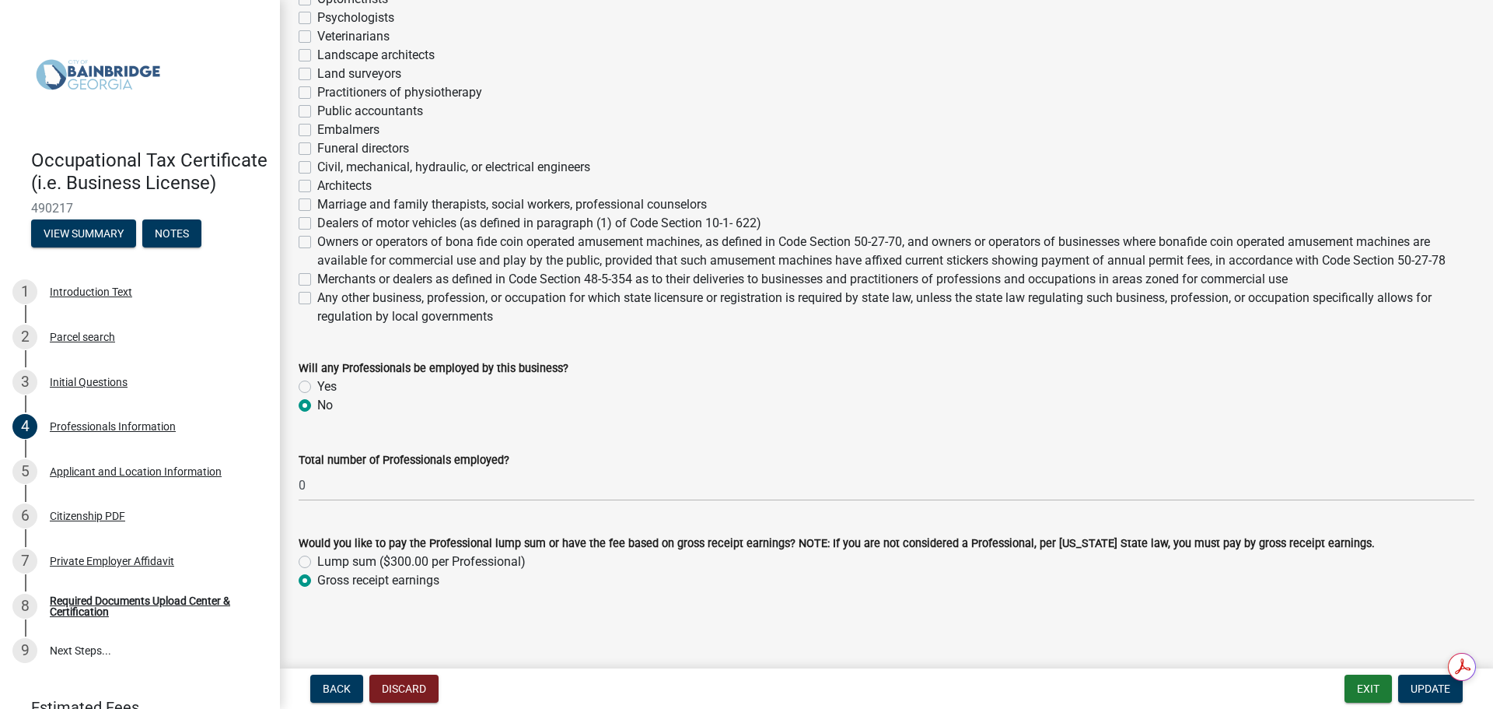
scroll to position [514, 0]
click at [122, 477] on div "Applicant and Location Information" at bounding box center [136, 471] width 172 height 11
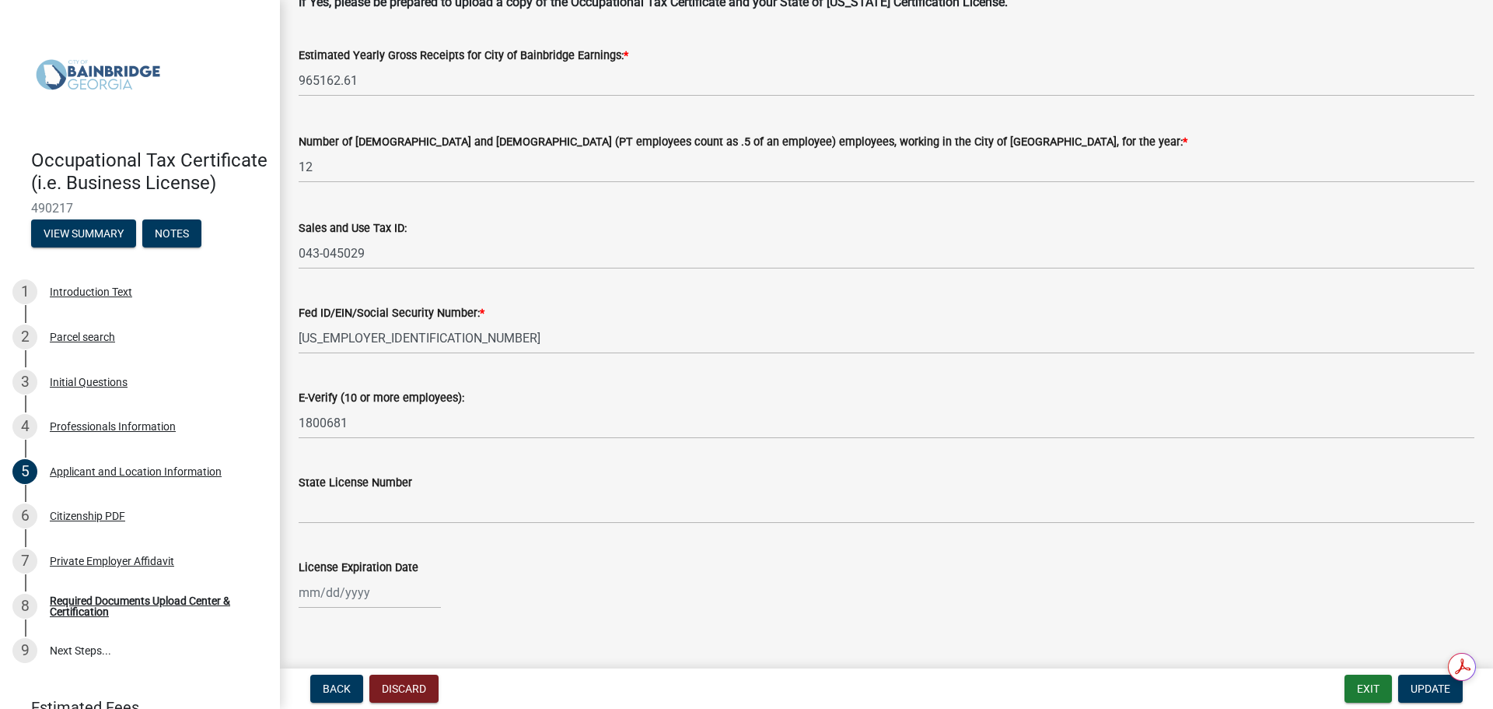
scroll to position [1927, 0]
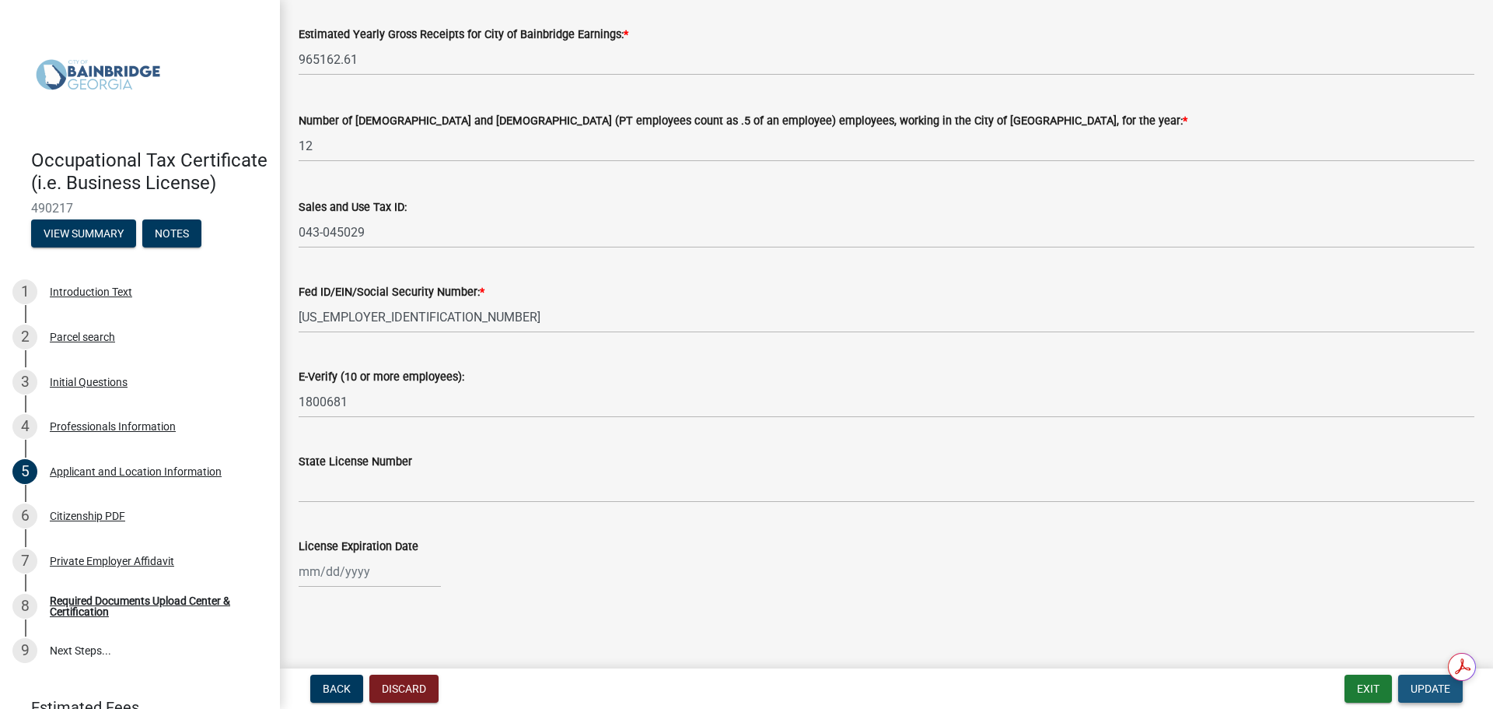
click at [1434, 689] on span "Update" at bounding box center [1431, 688] width 40 height 12
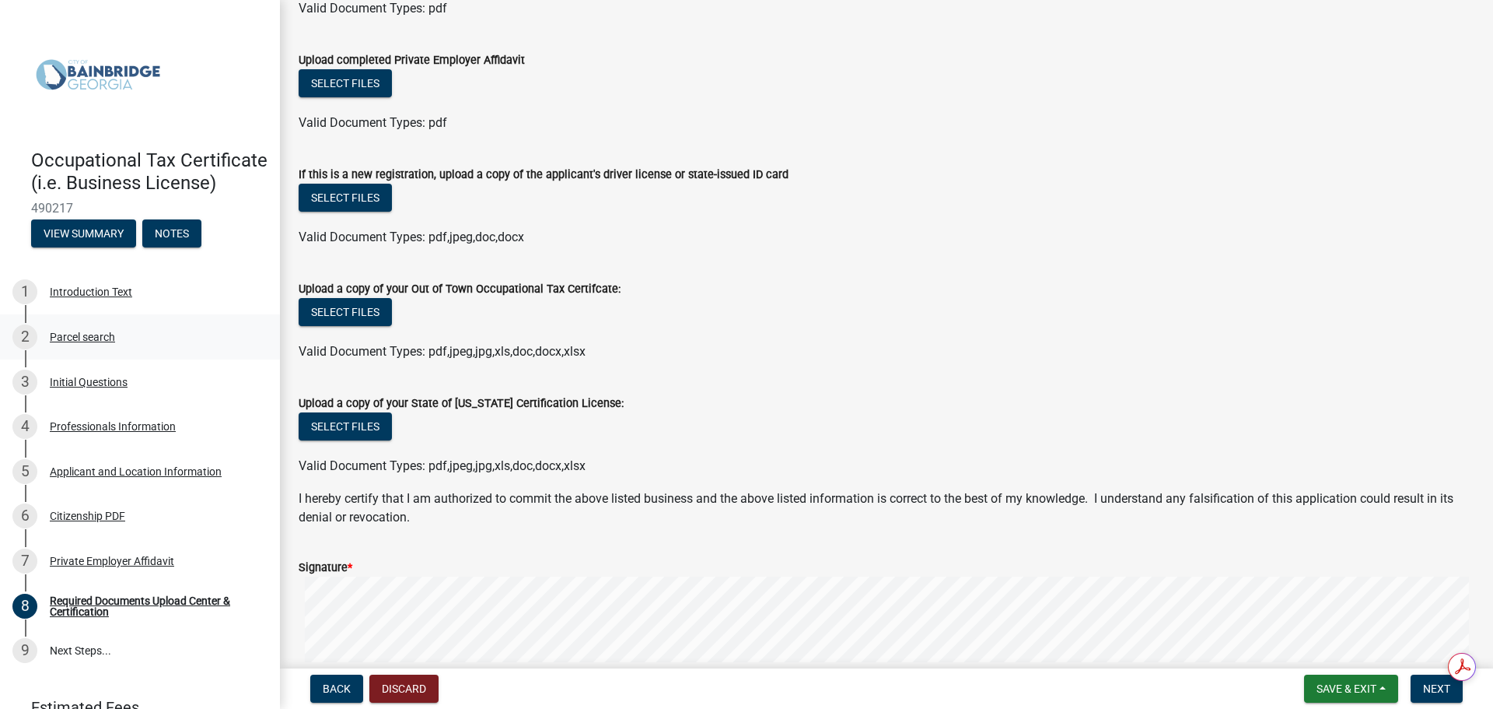
scroll to position [222, 0]
